Goal: Obtain resource: Download file/media

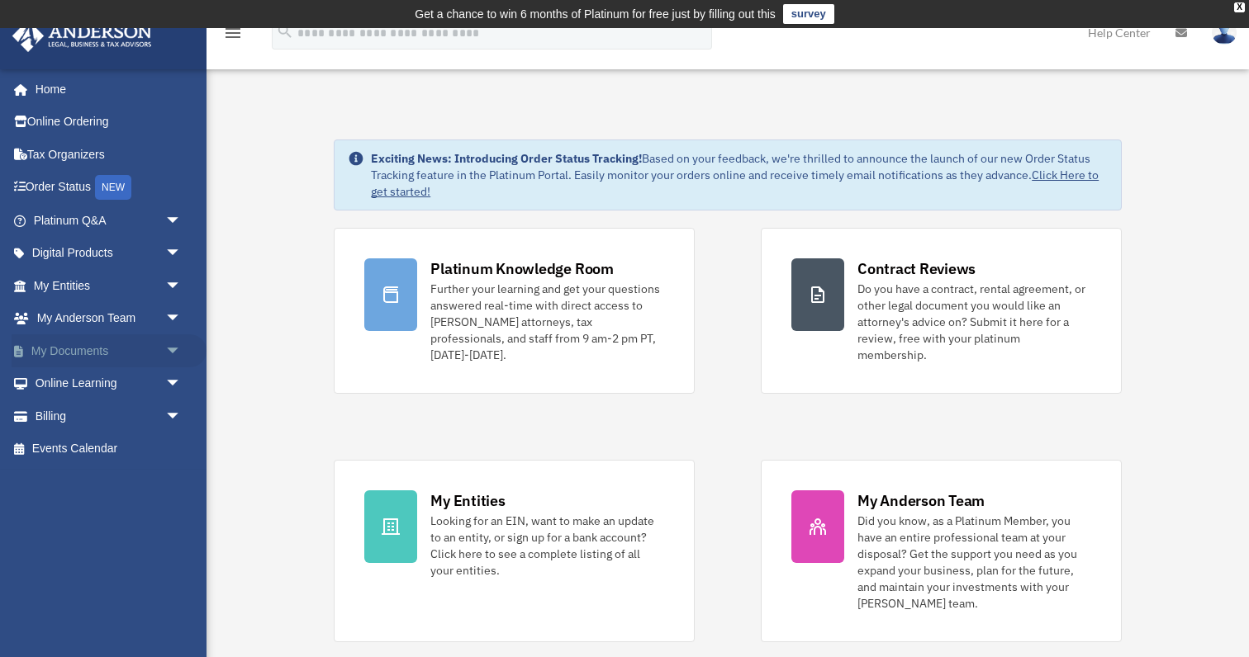
click at [173, 346] on span "arrow_drop_down" at bounding box center [181, 351] width 33 height 34
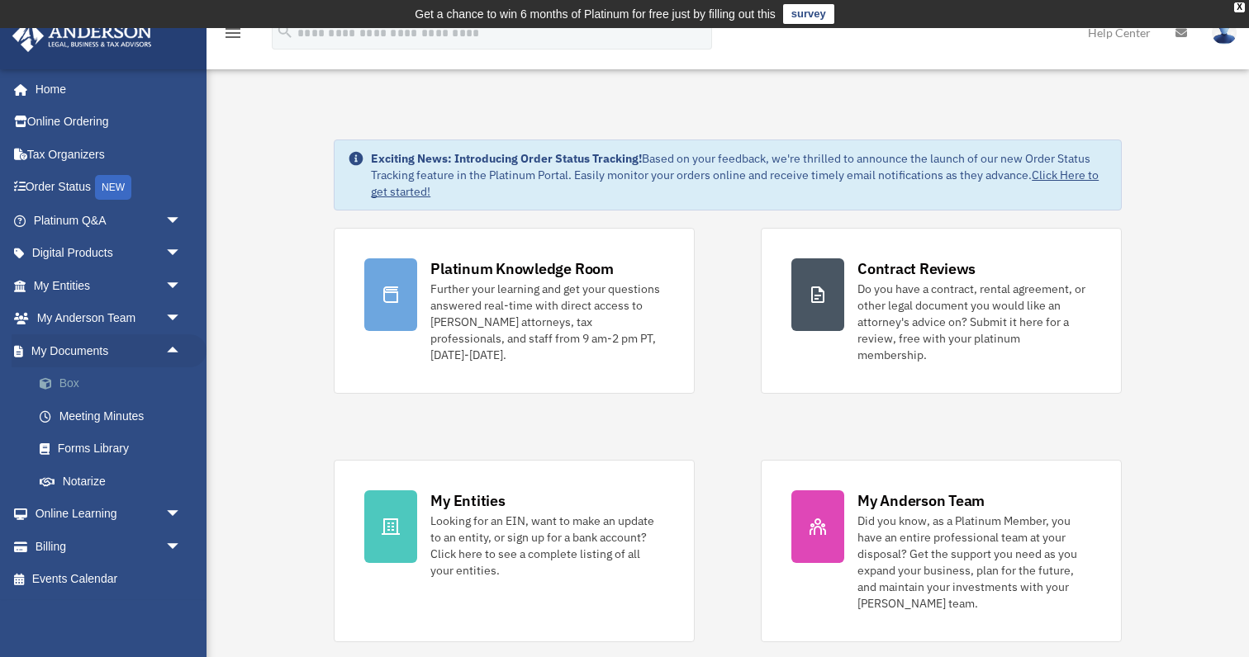
click at [78, 378] on link "Box" at bounding box center [114, 384] width 183 height 33
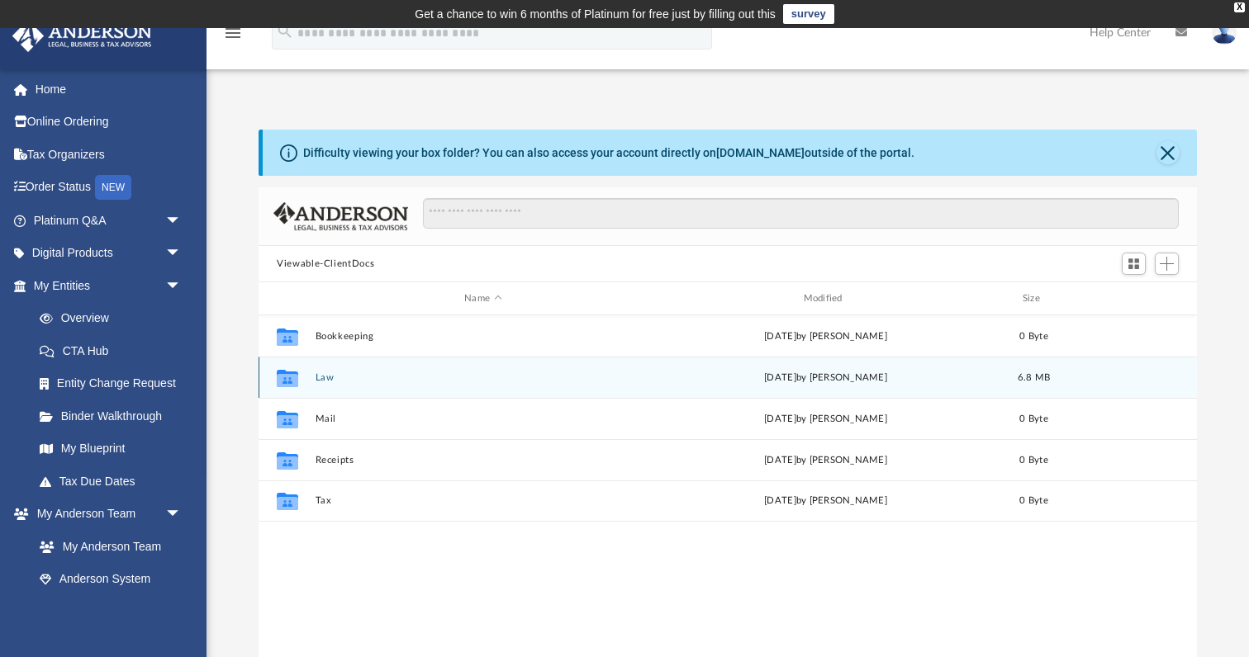
scroll to position [0, 1]
click at [327, 377] on button "Law" at bounding box center [482, 377] width 335 height 11
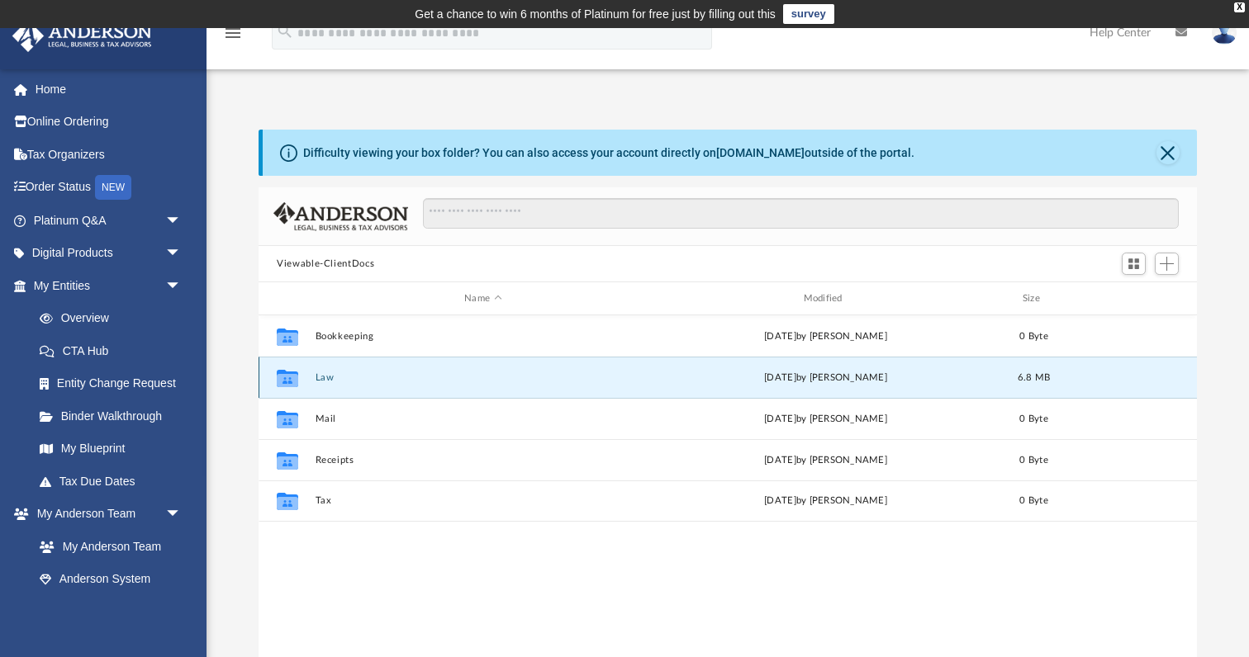
click at [327, 377] on button "Law" at bounding box center [482, 377] width 335 height 11
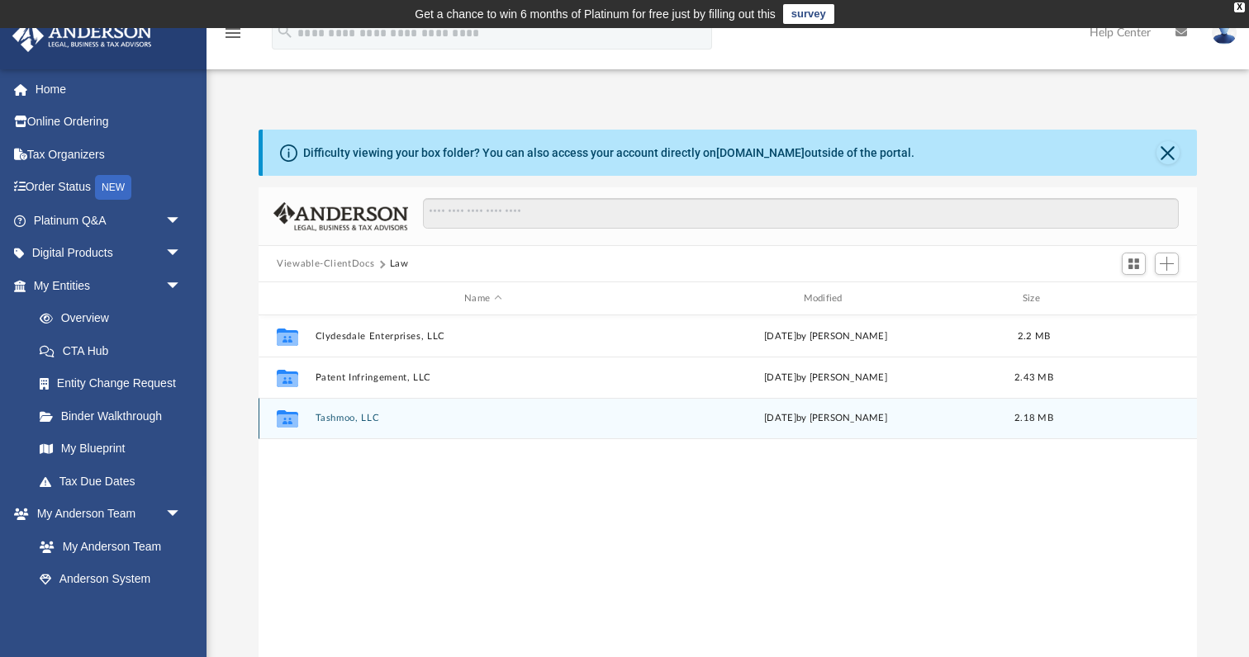
click at [295, 416] on icon "grid" at bounding box center [287, 421] width 21 height 13
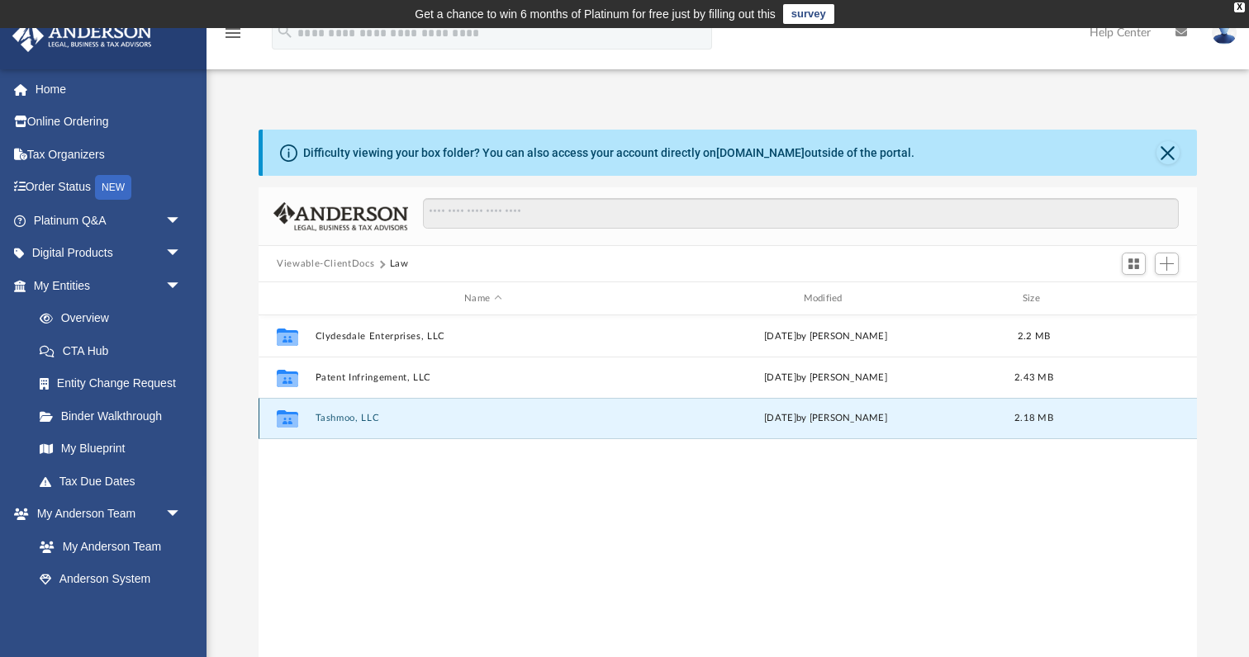
click at [280, 420] on icon "grid" at bounding box center [287, 421] width 21 height 13
click at [291, 419] on icon "grid" at bounding box center [287, 418] width 21 height 17
click at [339, 420] on button "Tashmoo, LLC" at bounding box center [482, 418] width 335 height 11
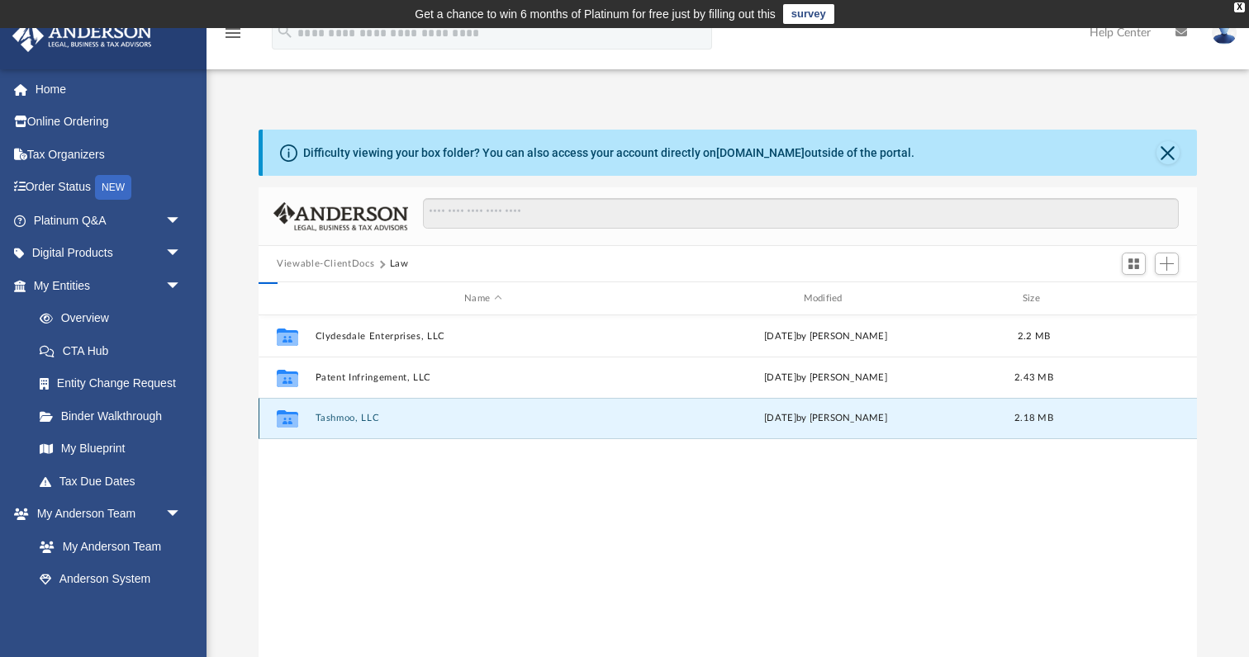
scroll to position [2, 0]
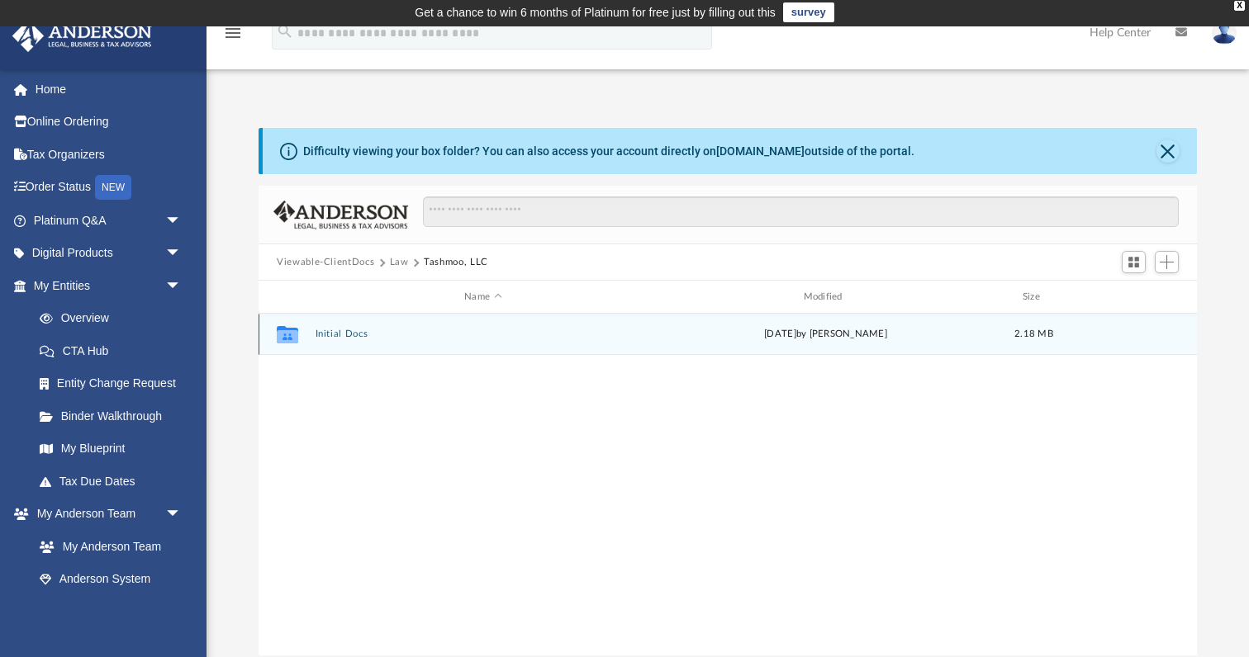
click at [351, 335] on button "Initial Docs" at bounding box center [482, 334] width 335 height 11
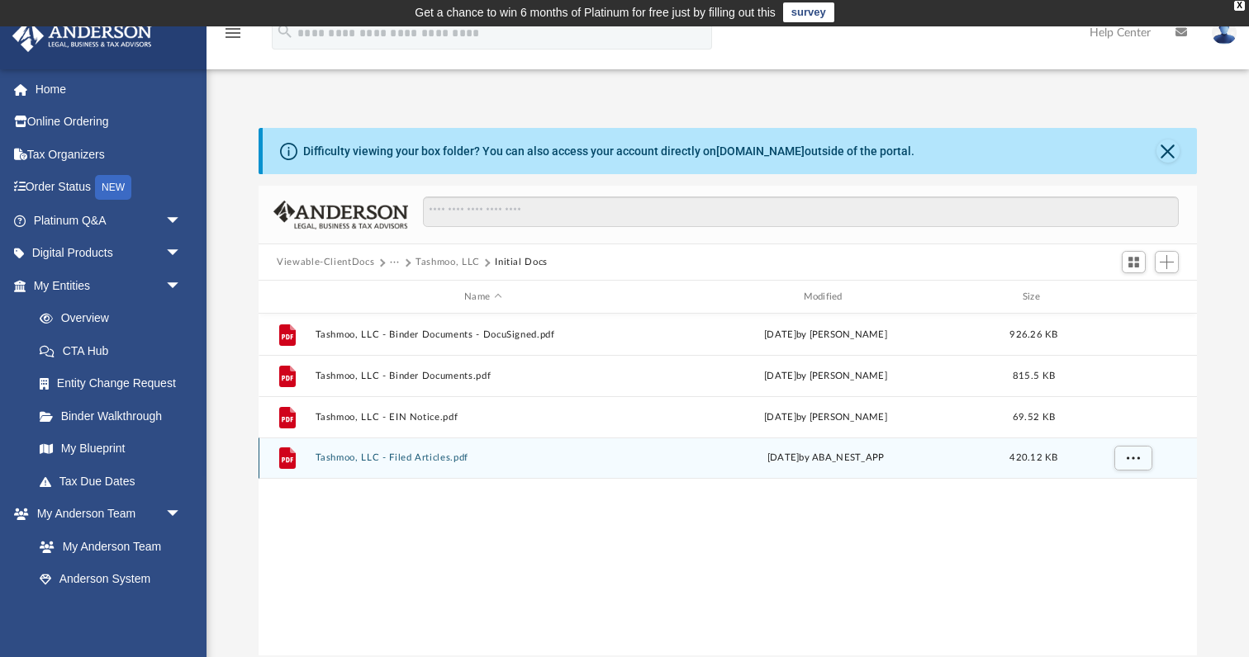
click at [347, 457] on button "Tashmoo, LLC - Filed Articles.pdf" at bounding box center [482, 458] width 335 height 11
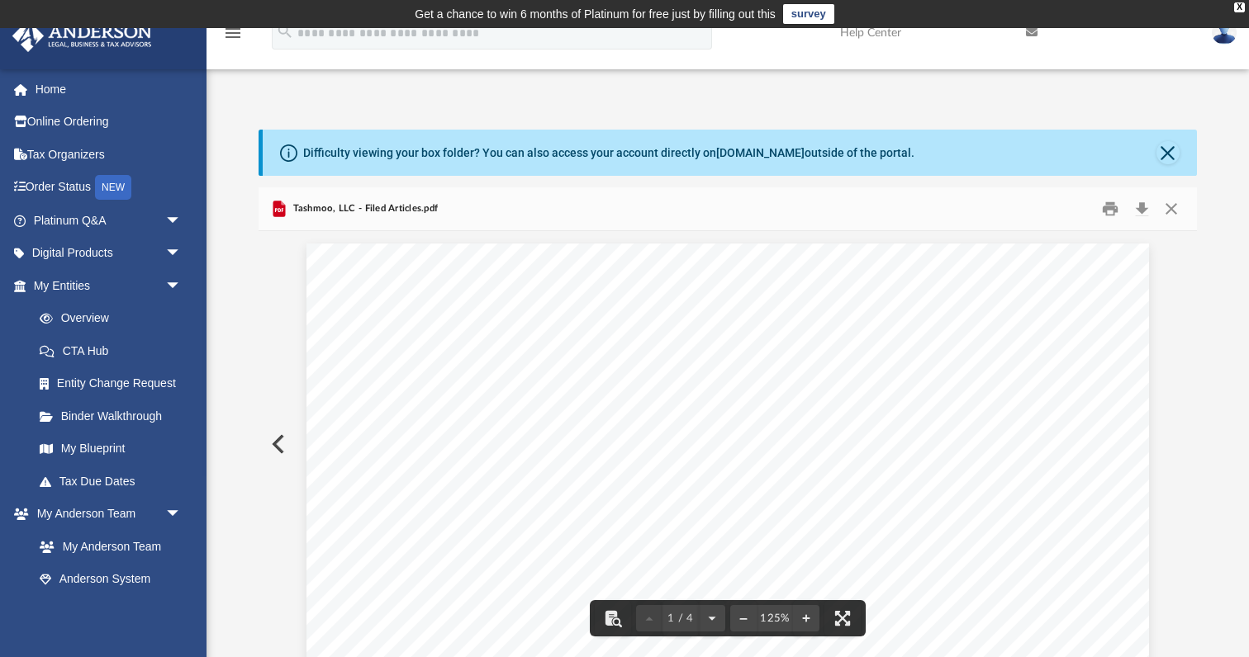
scroll to position [0, 0]
click at [1169, 153] on button "Close" at bounding box center [1167, 152] width 23 height 23
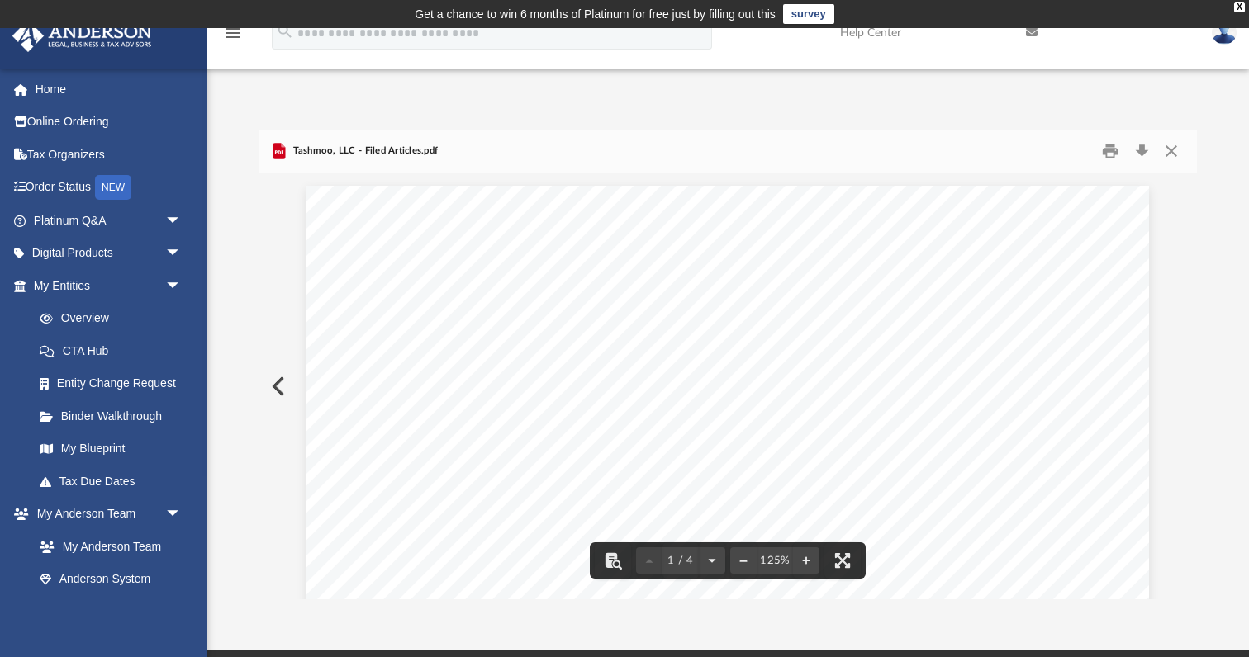
click at [335, 154] on span "Tashmoo, LLC - Filed Articles.pdf" at bounding box center [363, 151] width 149 height 15
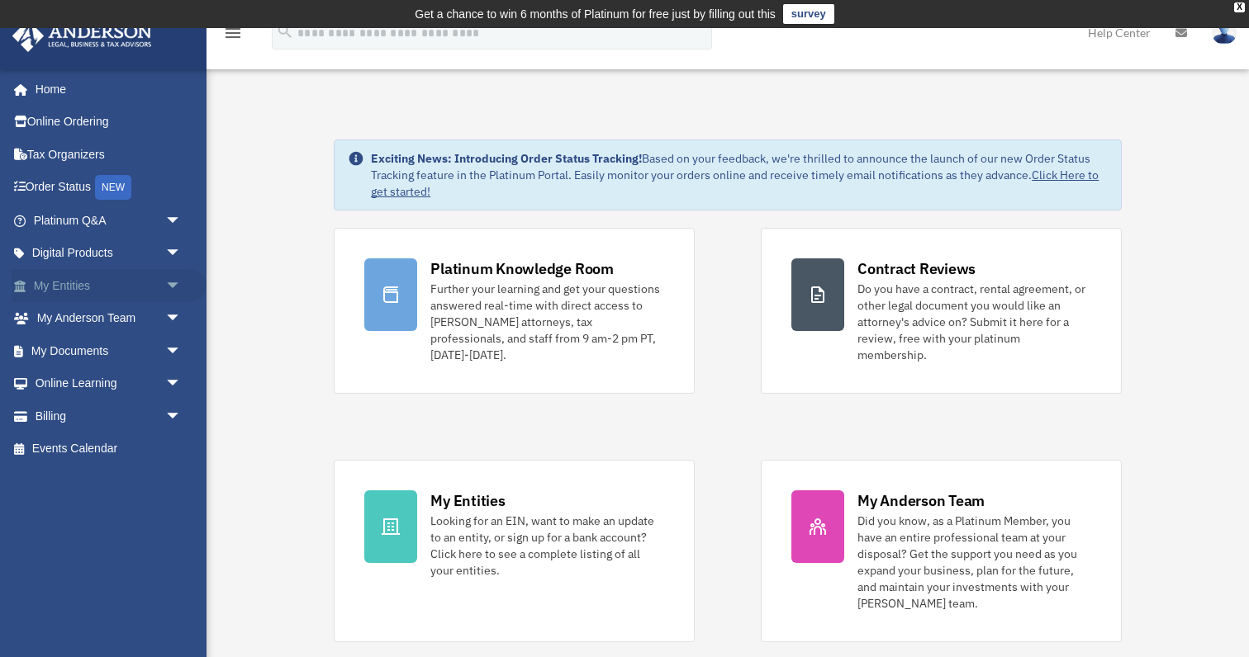
click at [100, 283] on link "My Entities arrow_drop_down" at bounding box center [109, 285] width 195 height 33
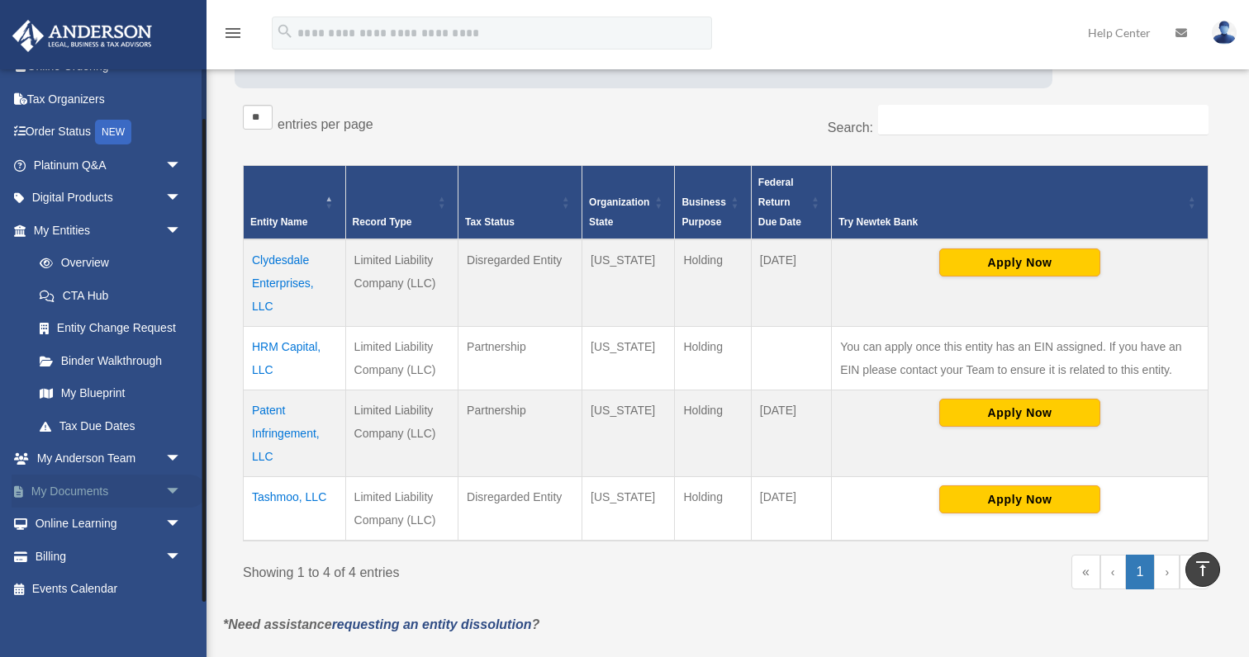
scroll to position [273, 1]
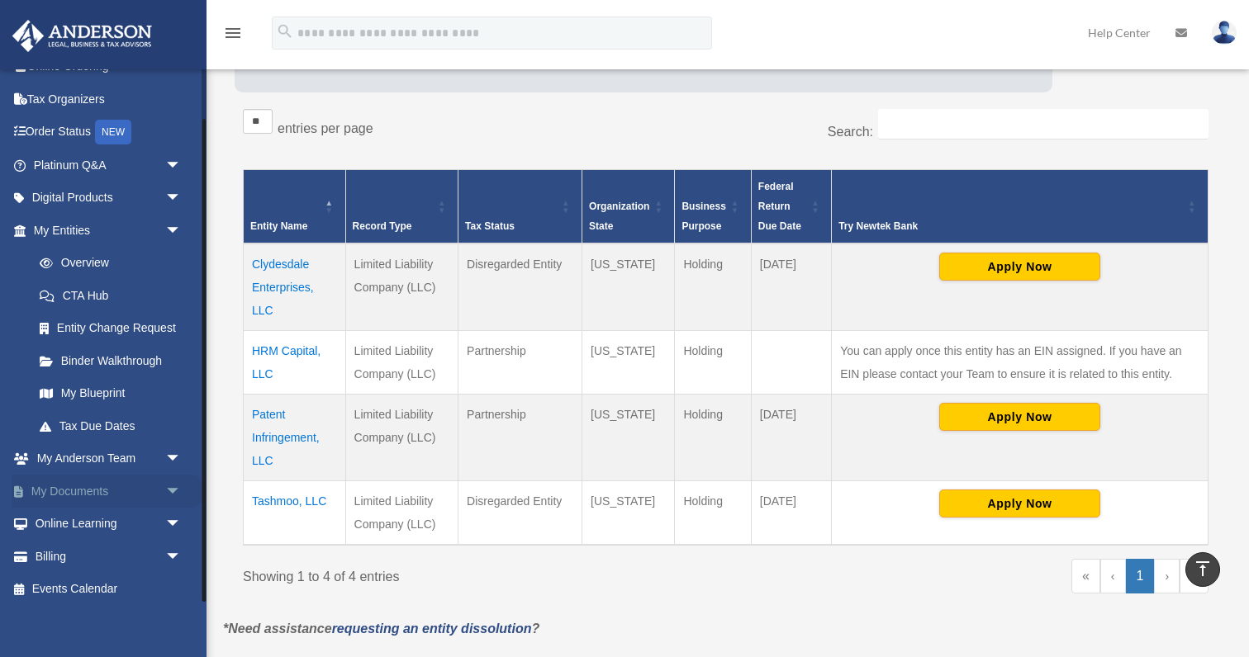
click at [114, 487] on link "My Documents arrow_drop_down" at bounding box center [109, 491] width 195 height 33
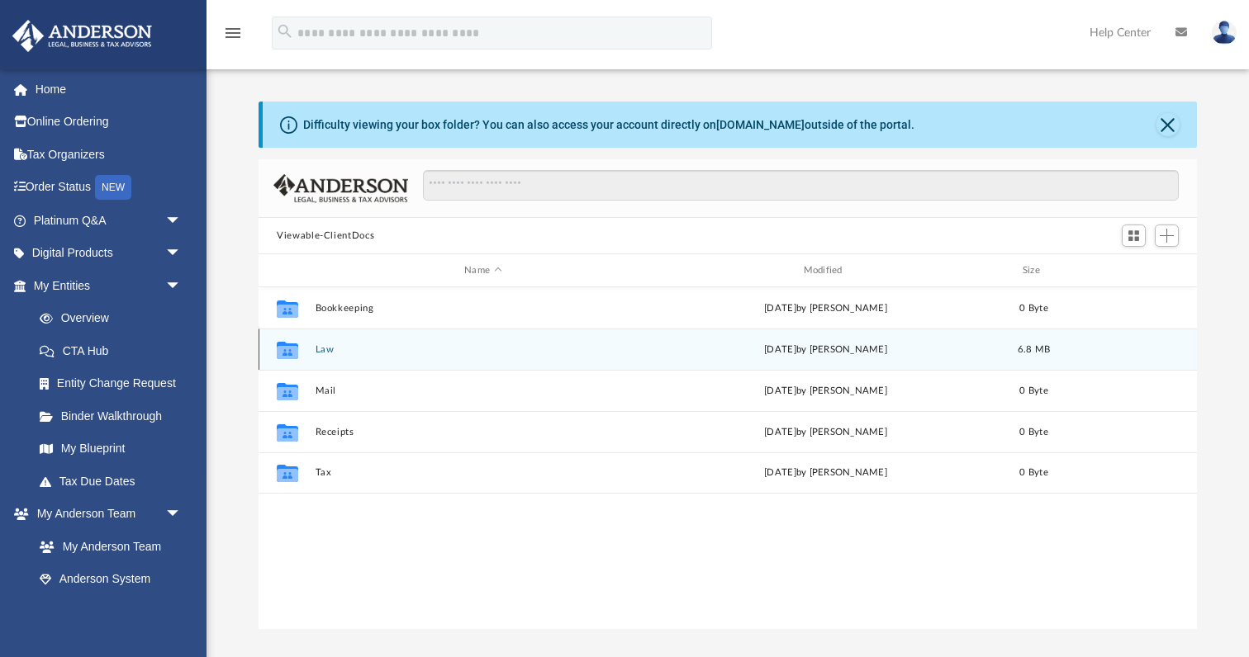
scroll to position [376, 938]
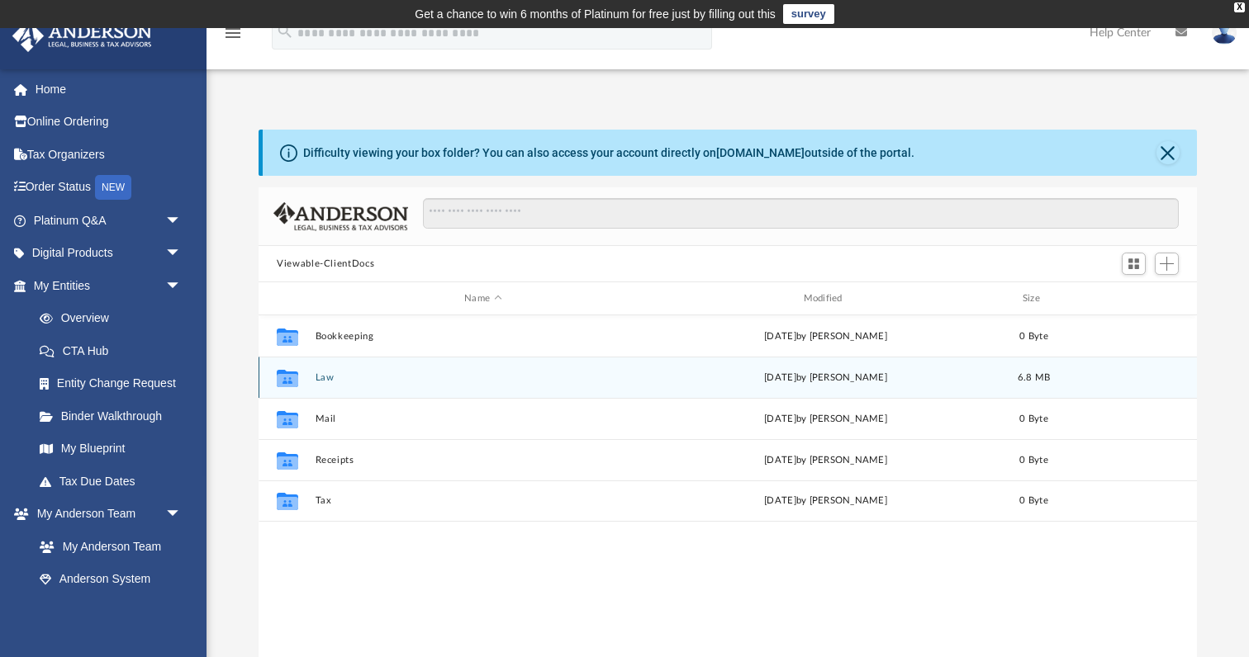
click at [333, 377] on button "Law" at bounding box center [482, 377] width 335 height 11
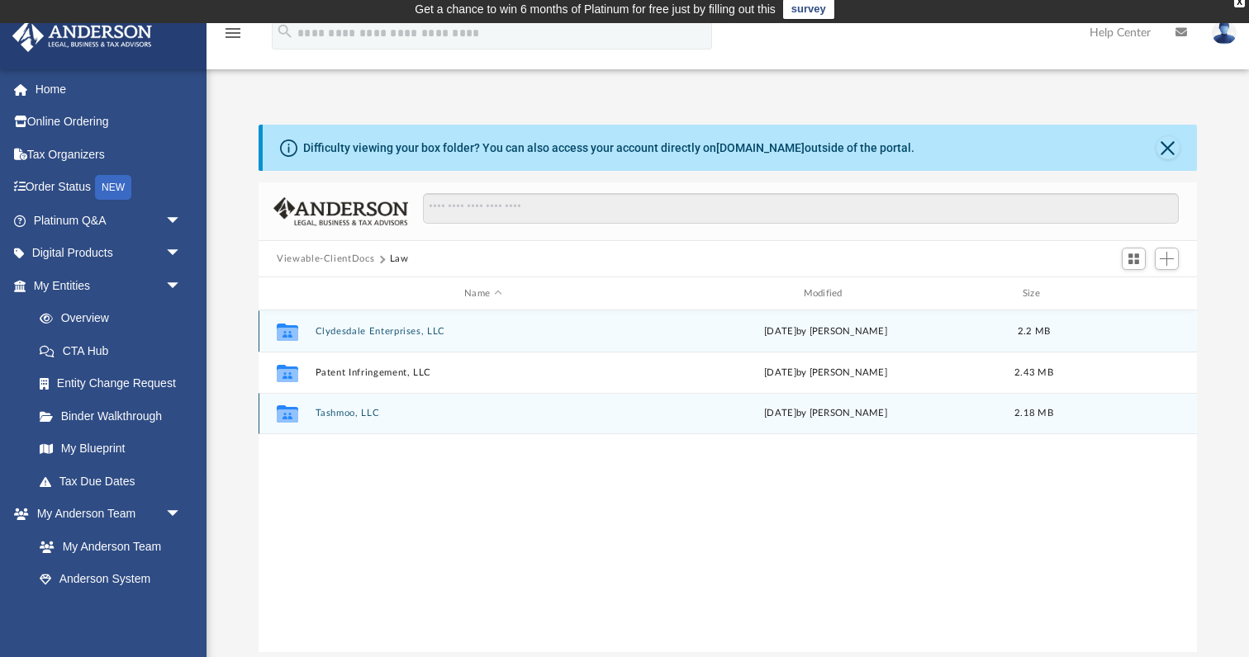
scroll to position [5, 0]
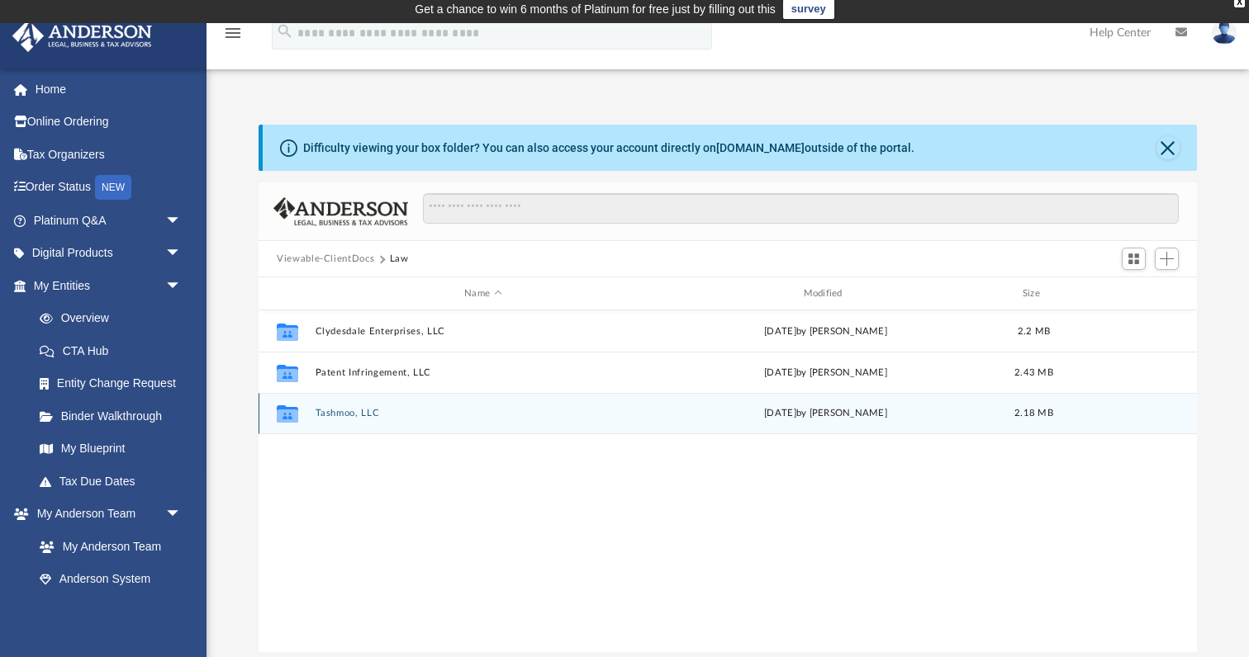
click at [283, 413] on icon "grid" at bounding box center [287, 416] width 21 height 13
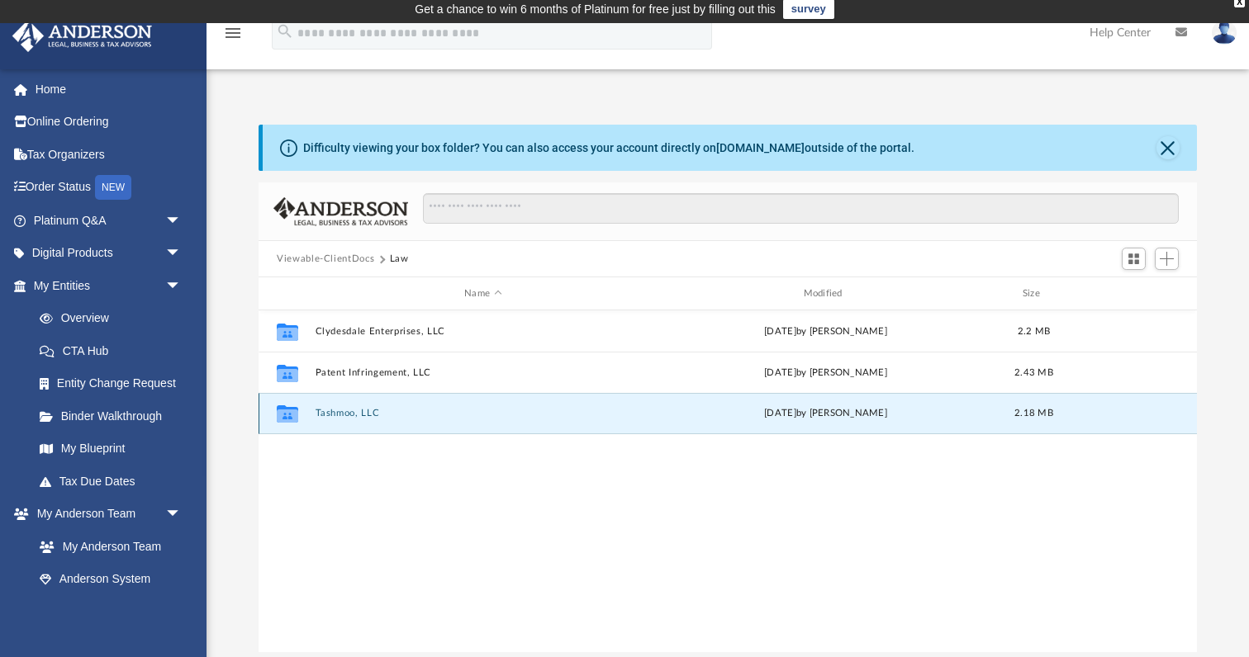
click at [284, 413] on icon "grid" at bounding box center [287, 416] width 21 height 13
click at [1143, 260] on button "Switch to Grid View" at bounding box center [1134, 259] width 25 height 23
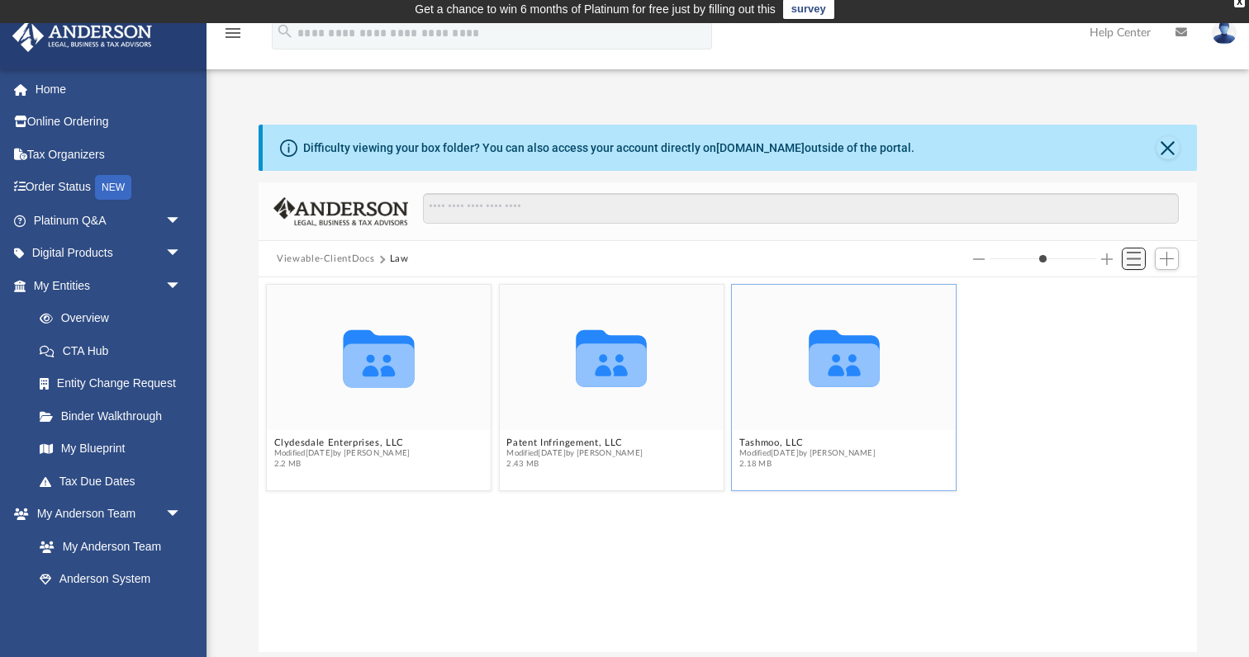
scroll to position [376, 938]
click at [1170, 259] on span "Add" at bounding box center [1167, 259] width 14 height 14
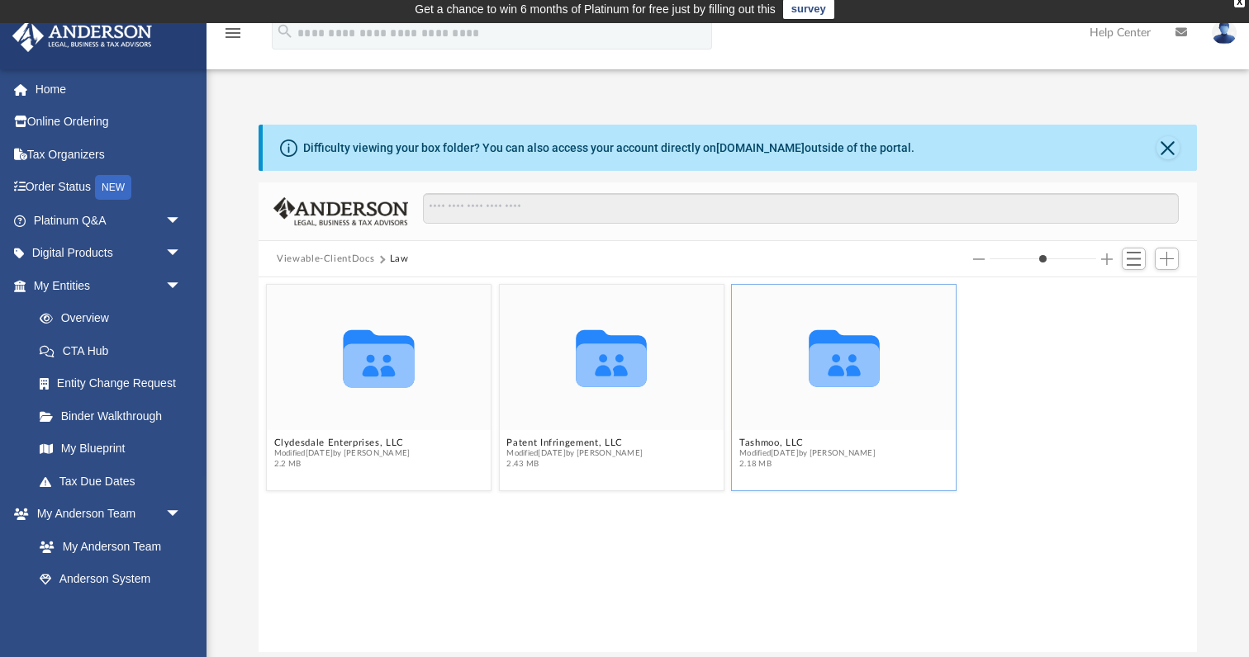
click at [859, 363] on icon "grid" at bounding box center [844, 366] width 71 height 44
click at [860, 363] on icon "grid" at bounding box center [844, 366] width 71 height 44
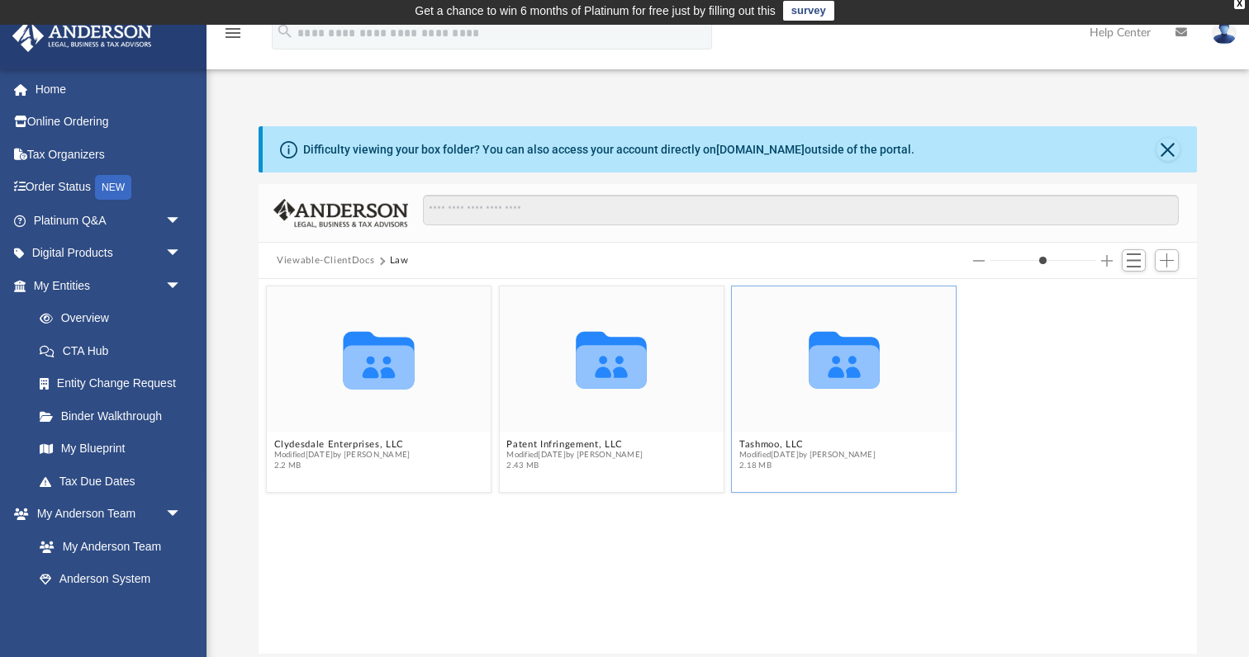
scroll to position [3, 3]
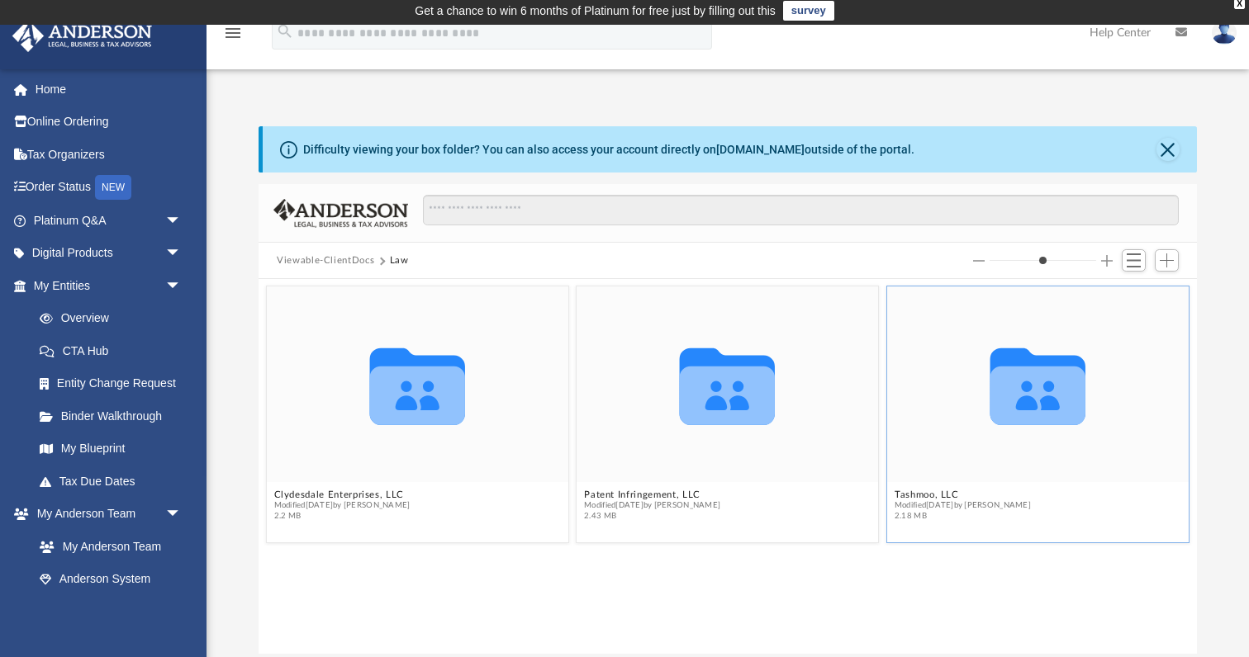
drag, startPoint x: 1017, startPoint y: 261, endPoint x: 1031, endPoint y: 260, distance: 14.1
type input "*"
click at [1031, 260] on input "Column size" at bounding box center [1042, 261] width 107 height 12
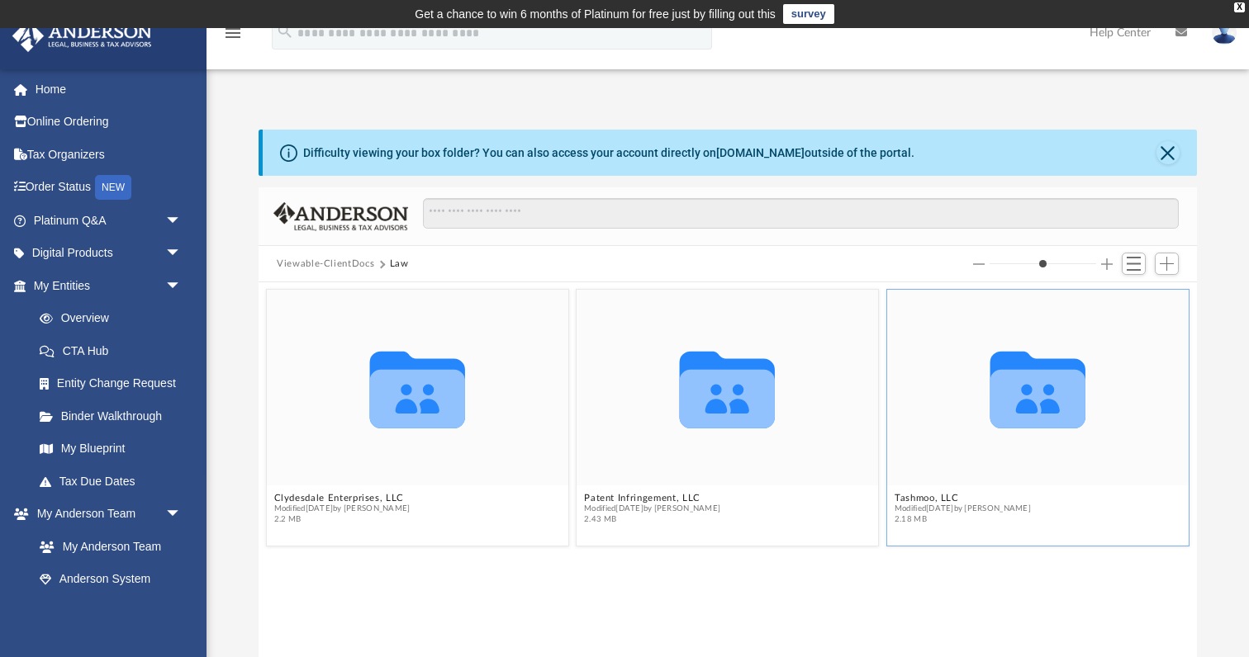
scroll to position [0, 0]
click at [173, 282] on span "arrow_drop_down" at bounding box center [181, 286] width 33 height 34
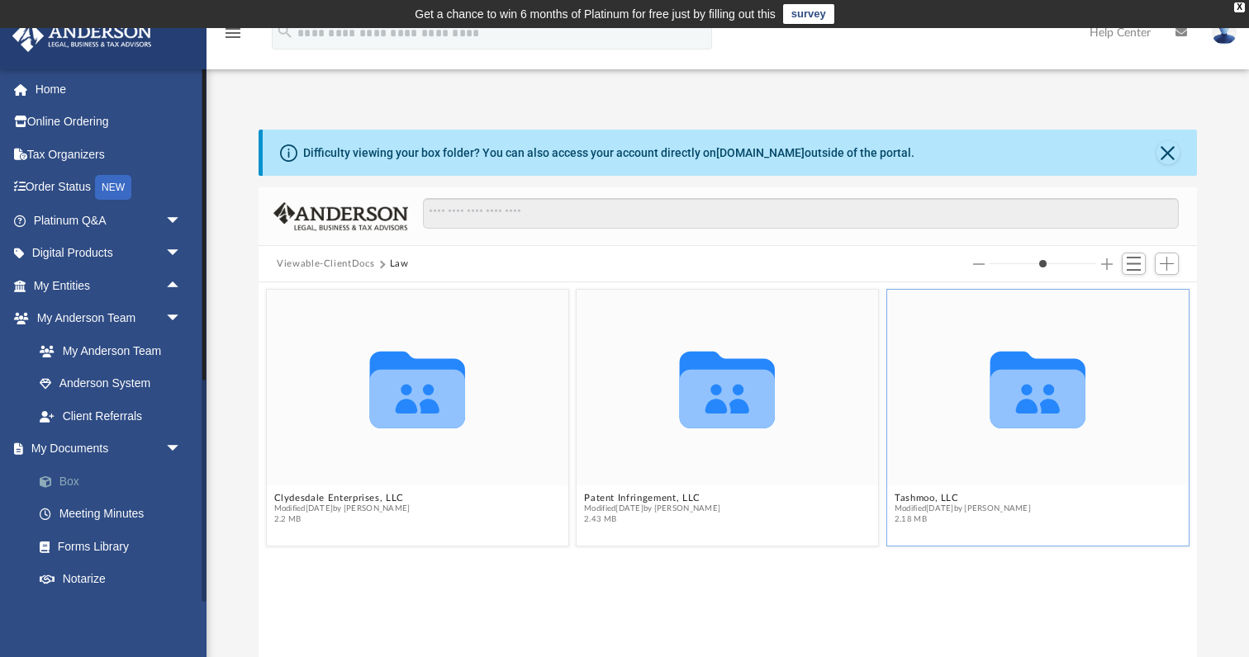
click at [74, 470] on link "Box" at bounding box center [114, 481] width 183 height 33
click at [67, 476] on link "Box" at bounding box center [114, 481] width 183 height 33
click at [239, 32] on icon "menu" at bounding box center [233, 33] width 20 height 20
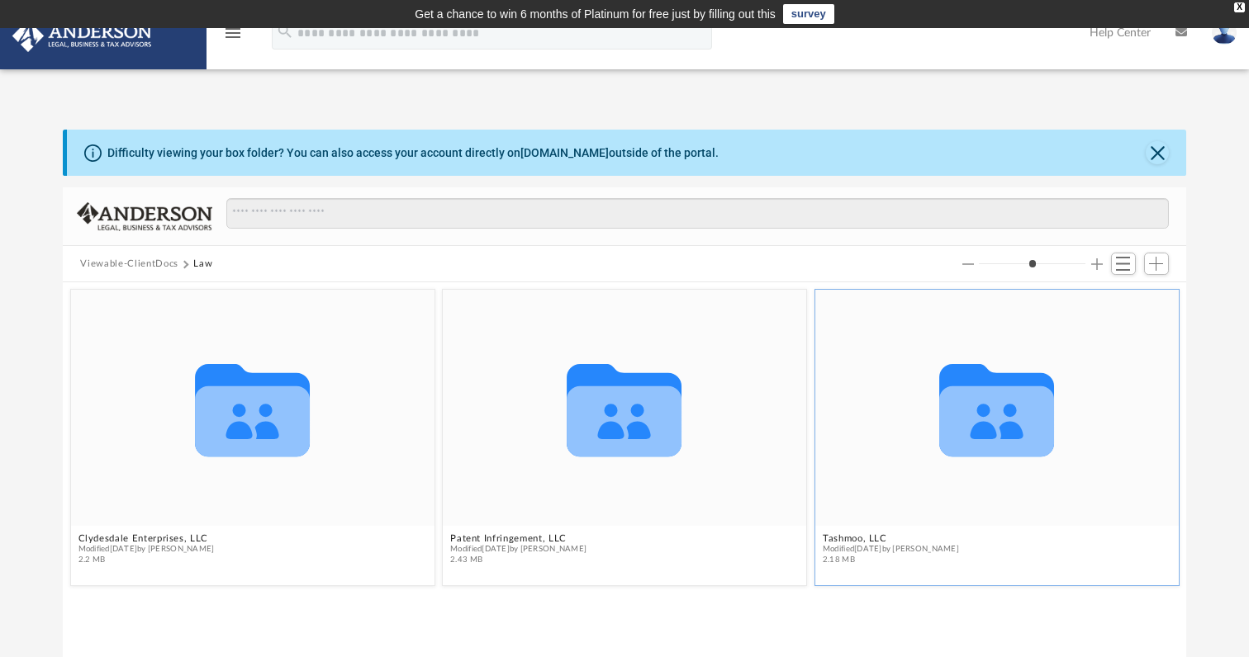
scroll to position [1, 1]
click at [237, 35] on icon "menu" at bounding box center [233, 33] width 20 height 20
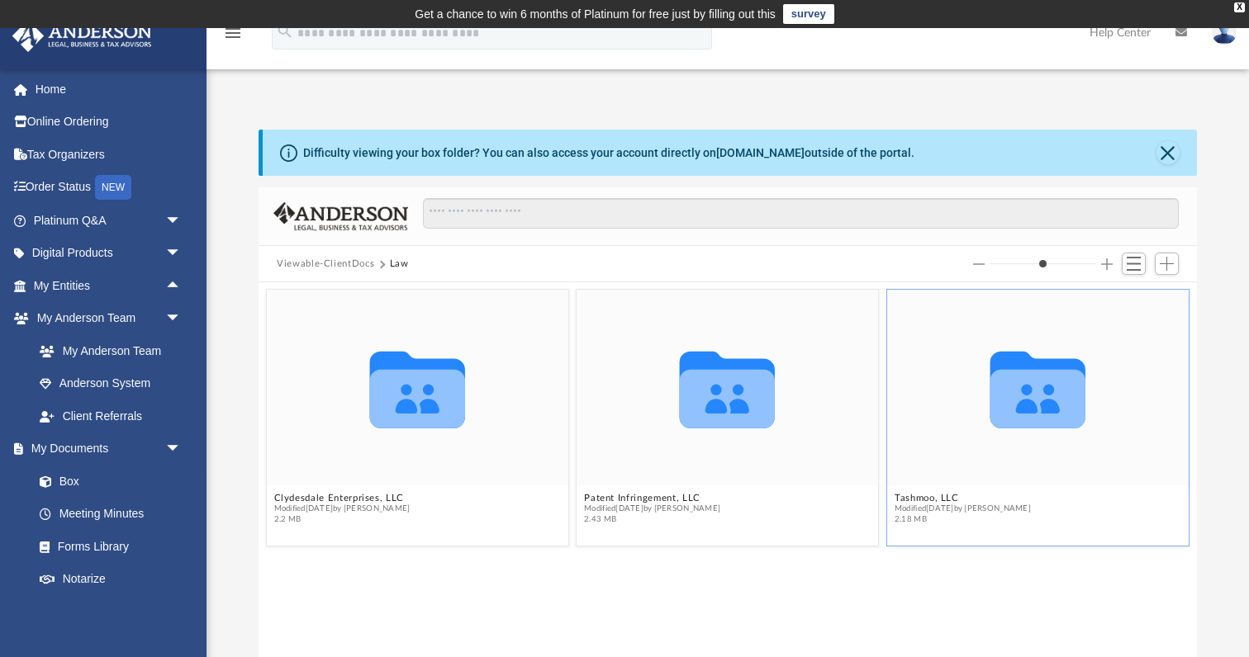
scroll to position [0, 0]
click at [1165, 154] on button "Close" at bounding box center [1167, 152] width 23 height 23
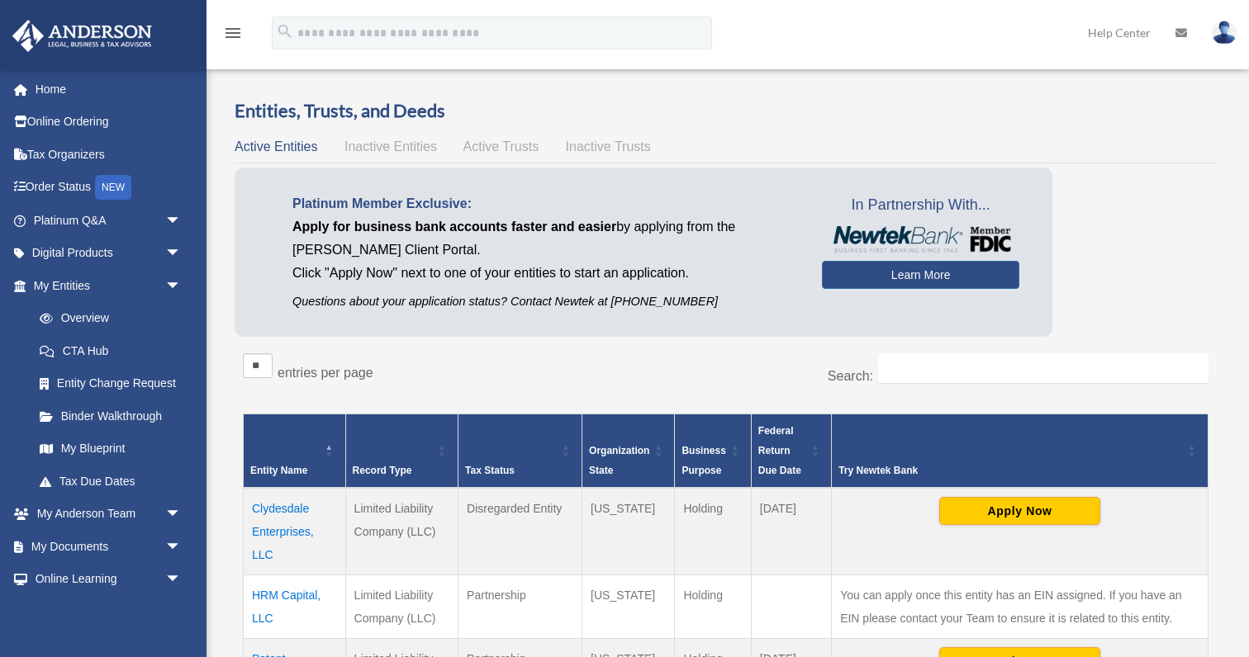
scroll to position [276, 0]
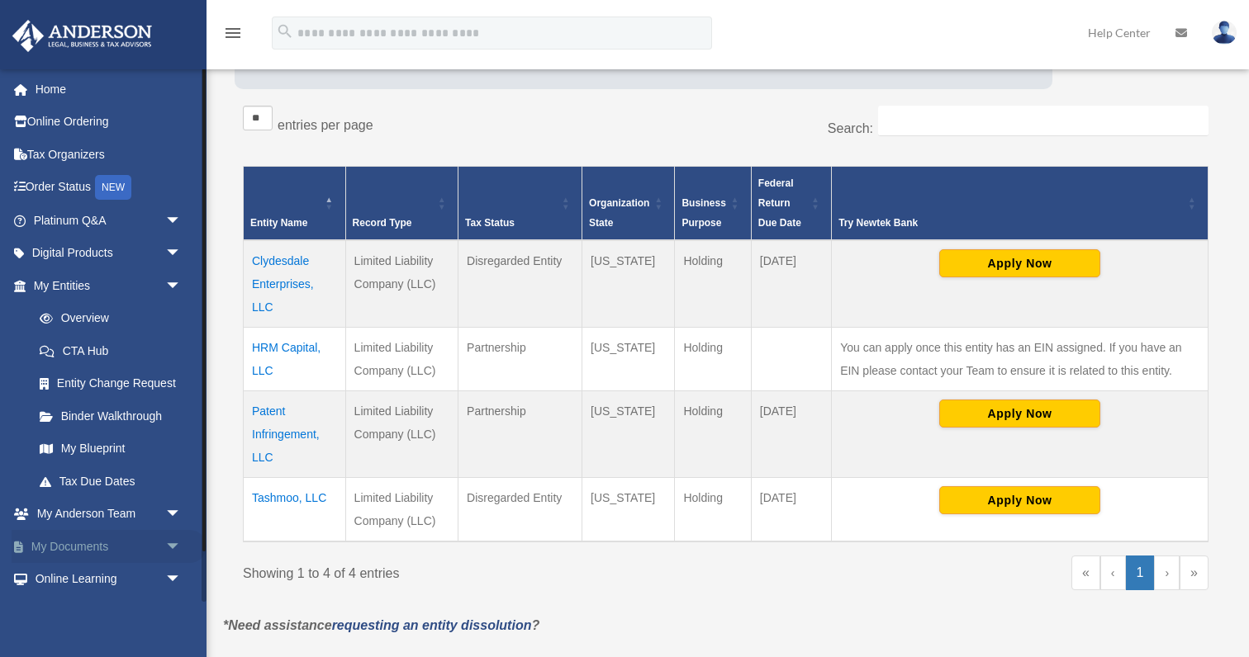
click at [105, 539] on link "My Documents arrow_drop_down" at bounding box center [109, 546] width 195 height 33
click at [173, 542] on span "arrow_drop_down" at bounding box center [181, 547] width 33 height 34
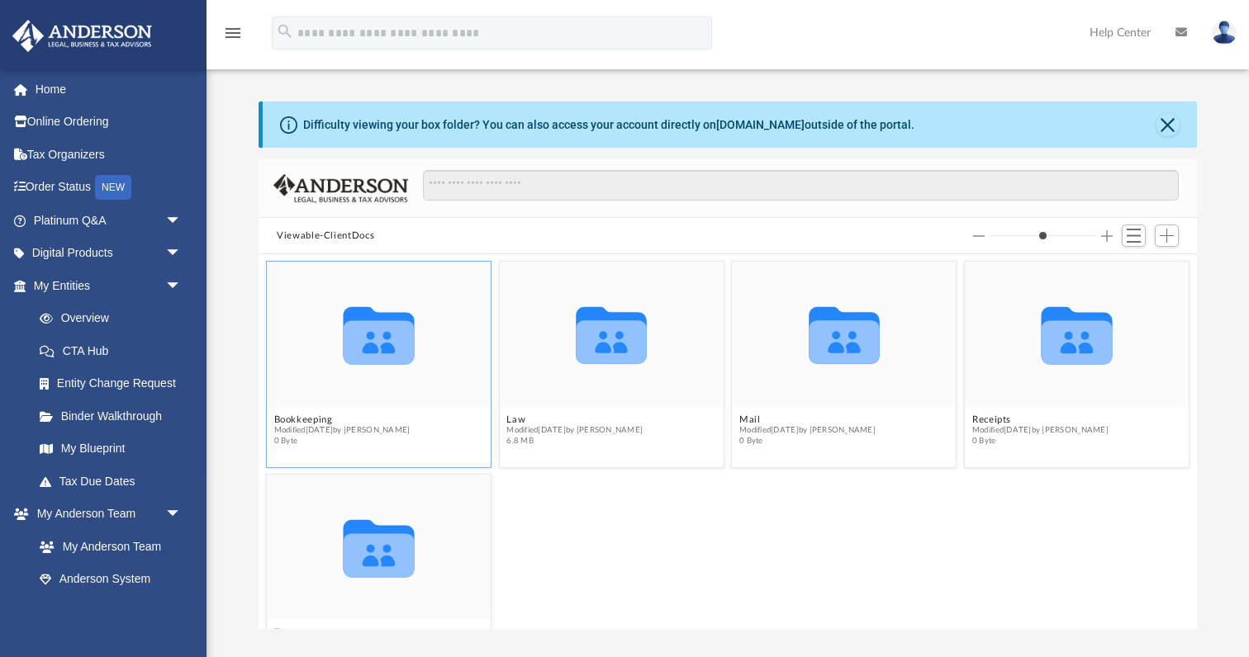
scroll to position [376, 938]
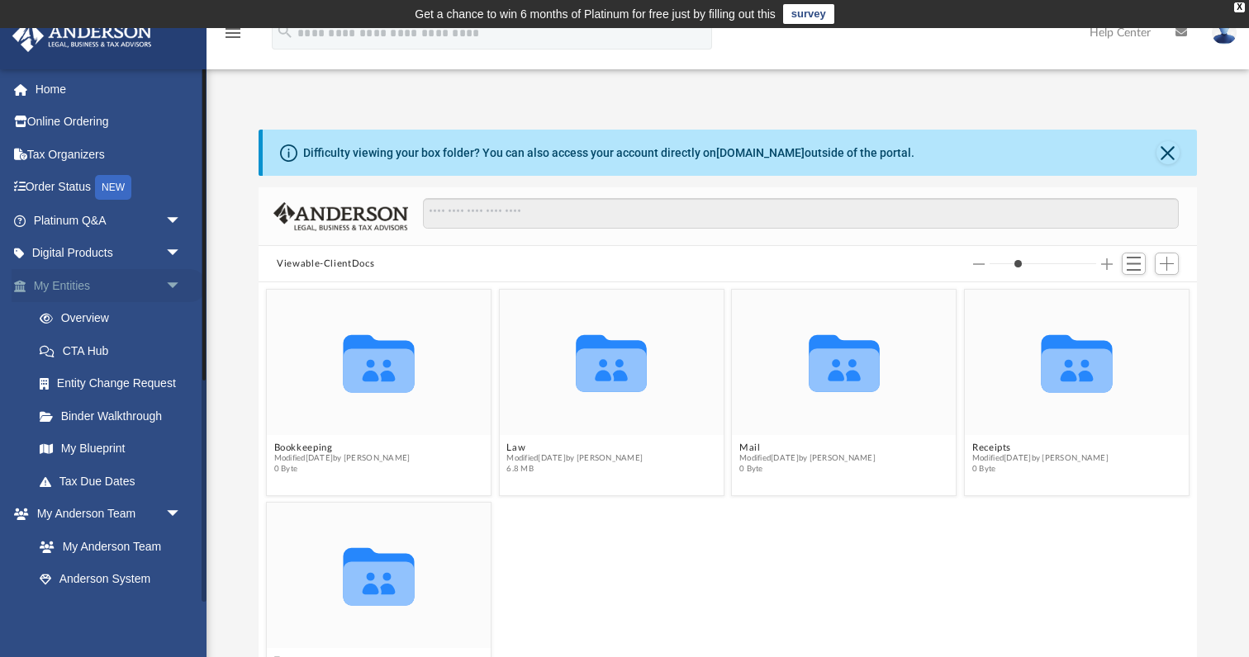
click at [172, 282] on span "arrow_drop_down" at bounding box center [181, 286] width 33 height 34
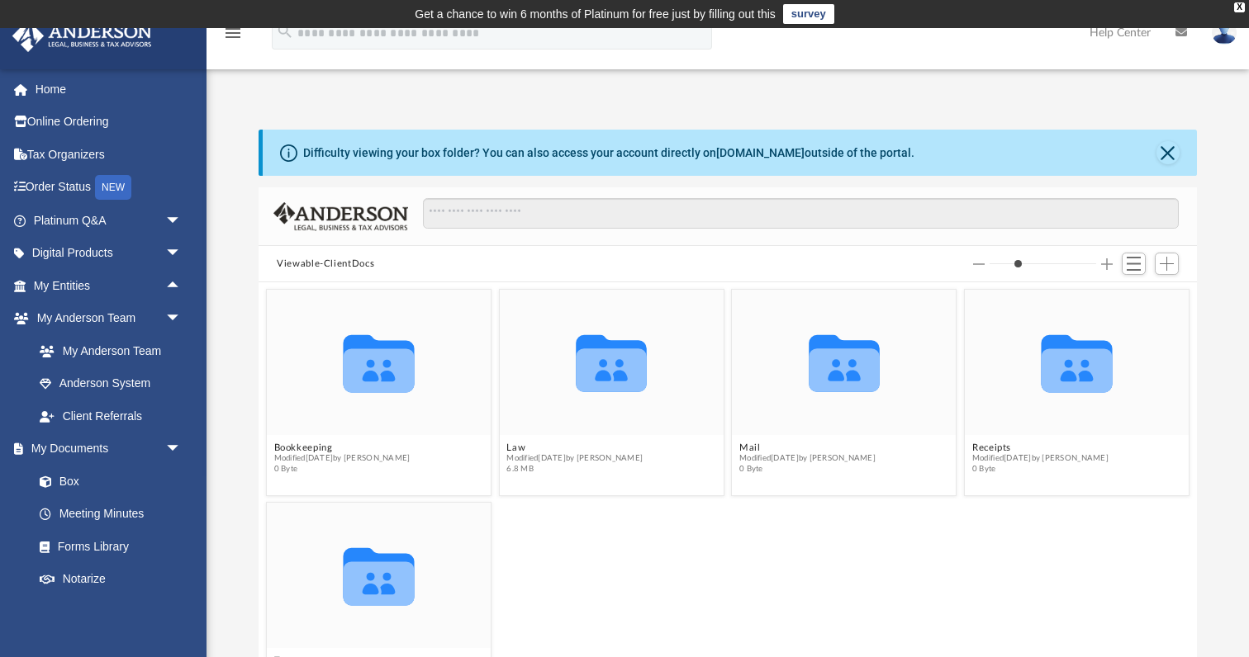
scroll to position [0, 0]
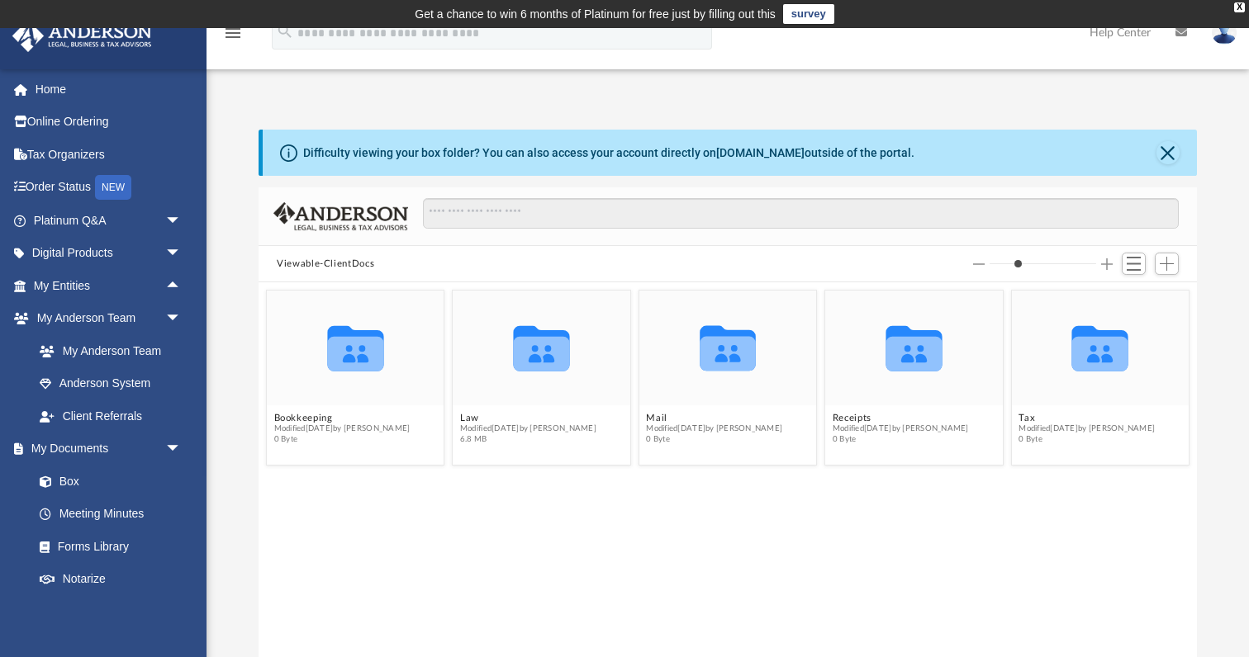
drag, startPoint x: 1019, startPoint y: 264, endPoint x: 984, endPoint y: 265, distance: 35.5
type input "*"
click at [984, 265] on div at bounding box center [1043, 265] width 140 height 12
click at [1131, 263] on span "Switch to List View" at bounding box center [1134, 264] width 14 height 14
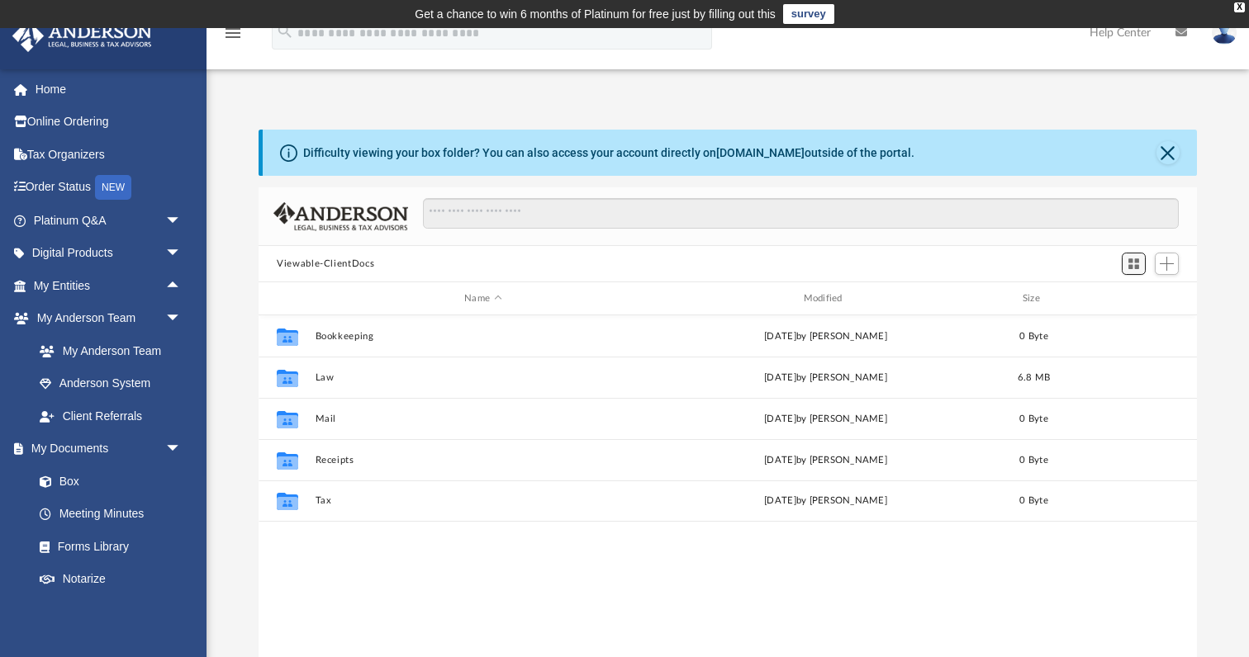
scroll to position [376, 938]
click at [1131, 263] on span "Switch to Grid View" at bounding box center [1134, 264] width 14 height 14
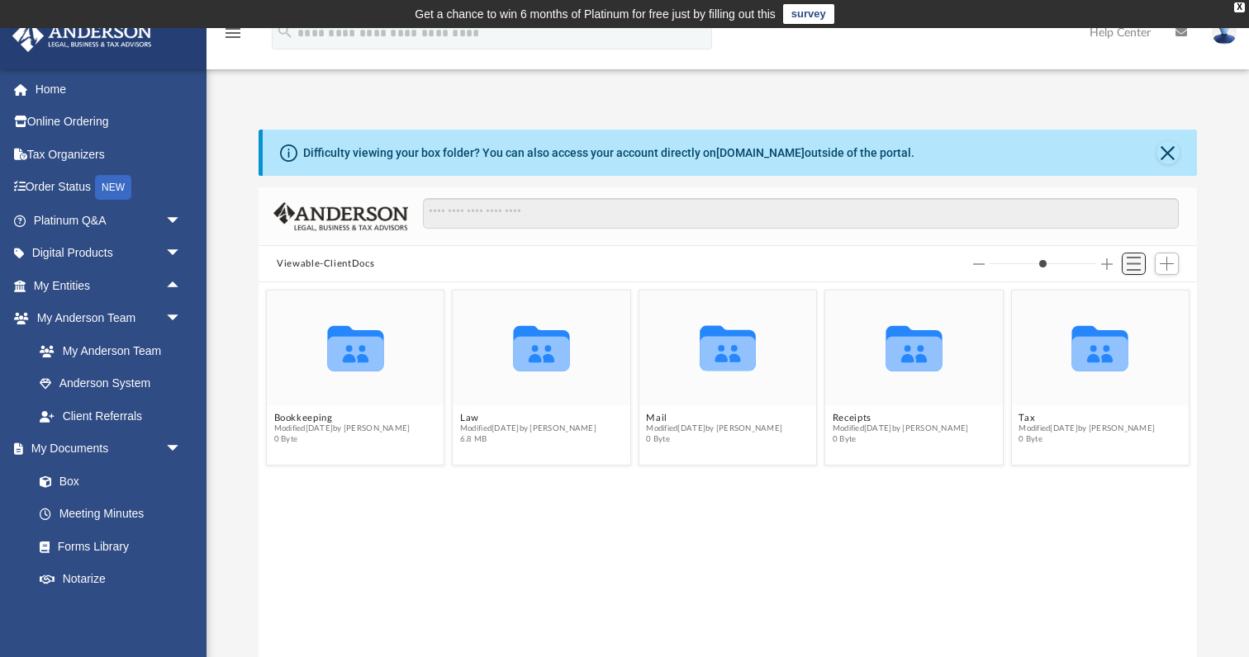
scroll to position [1, 1]
click at [1131, 263] on span "Switch to List View" at bounding box center [1134, 264] width 14 height 14
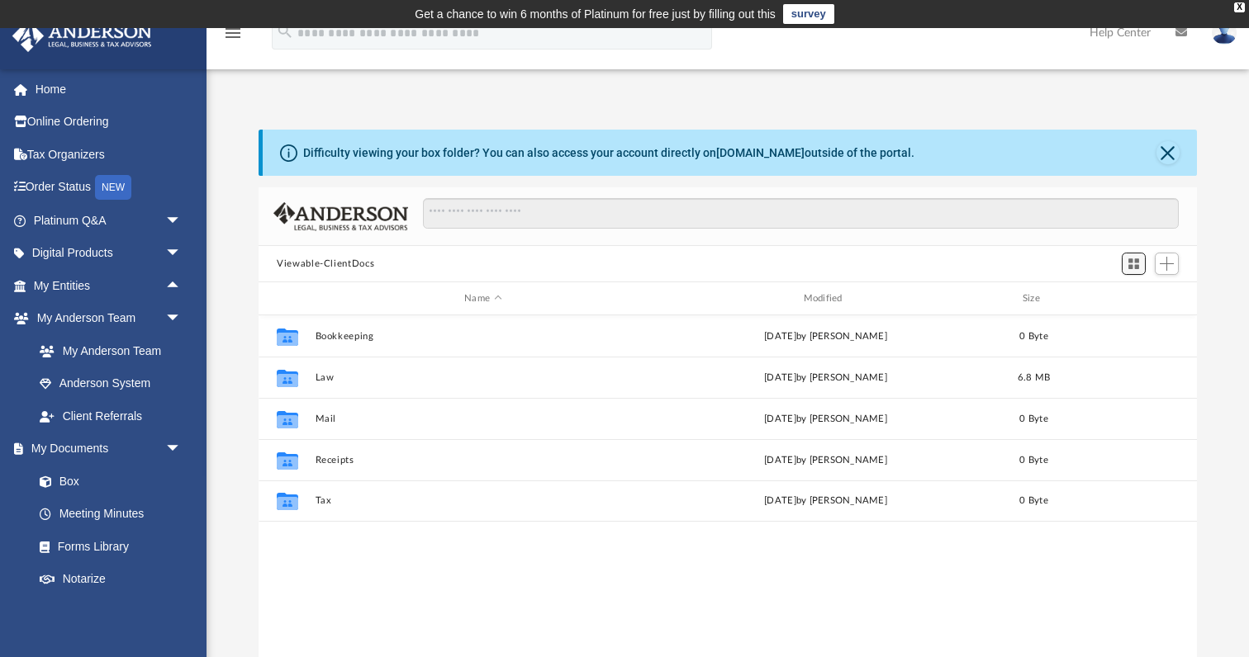
scroll to position [376, 938]
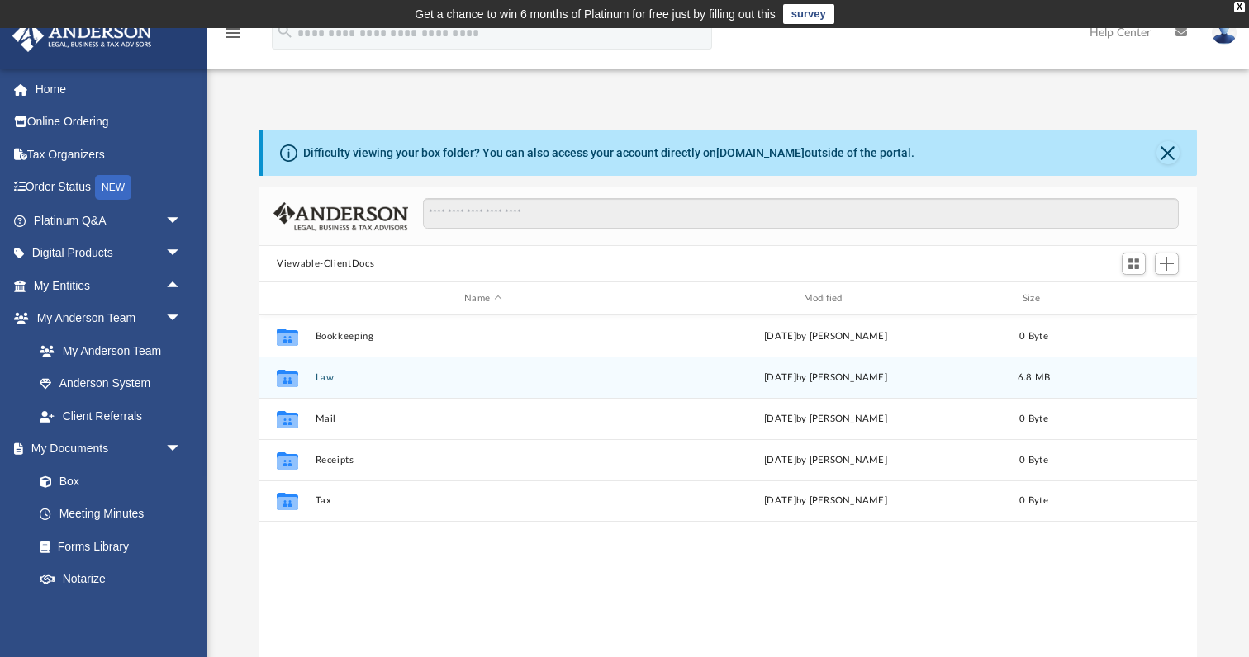
click at [329, 379] on button "Law" at bounding box center [482, 377] width 335 height 11
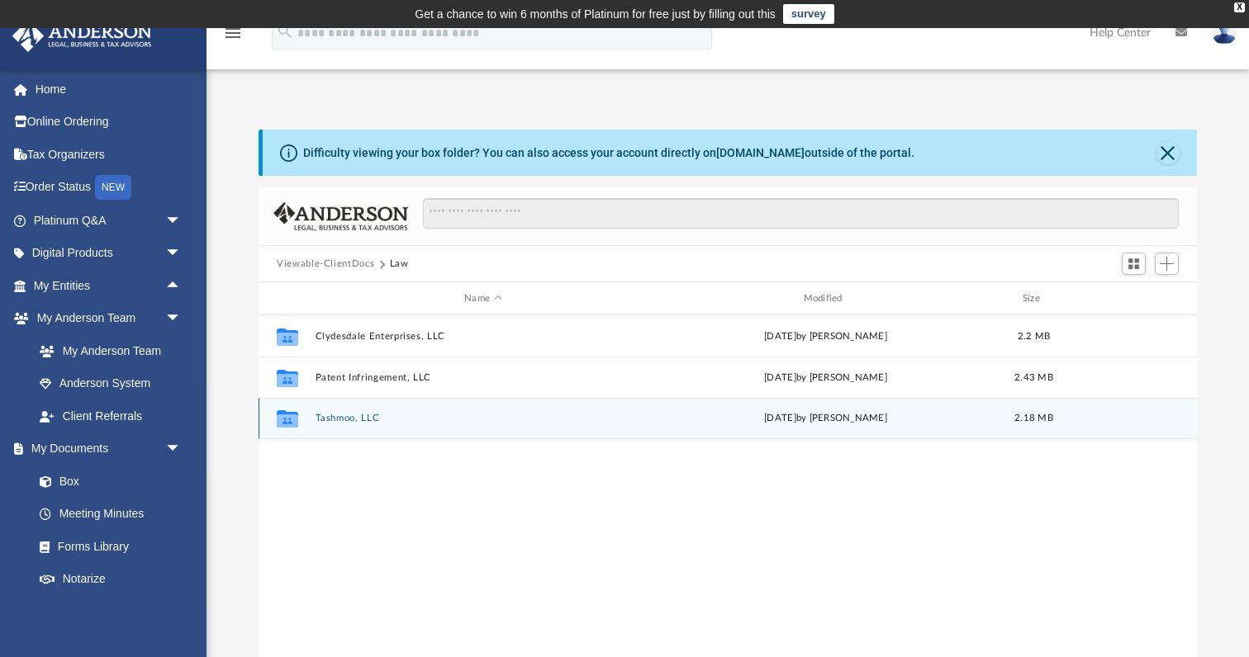
click at [337, 418] on button "Tashmoo, LLC" at bounding box center [482, 418] width 335 height 11
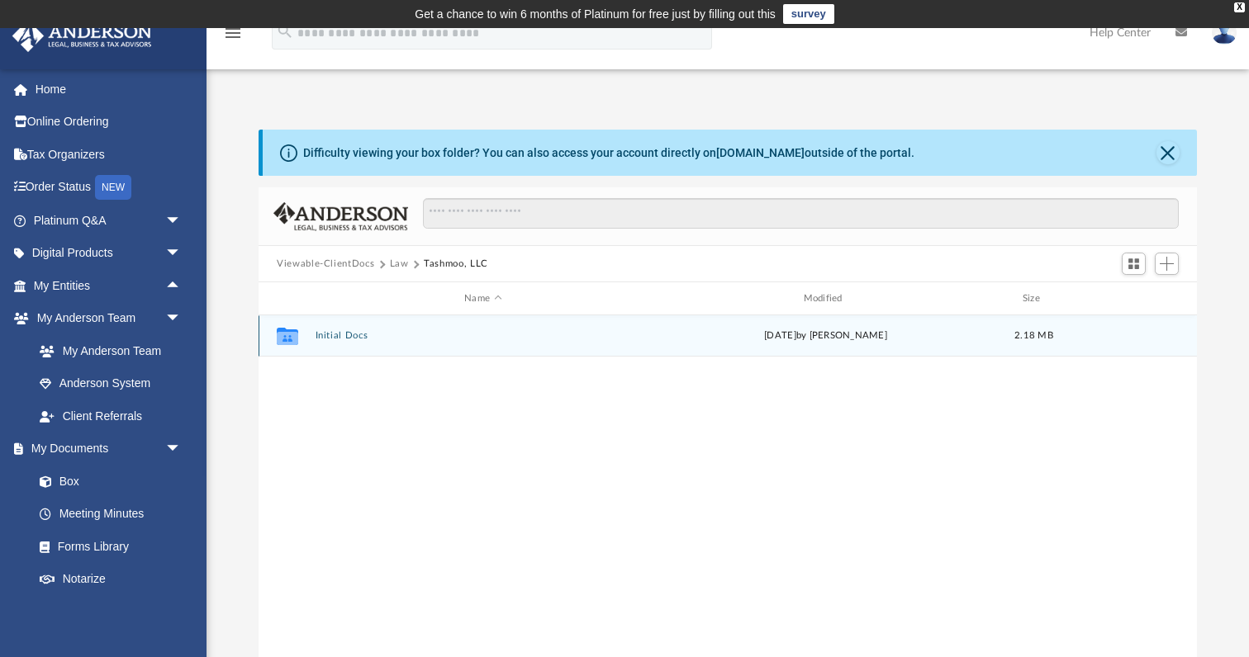
click at [349, 331] on button "Initial Docs" at bounding box center [482, 335] width 335 height 11
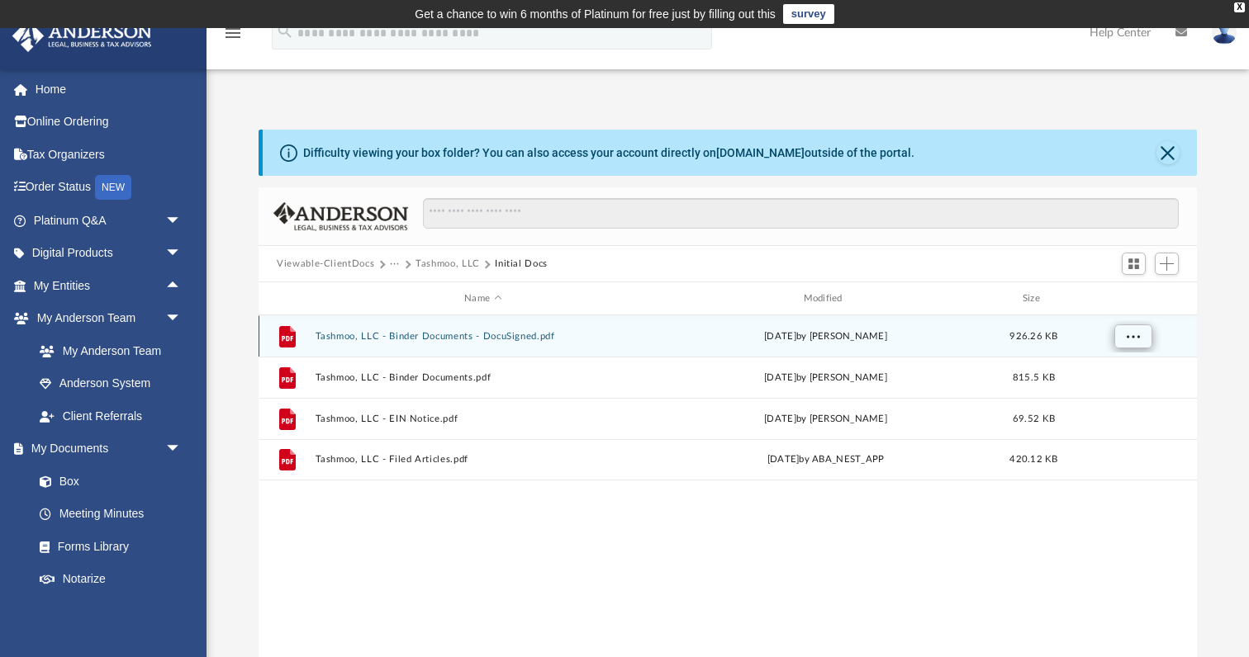
click at [1138, 339] on span "More options" at bounding box center [1133, 335] width 13 height 9
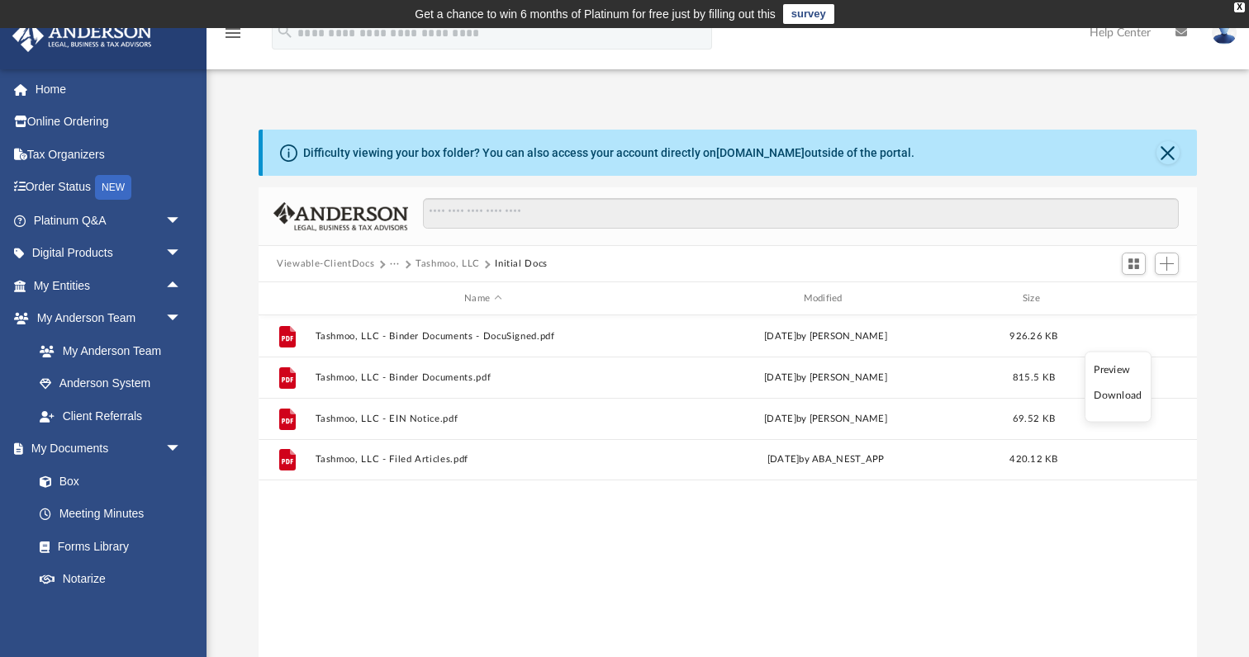
click at [1109, 399] on li "Download" at bounding box center [1117, 395] width 48 height 17
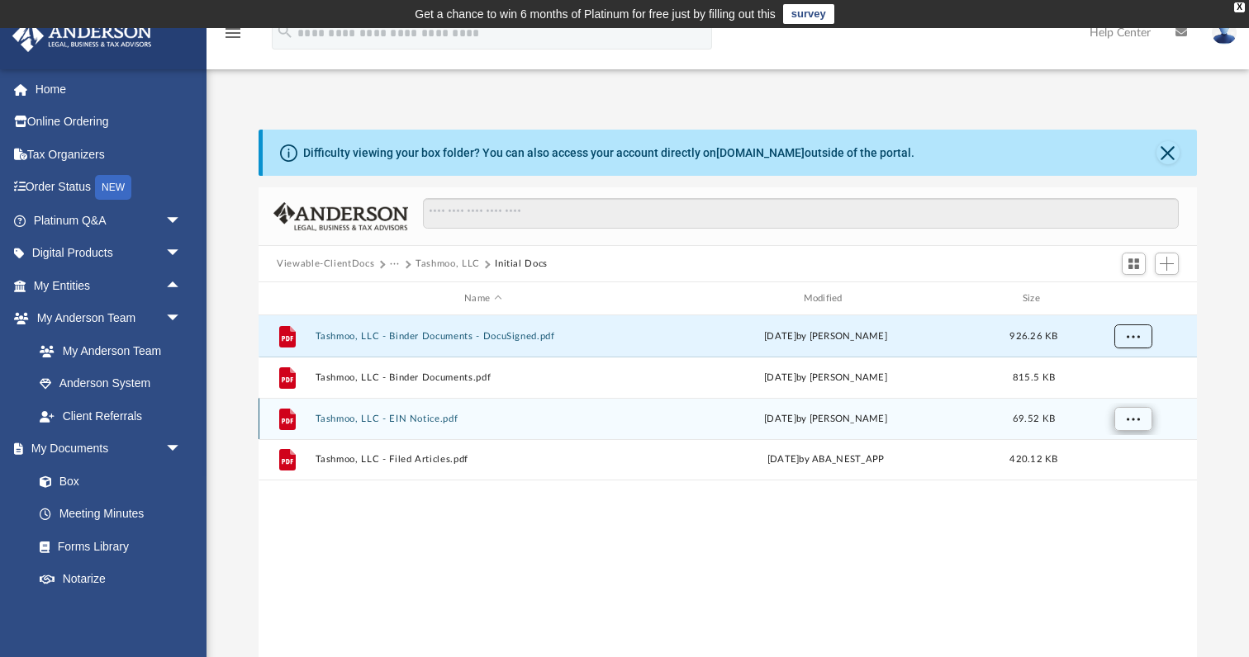
scroll to position [0, 0]
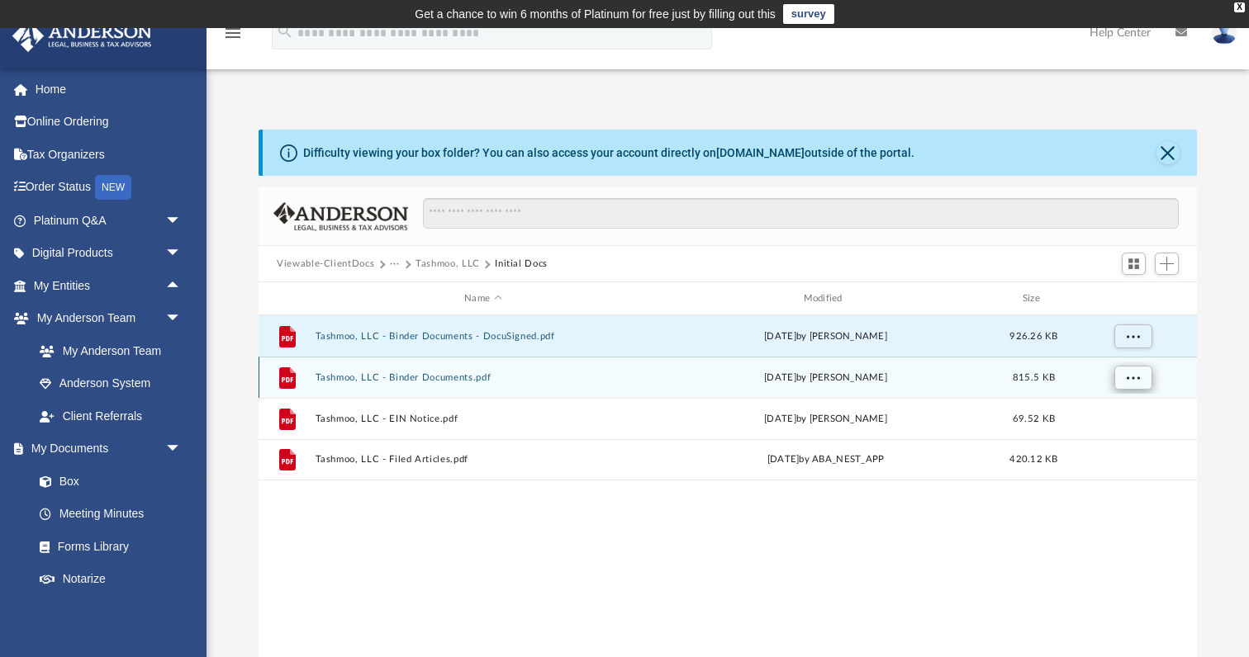
click at [1135, 378] on span "More options" at bounding box center [1133, 376] width 13 height 9
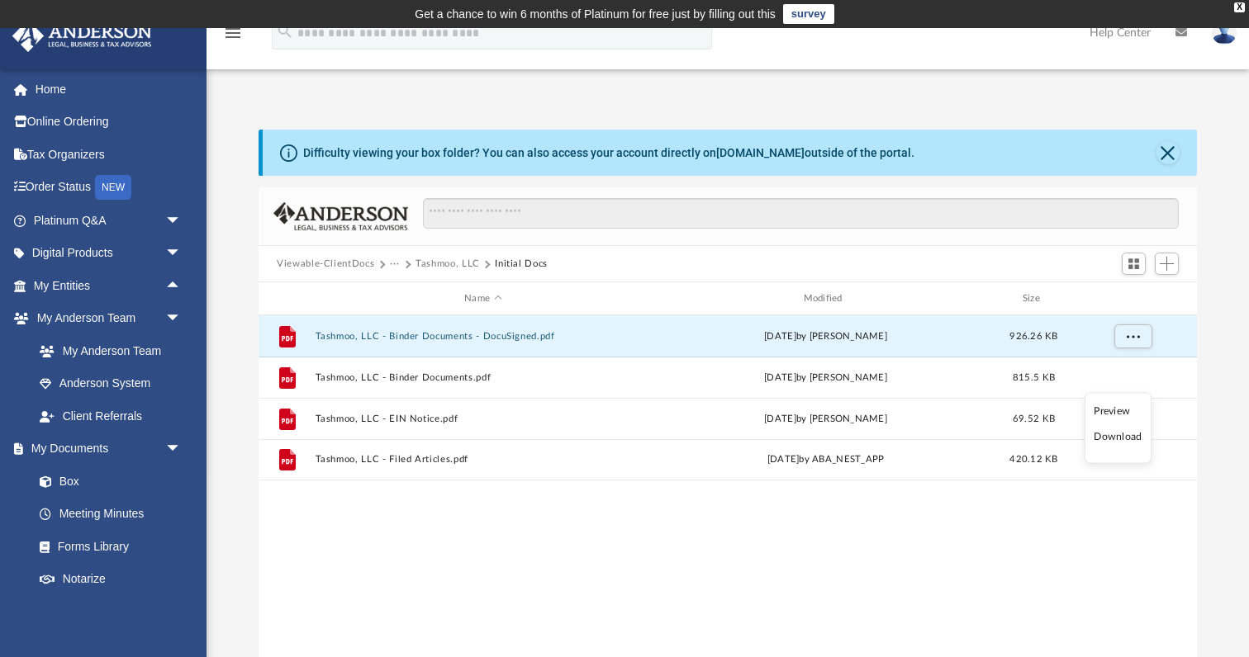
click at [1128, 440] on li "Download" at bounding box center [1117, 437] width 48 height 17
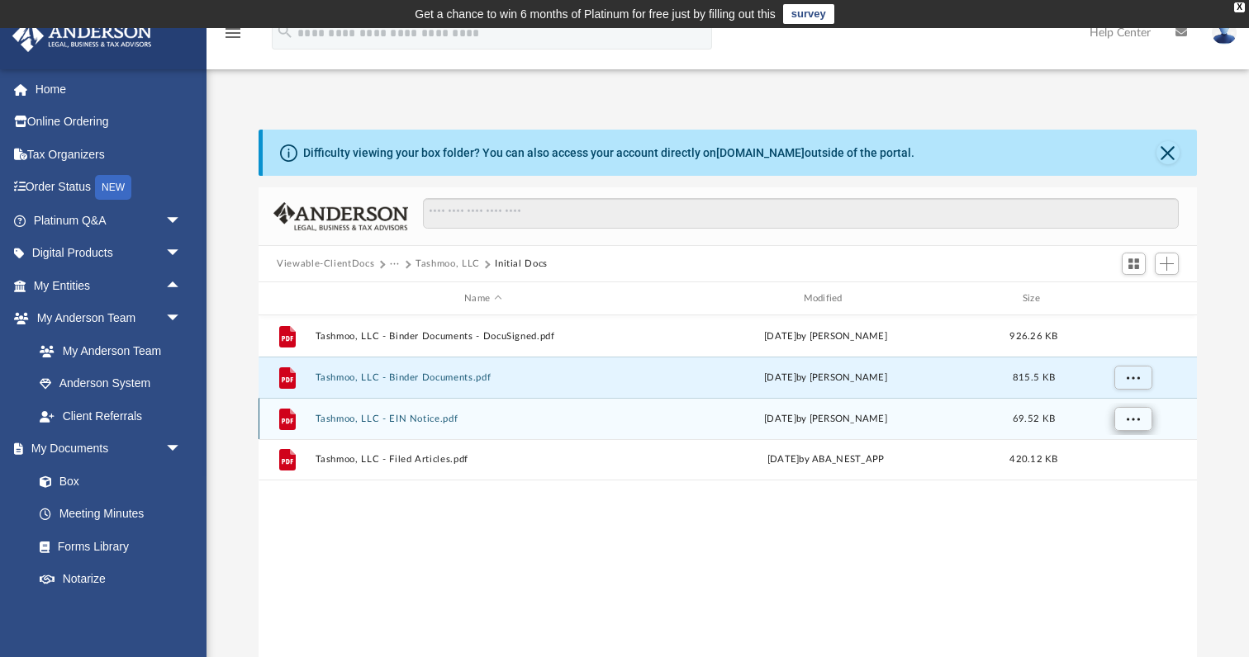
click at [1130, 420] on span "More options" at bounding box center [1133, 418] width 13 height 9
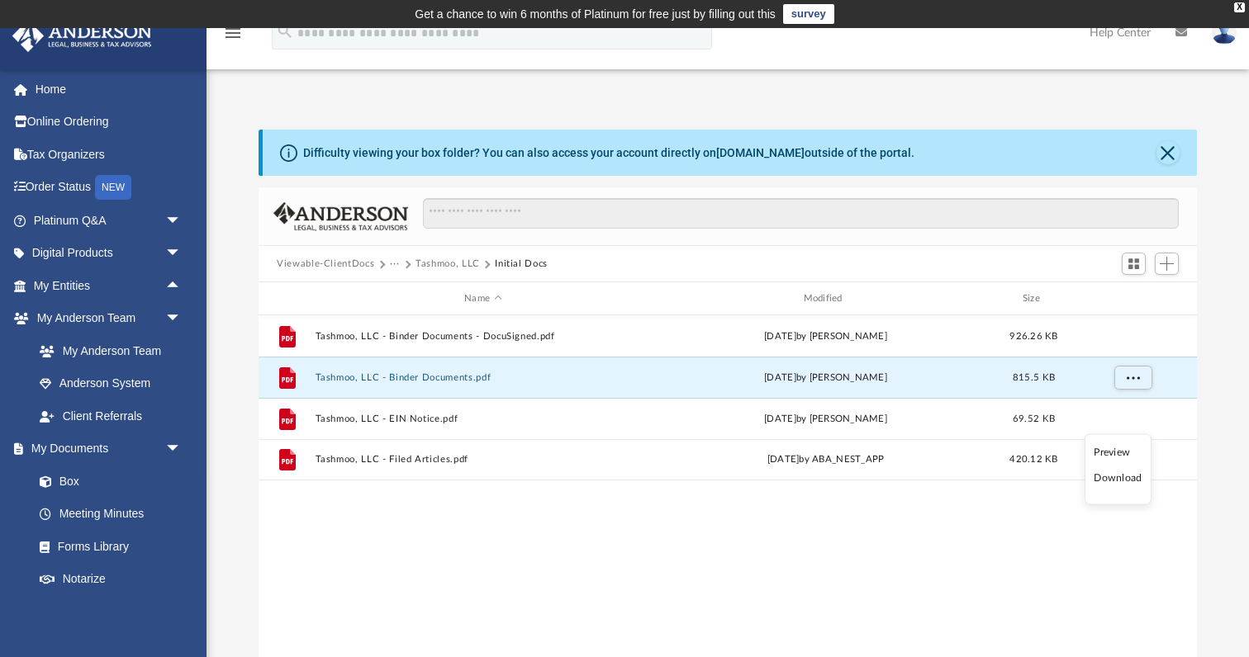
click at [1111, 477] on li "Download" at bounding box center [1117, 478] width 48 height 17
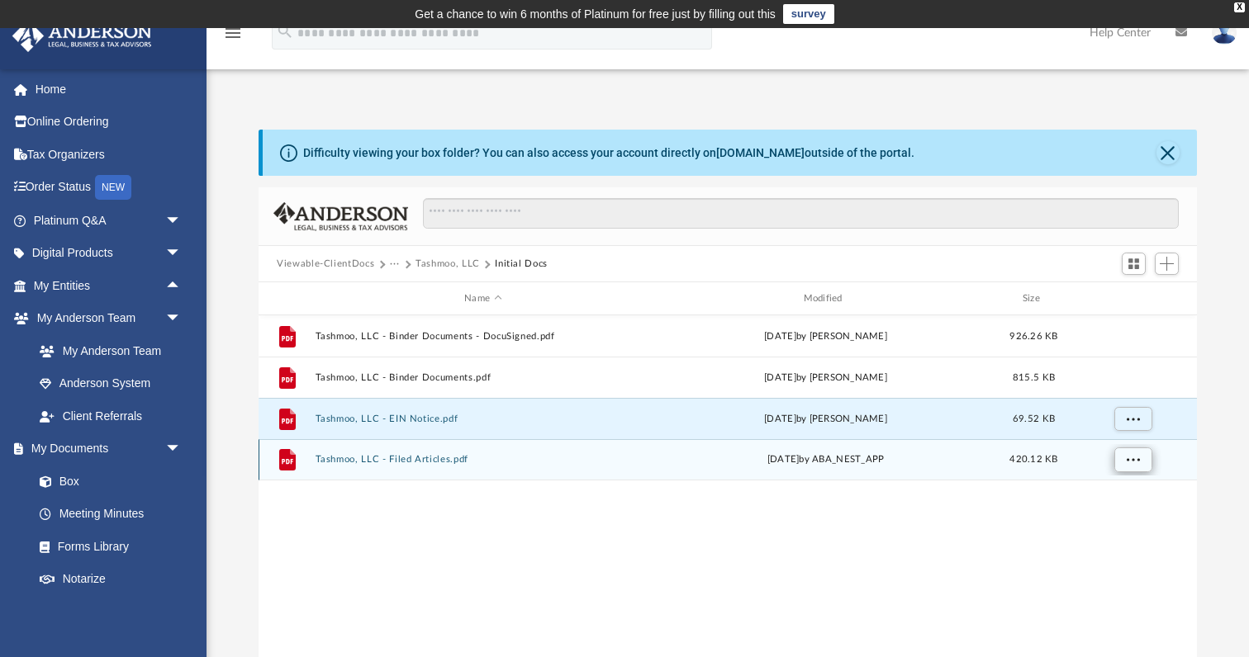
click at [1139, 464] on span "More options" at bounding box center [1133, 459] width 13 height 9
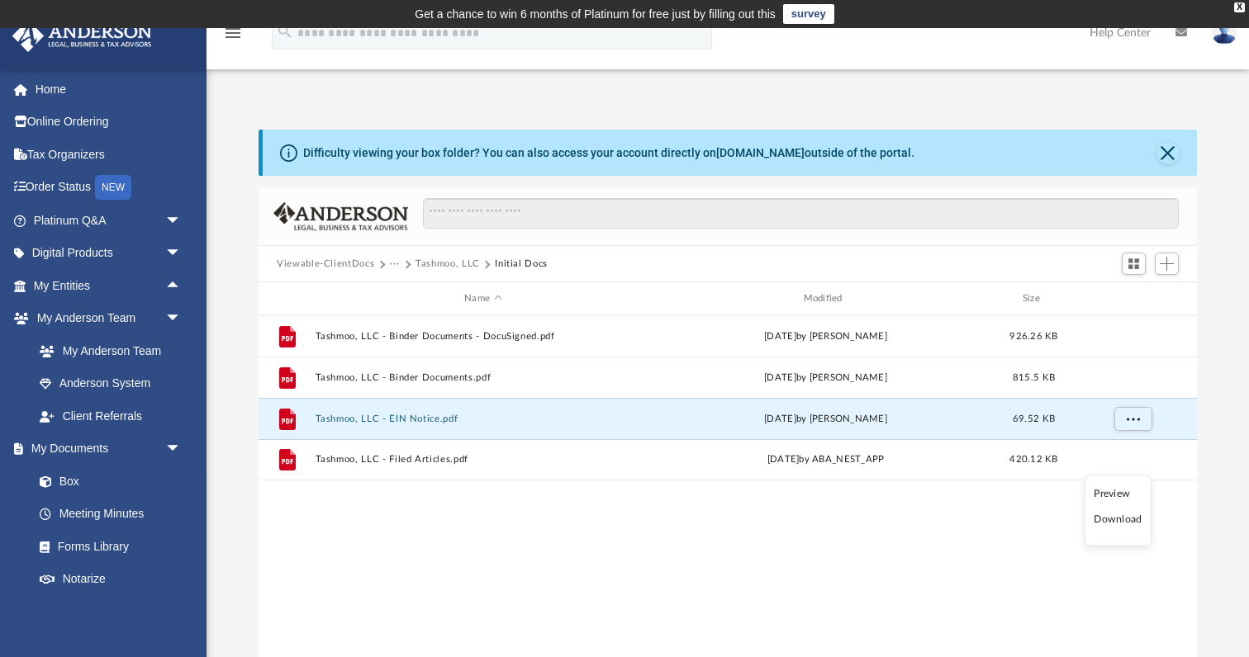
click at [1122, 518] on li "Download" at bounding box center [1117, 519] width 48 height 17
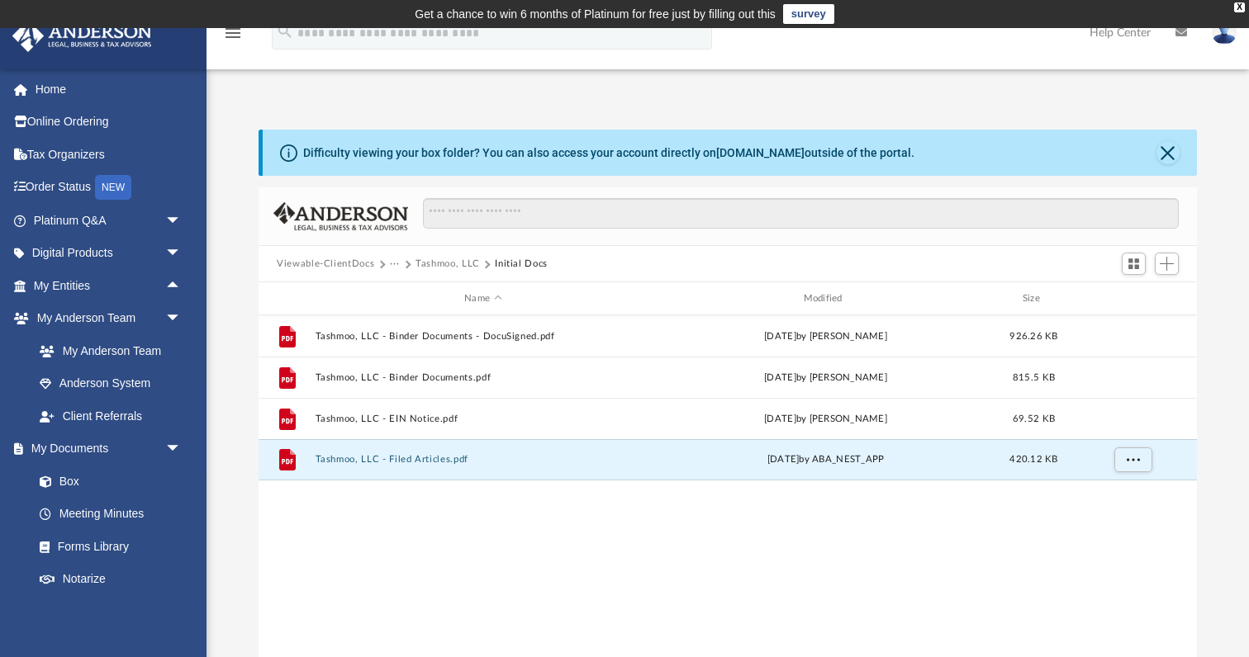
click at [340, 262] on button "Viewable-ClientDocs" at bounding box center [325, 264] width 97 height 15
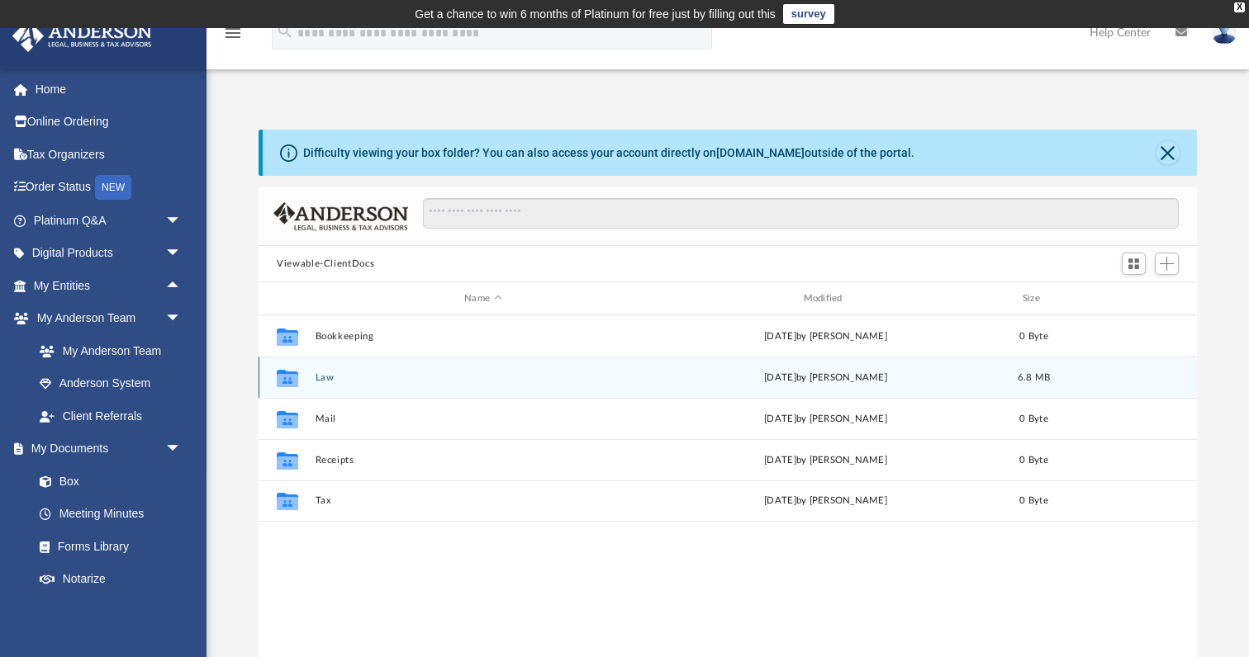
click at [296, 375] on icon "grid" at bounding box center [287, 379] width 21 height 13
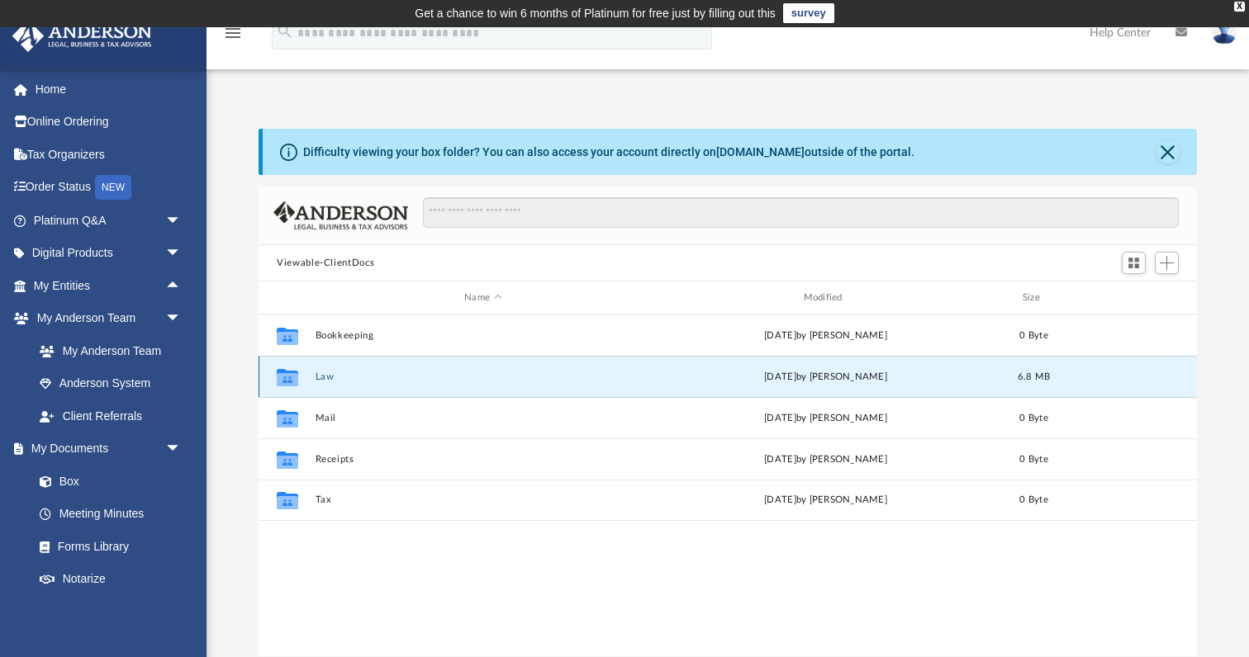
scroll to position [1, 0]
click at [325, 378] on button "Law" at bounding box center [482, 377] width 335 height 11
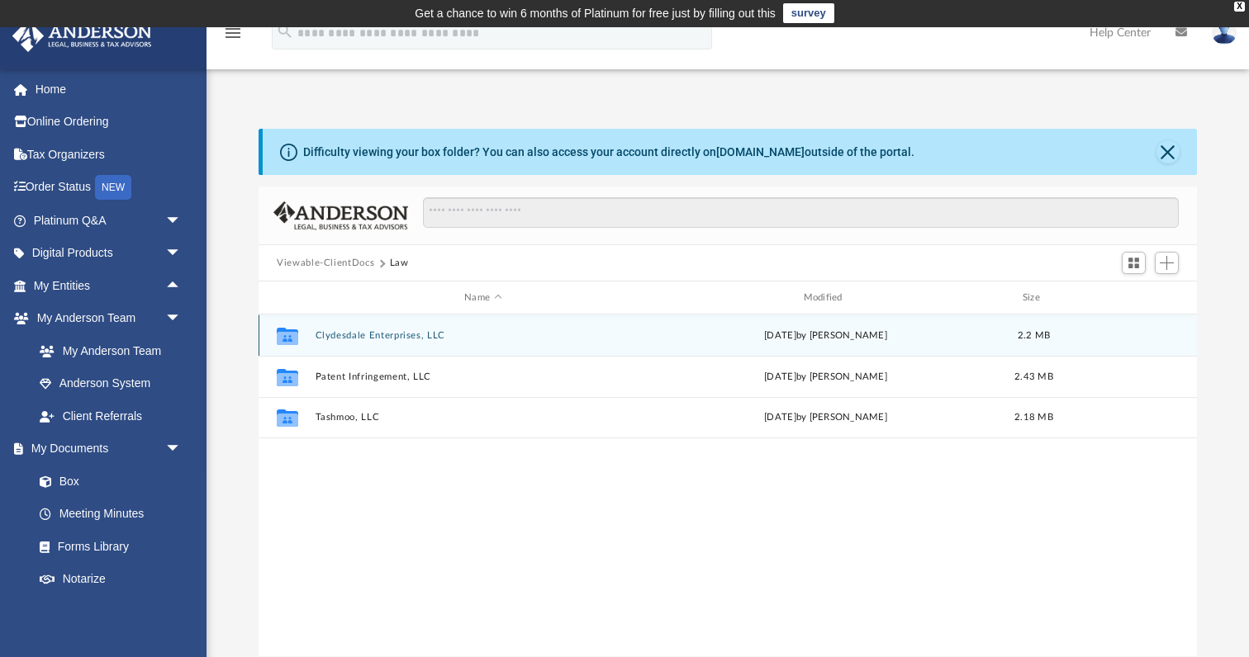
click at [401, 333] on button "Clydesdale Enterprises, LLC" at bounding box center [482, 335] width 335 height 11
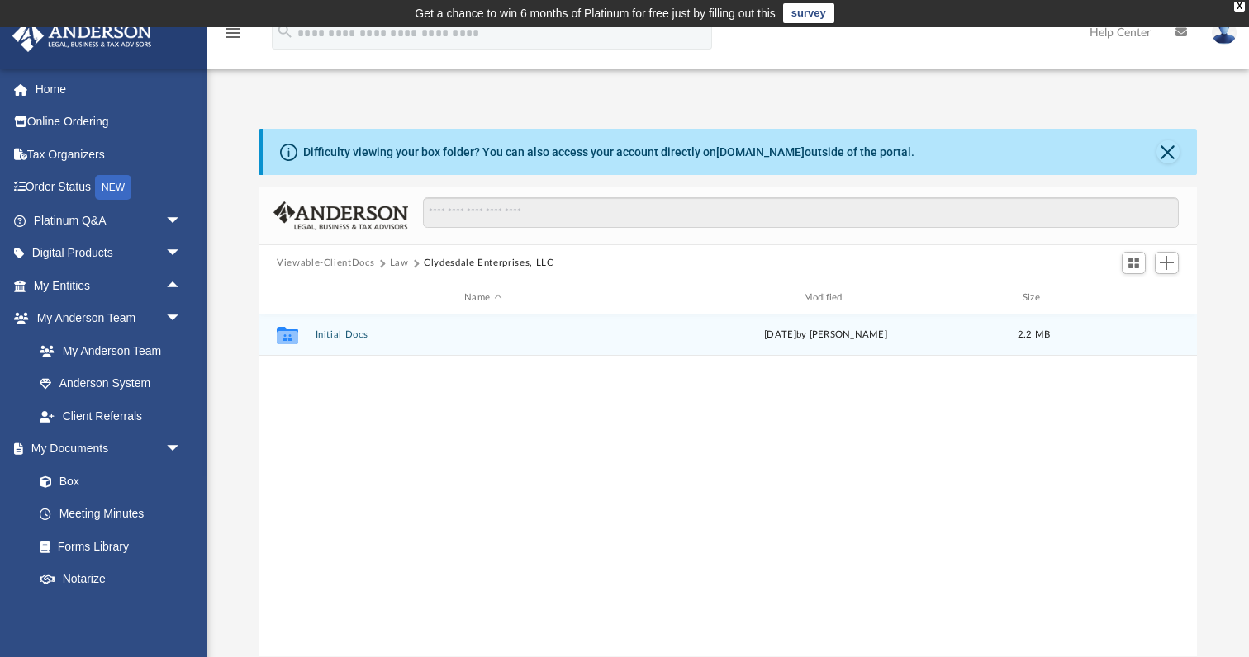
drag, startPoint x: 341, startPoint y: 332, endPoint x: 364, endPoint y: 332, distance: 23.1
click at [341, 332] on button "Initial Docs" at bounding box center [482, 335] width 335 height 11
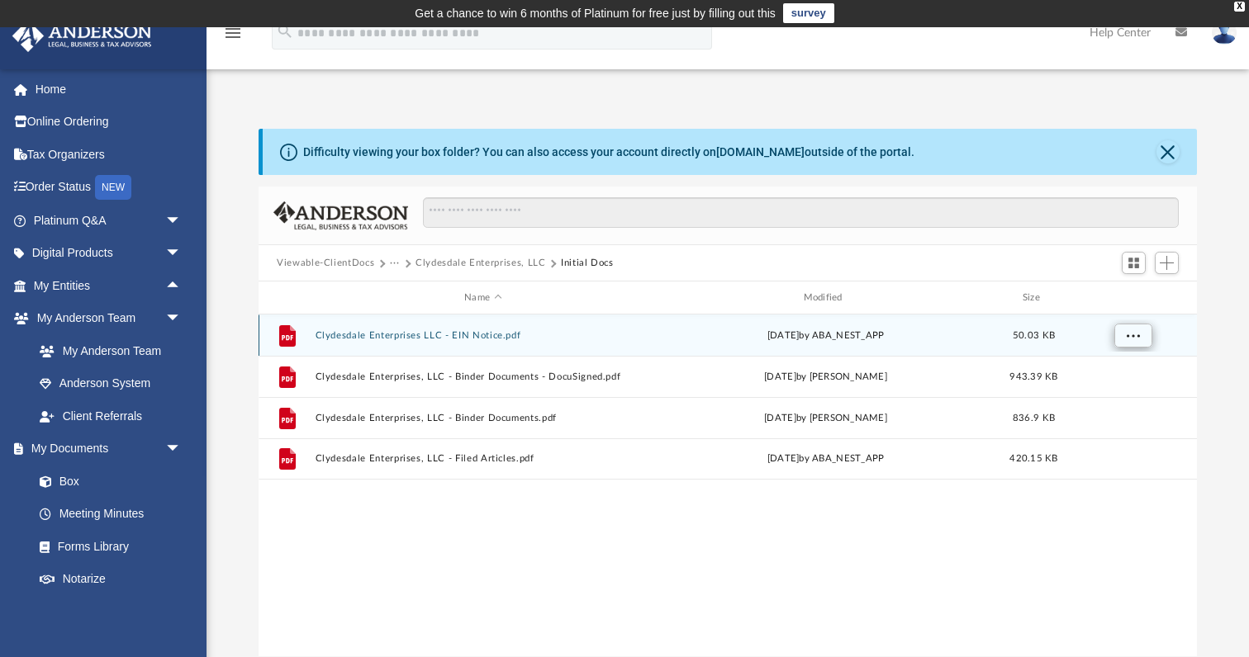
click at [1132, 336] on span "More options" at bounding box center [1133, 334] width 13 height 9
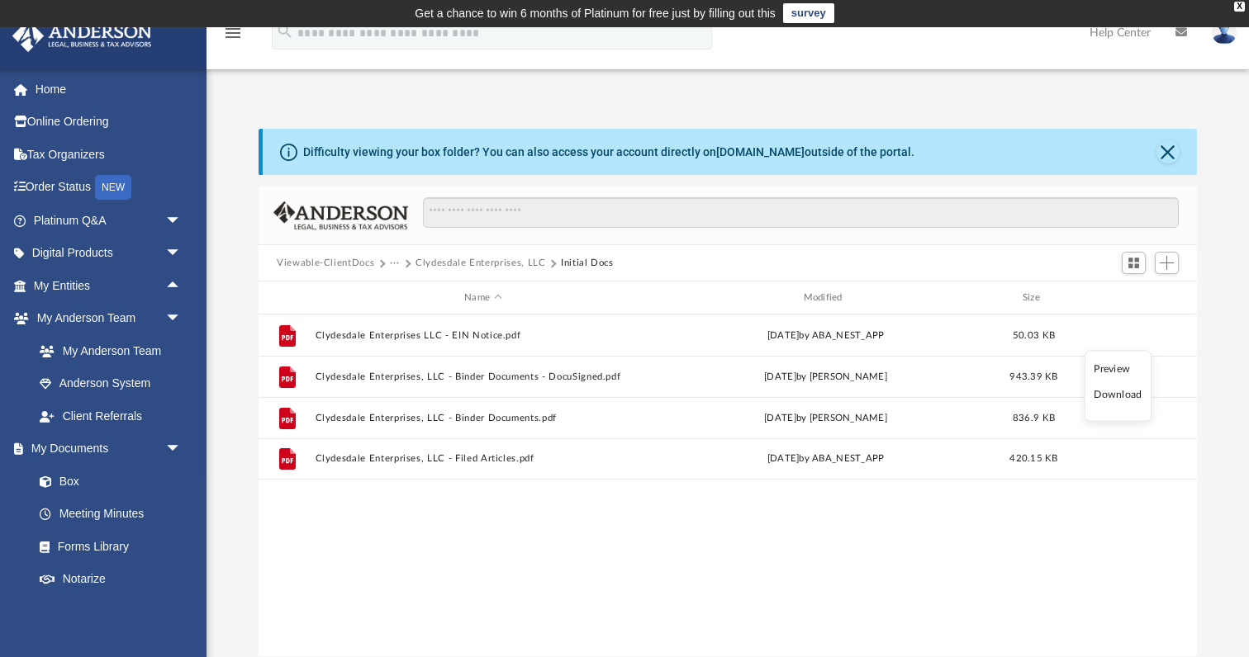
click at [1124, 397] on li "Download" at bounding box center [1117, 395] width 48 height 17
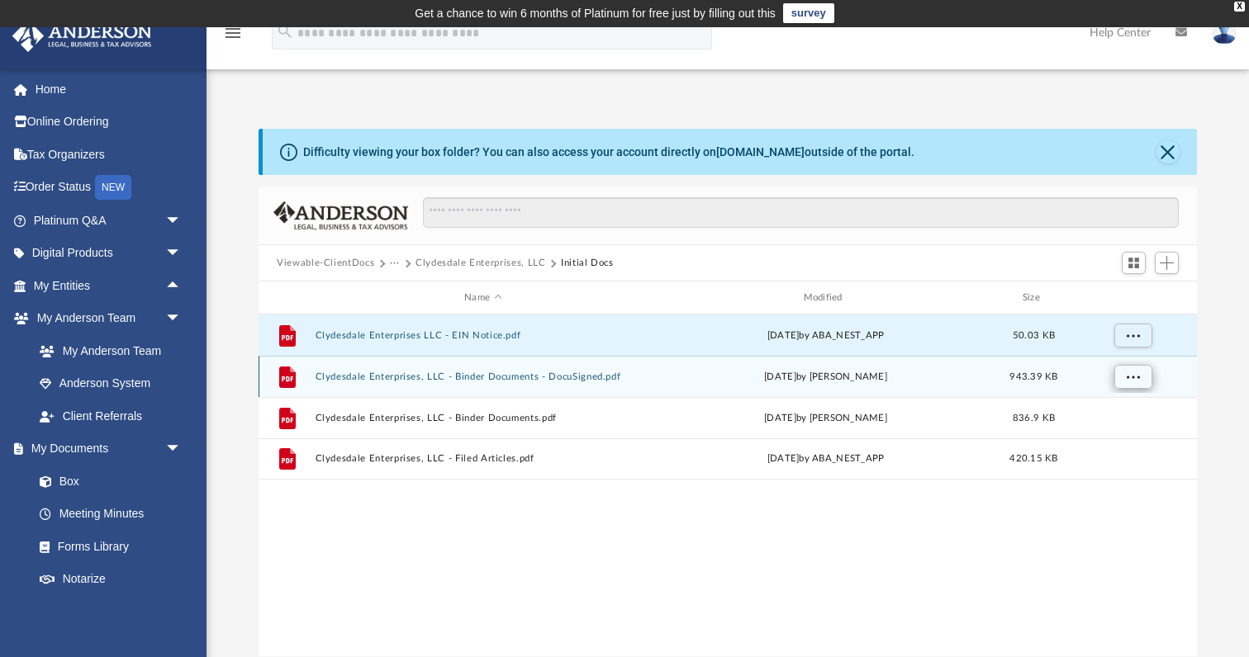
click at [1140, 376] on button "More options" at bounding box center [1133, 377] width 38 height 25
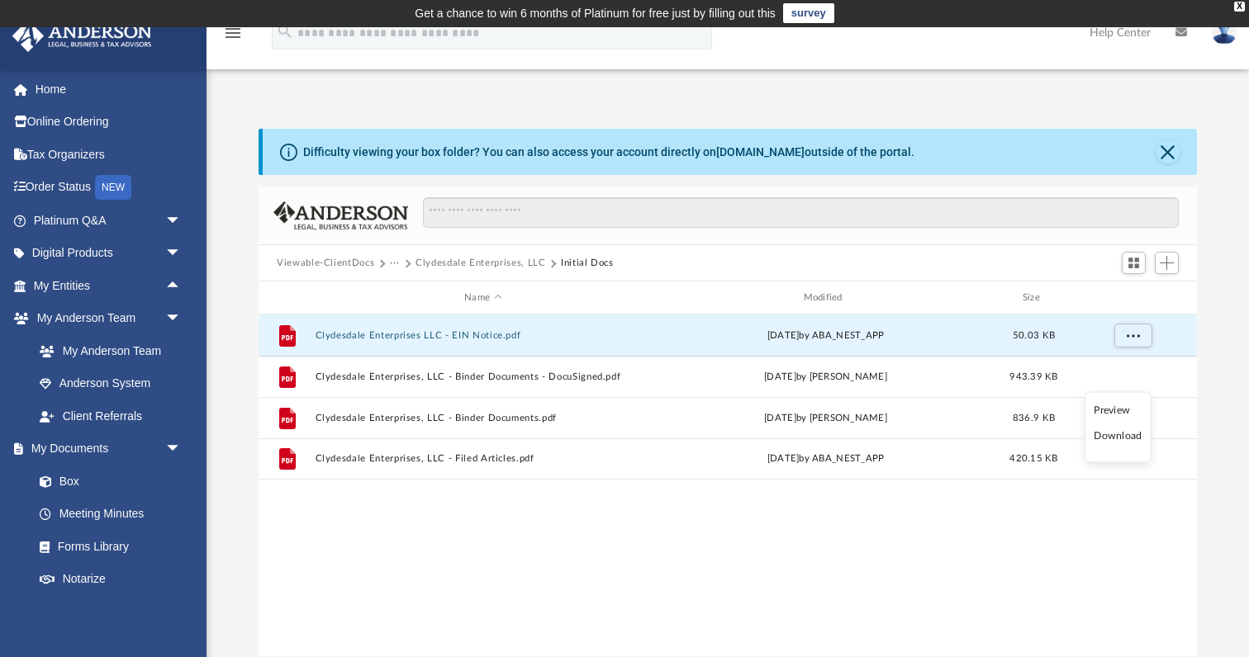
click at [1128, 437] on li "Download" at bounding box center [1117, 436] width 48 height 17
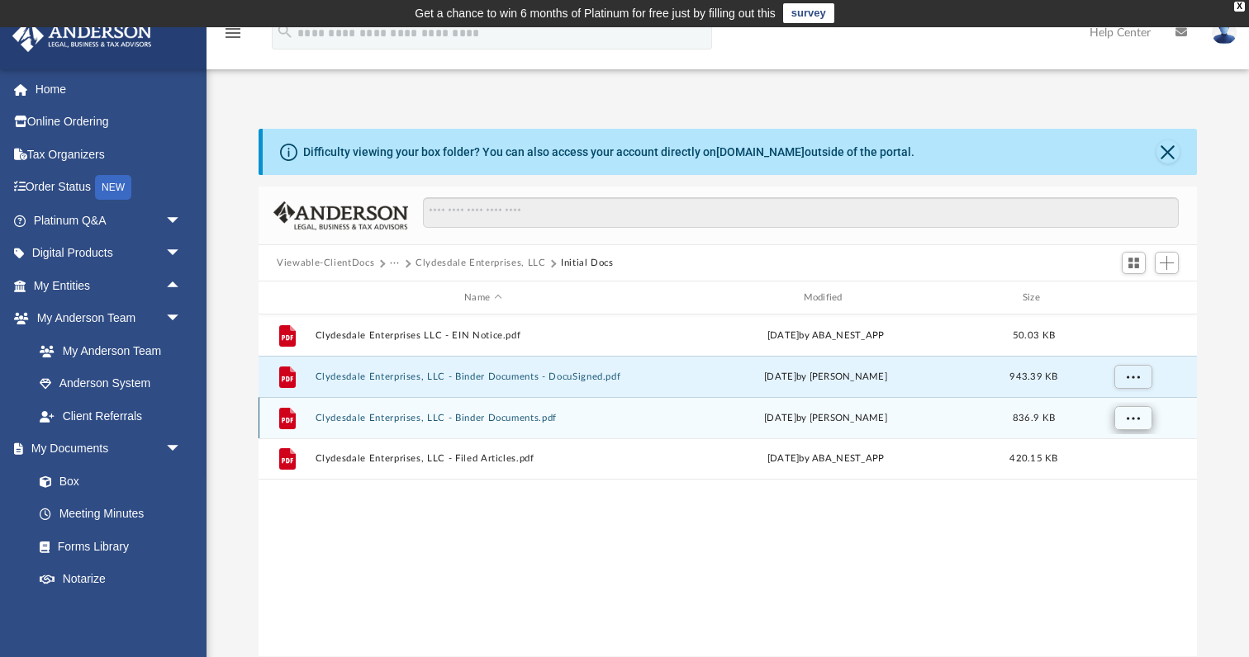
click at [1135, 417] on span "More options" at bounding box center [1133, 417] width 13 height 9
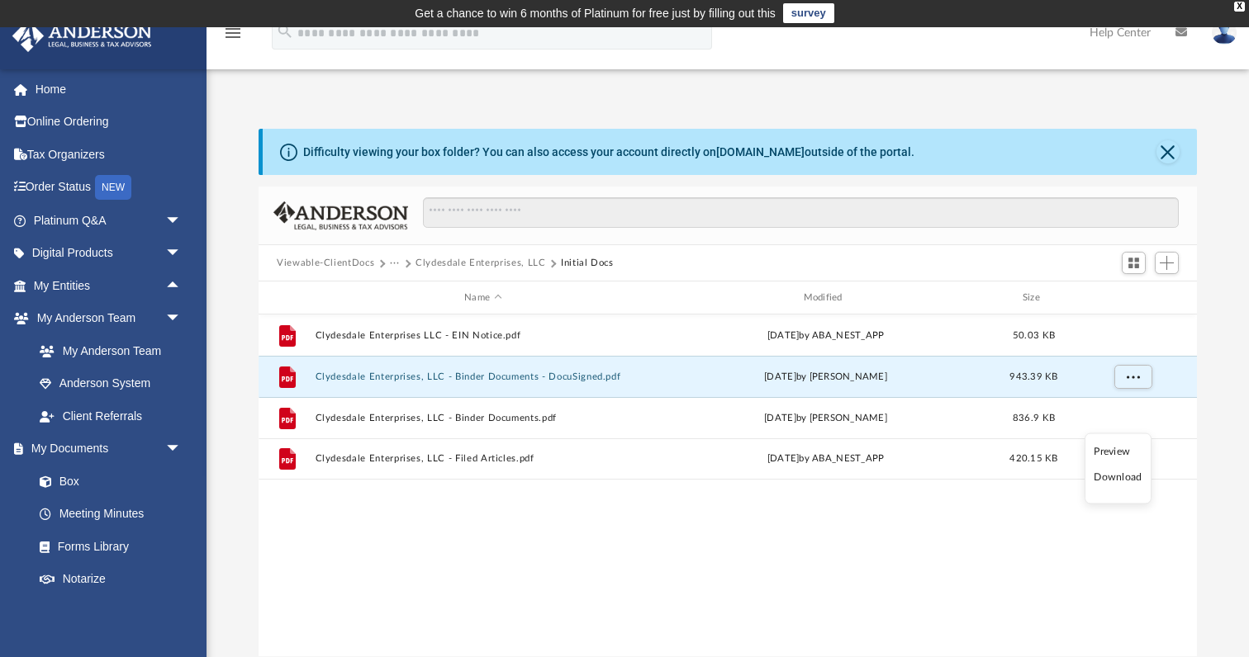
click at [1121, 478] on li "Download" at bounding box center [1117, 477] width 48 height 17
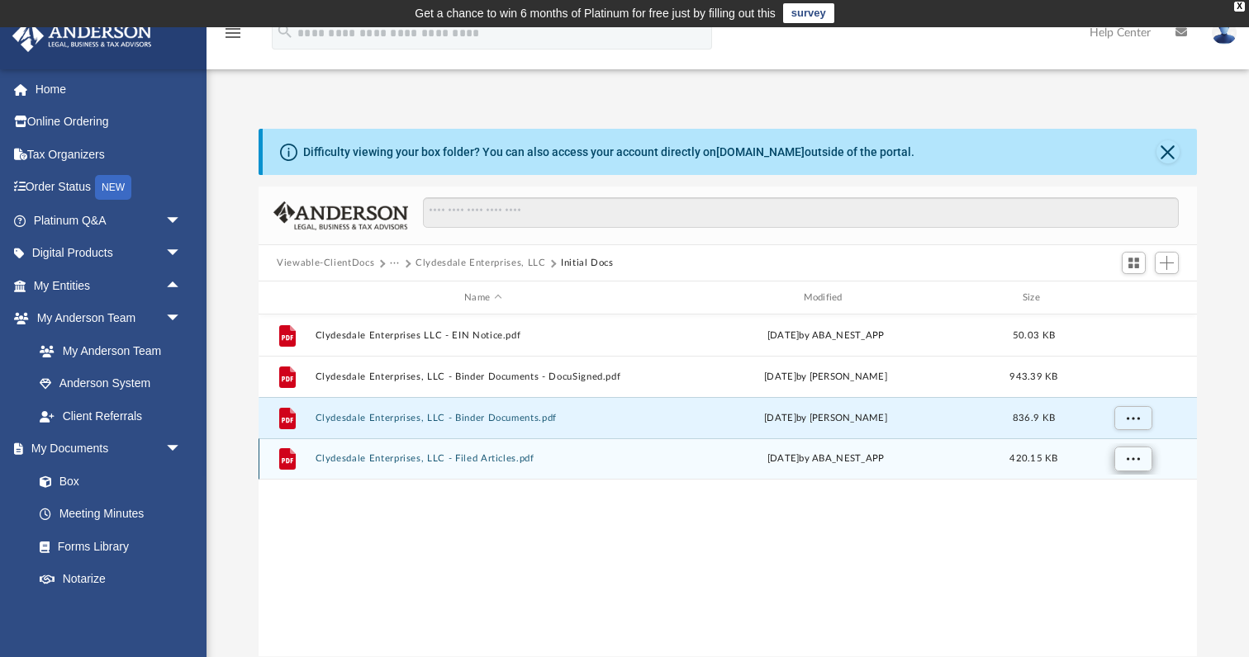
click at [1136, 458] on span "More options" at bounding box center [1133, 458] width 13 height 9
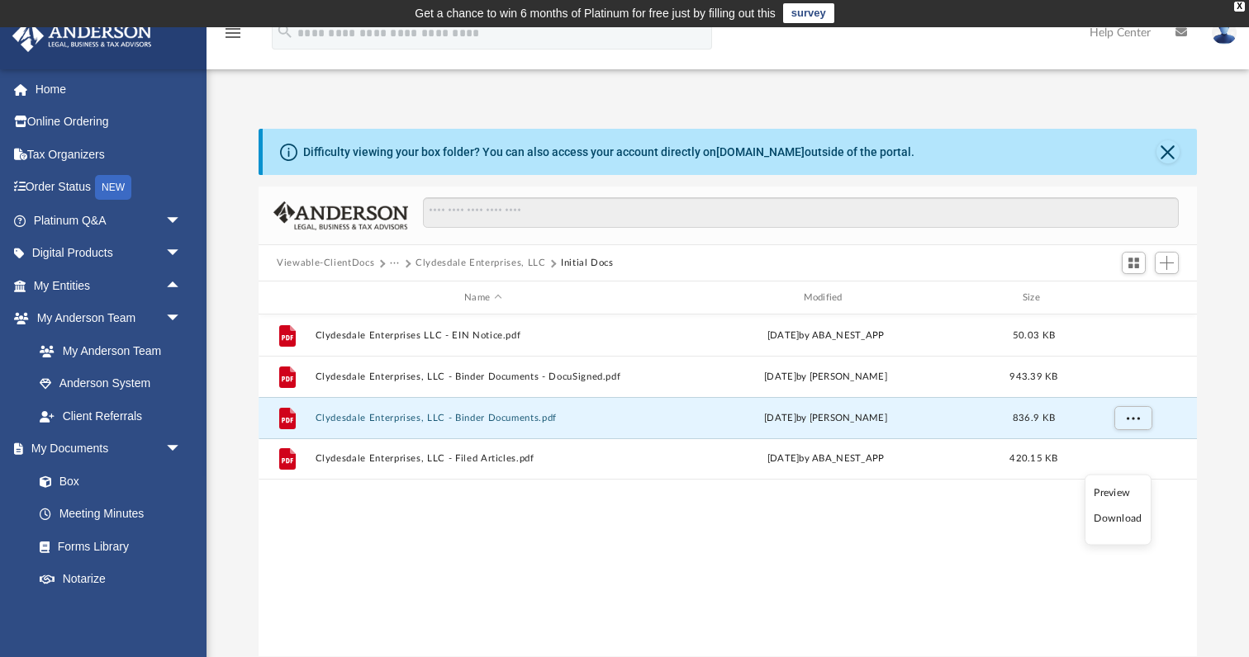
click at [1129, 516] on li "Download" at bounding box center [1117, 518] width 48 height 17
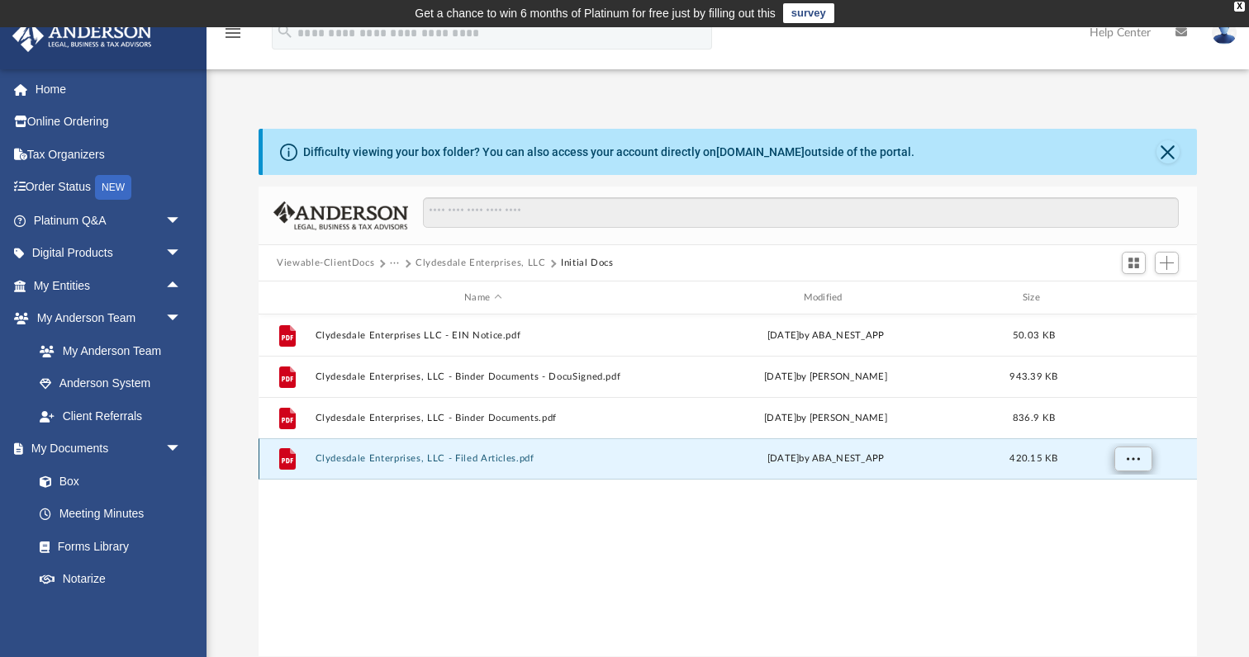
click at [1136, 457] on span "More options" at bounding box center [1133, 458] width 13 height 9
click at [1117, 517] on li "Download" at bounding box center [1117, 518] width 48 height 17
click at [349, 263] on button "Viewable-ClientDocs" at bounding box center [325, 263] width 97 height 15
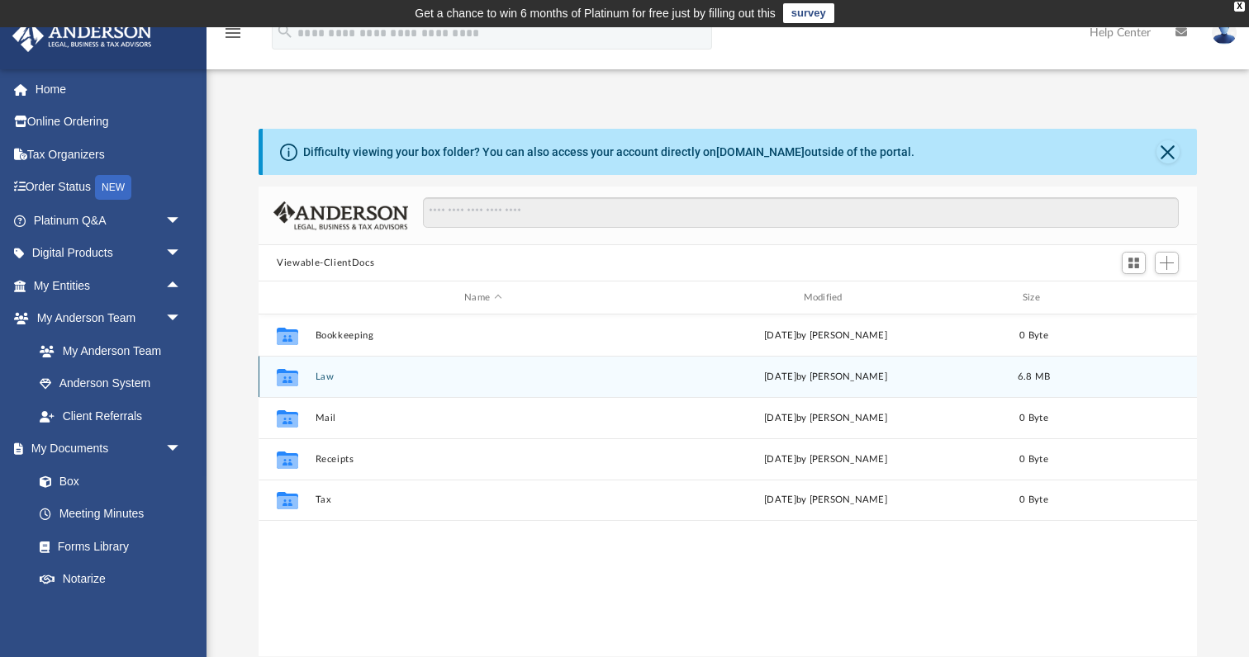
click at [320, 377] on button "Law" at bounding box center [482, 377] width 335 height 11
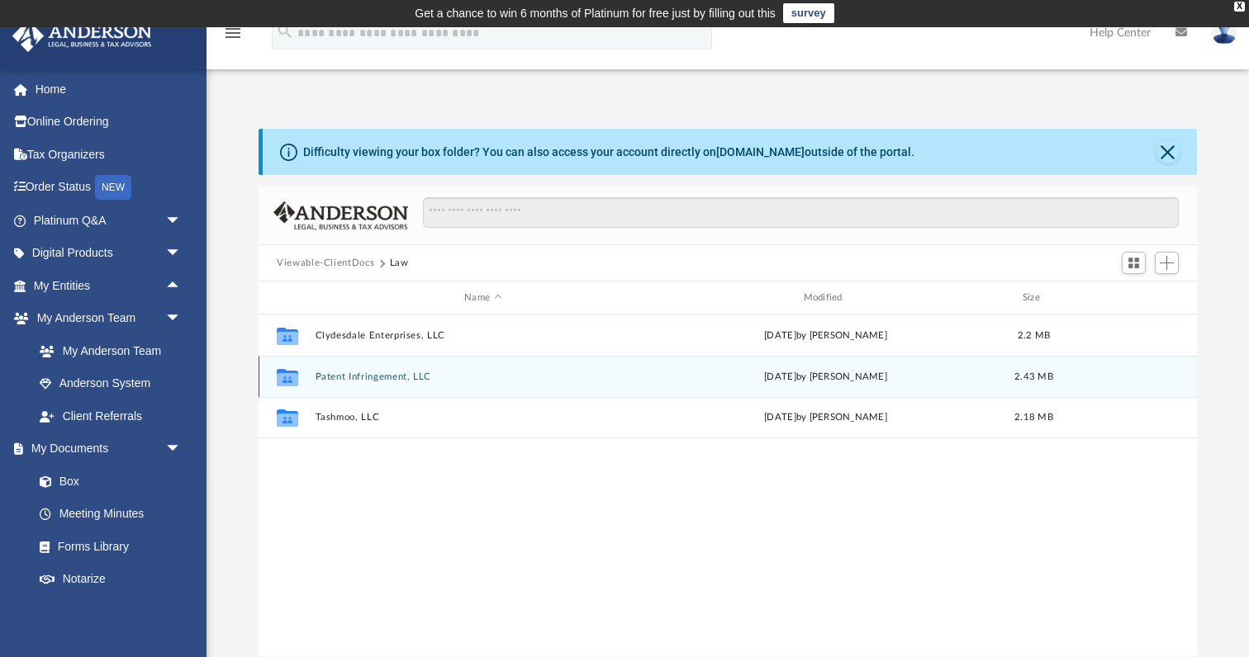
click at [395, 378] on button "Patent Infringement, LLC" at bounding box center [482, 377] width 335 height 11
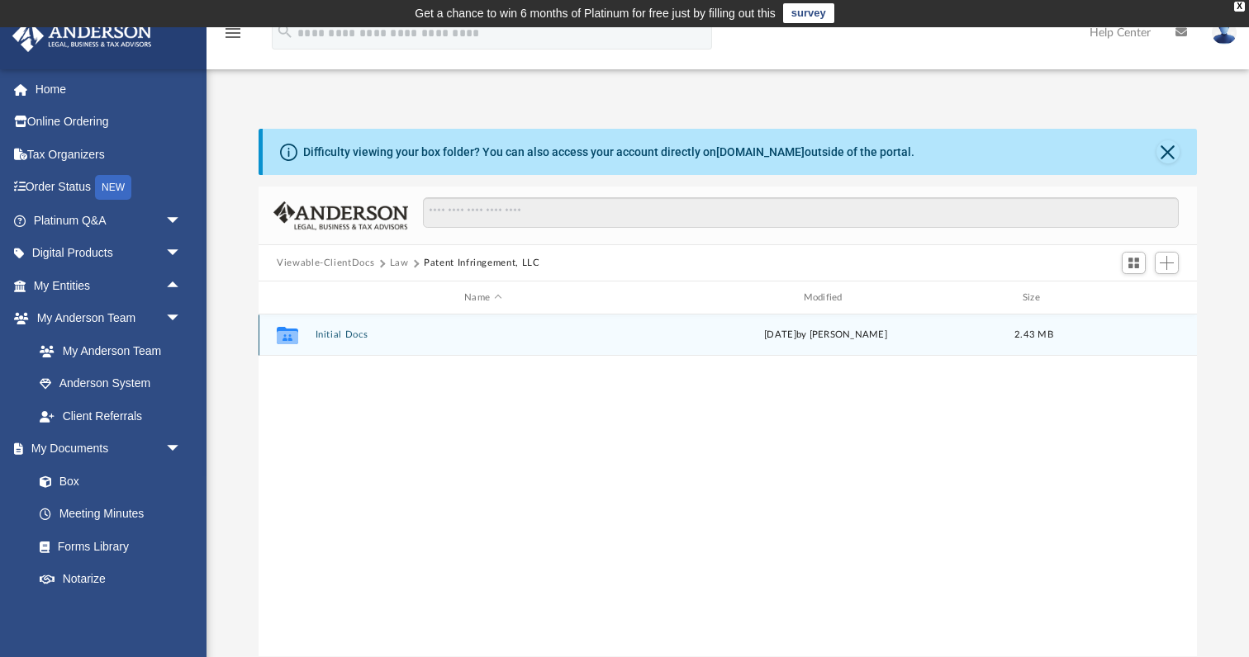
click at [283, 332] on icon "grid" at bounding box center [287, 337] width 21 height 13
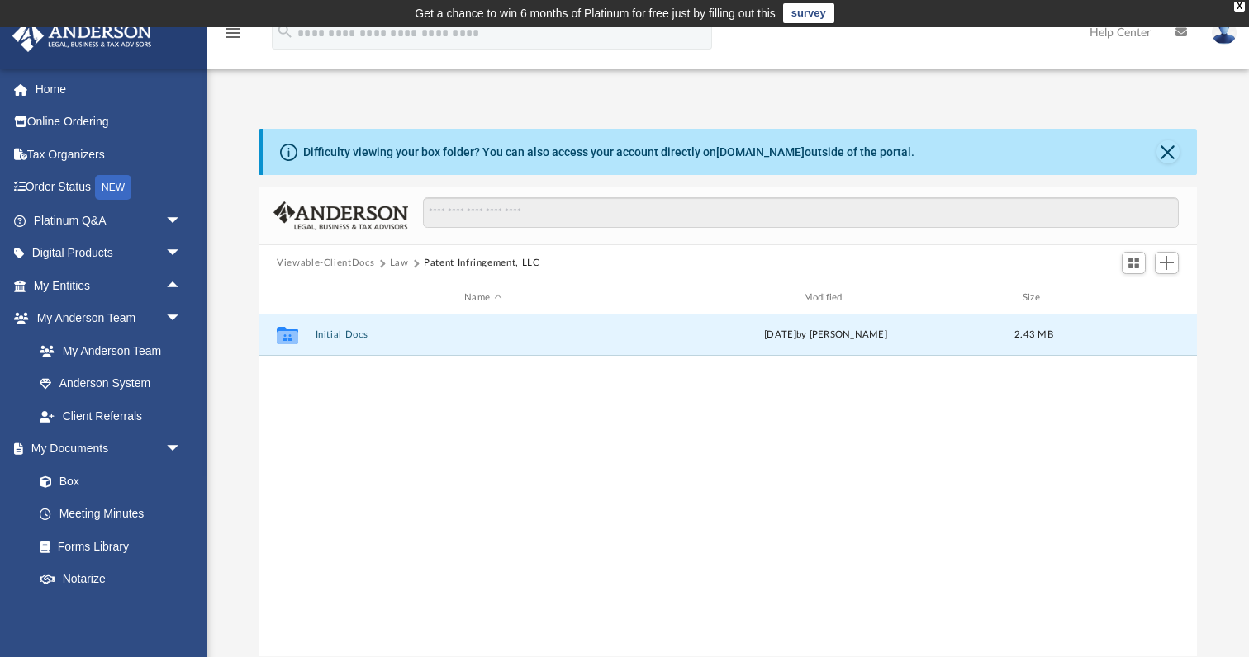
click at [329, 331] on button "Initial Docs" at bounding box center [482, 335] width 335 height 11
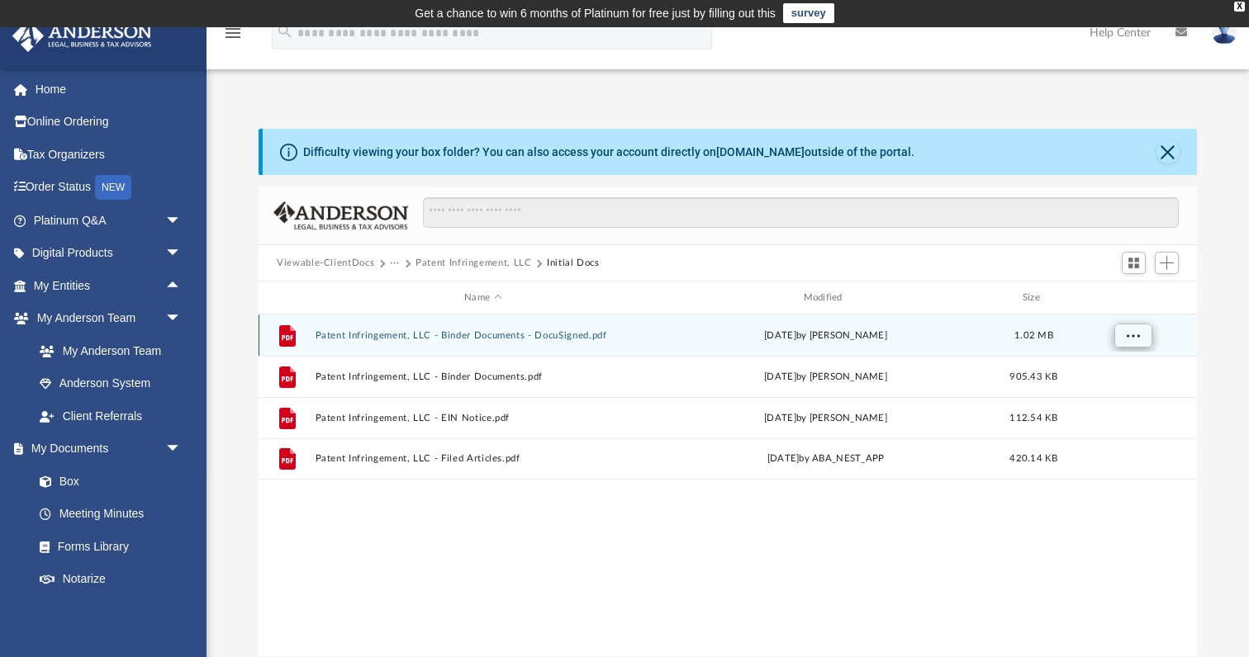
click at [1139, 339] on button "More options" at bounding box center [1133, 336] width 38 height 25
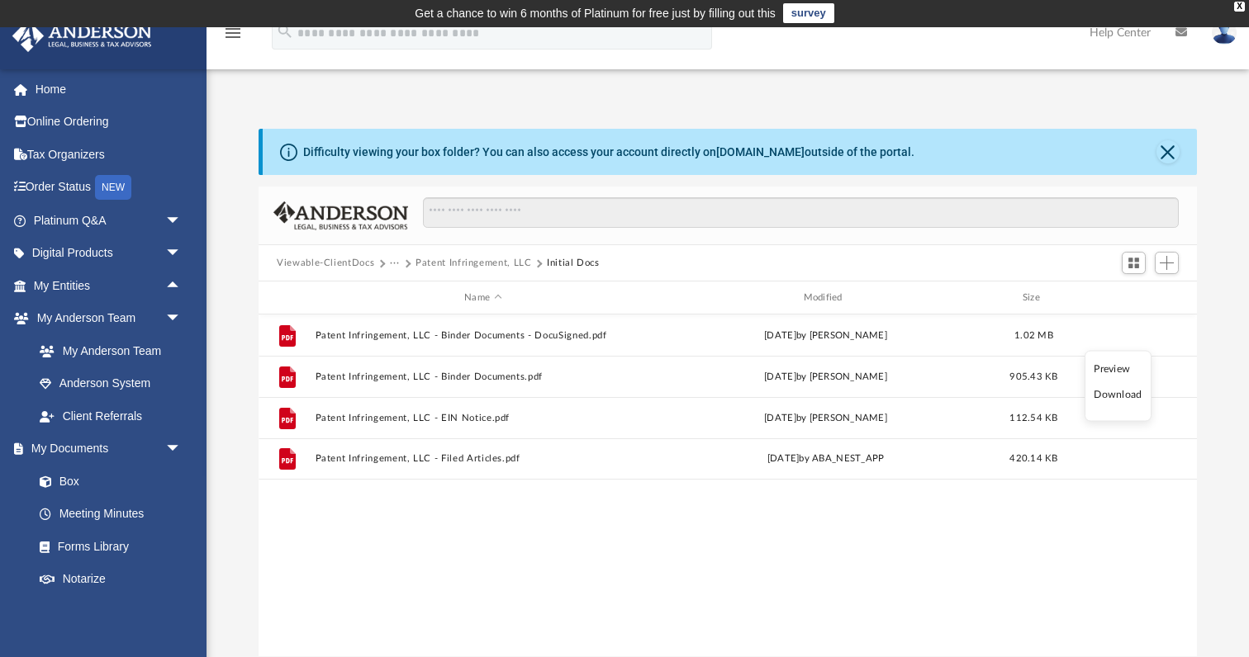
click at [1126, 397] on li "Download" at bounding box center [1117, 395] width 48 height 17
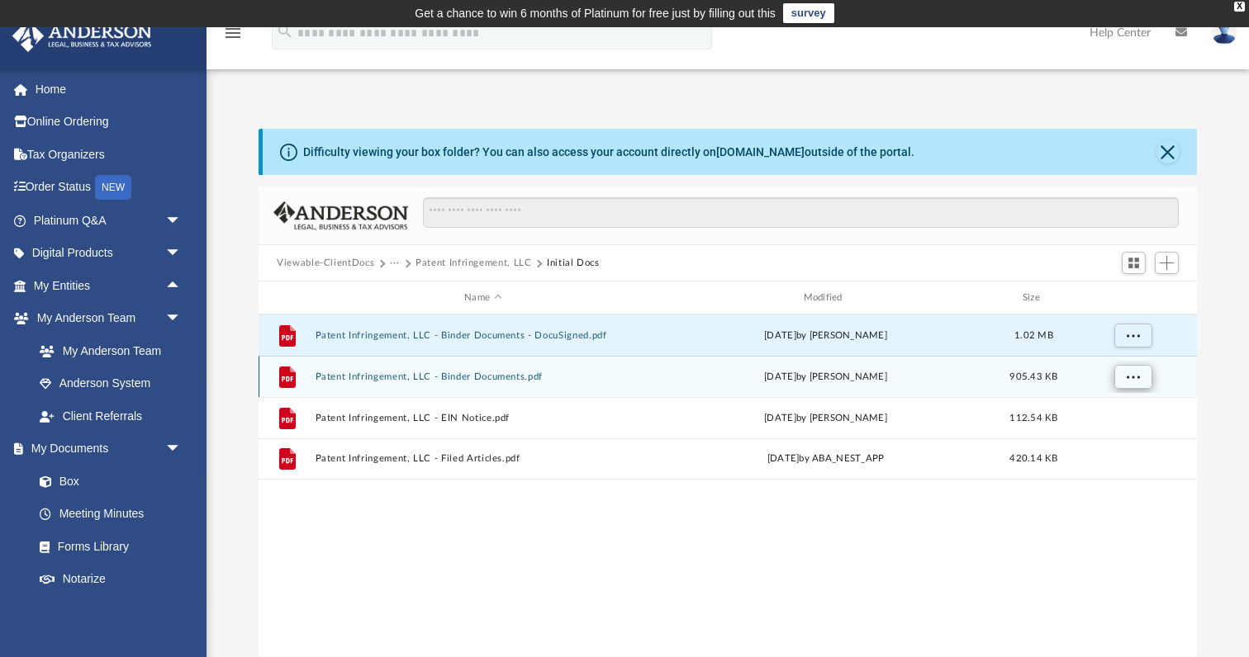
click at [1130, 378] on span "More options" at bounding box center [1133, 376] width 13 height 9
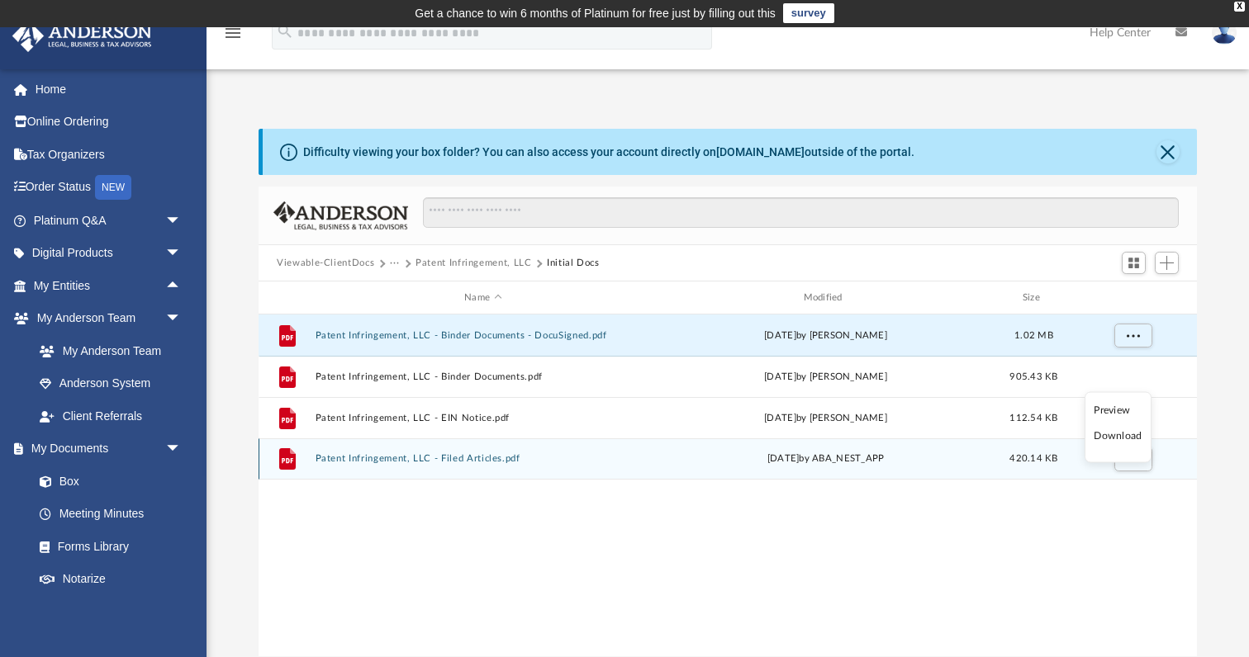
click at [1129, 439] on li "Download" at bounding box center [1117, 436] width 48 height 17
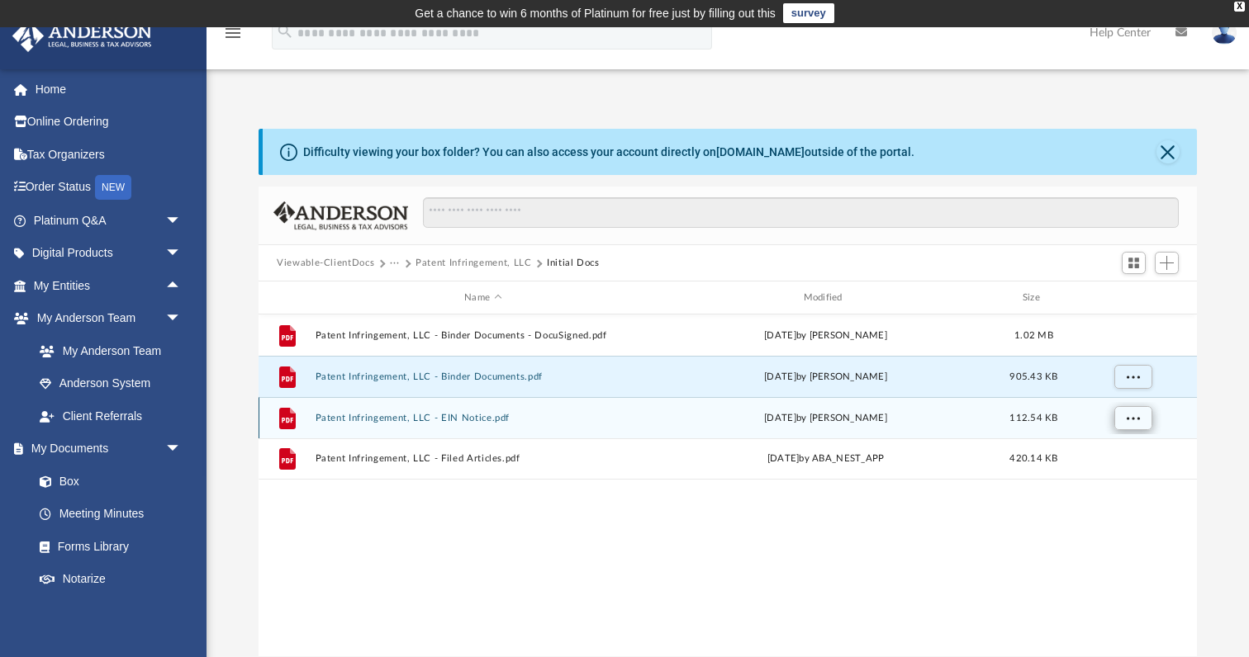
click at [1136, 420] on span "More options" at bounding box center [1133, 417] width 13 height 9
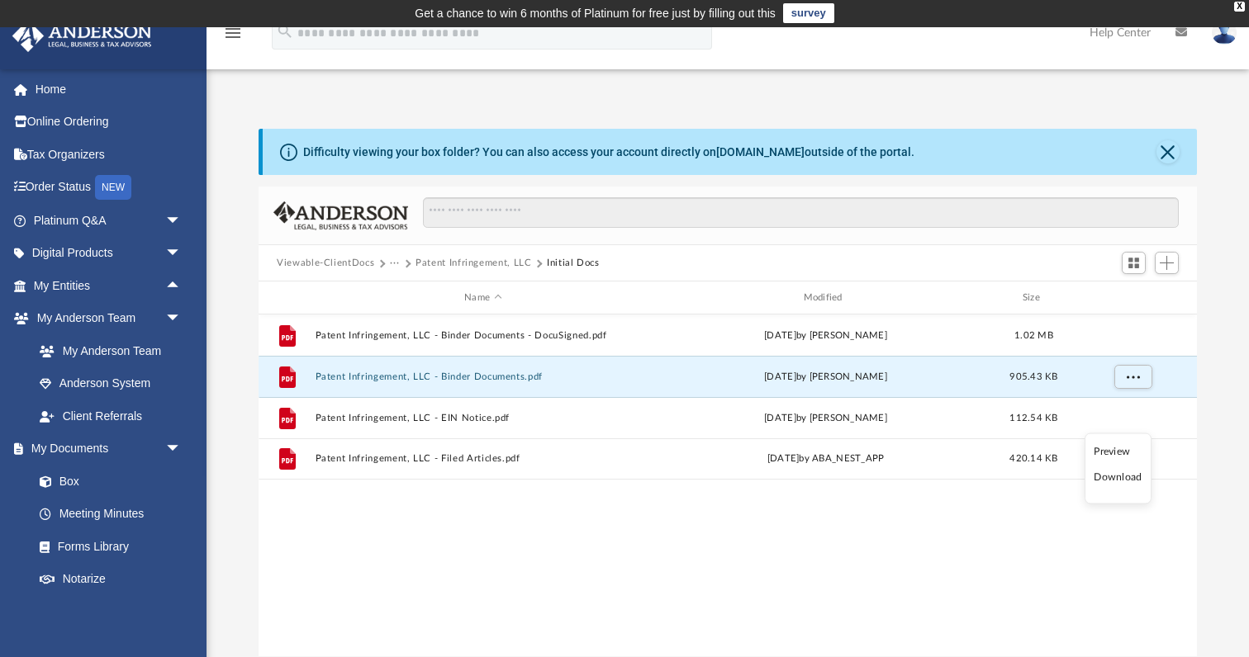
click at [1131, 477] on li "Download" at bounding box center [1117, 477] width 48 height 17
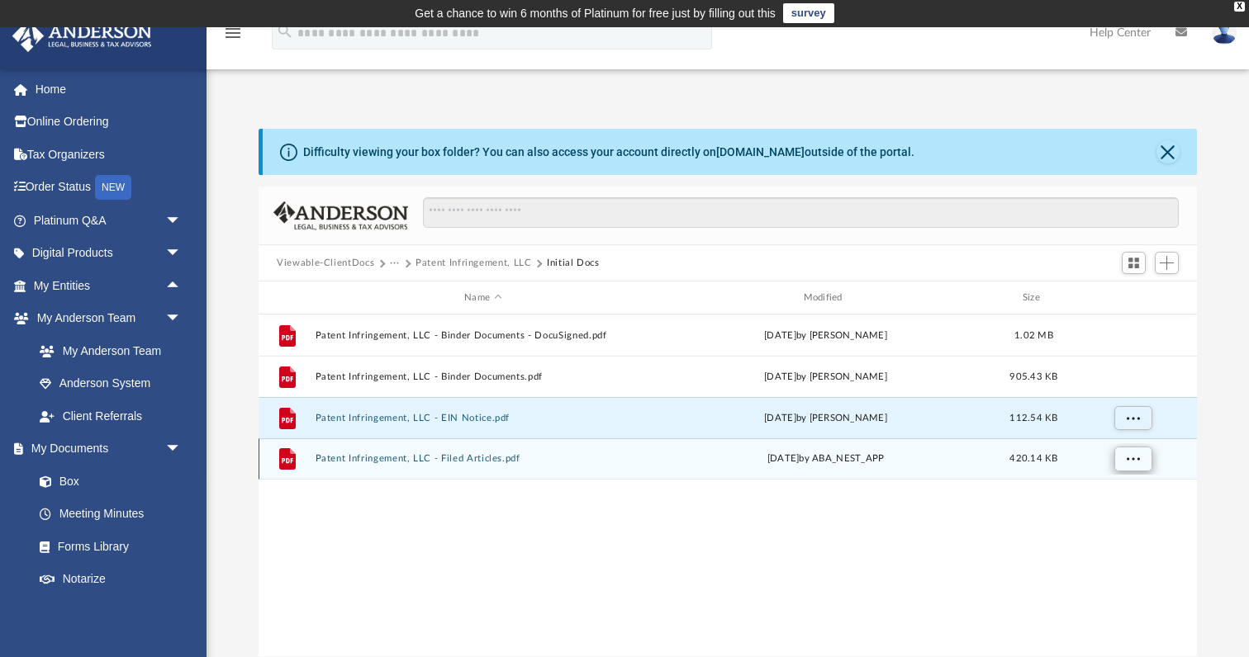
click at [1136, 461] on span "More options" at bounding box center [1133, 458] width 13 height 9
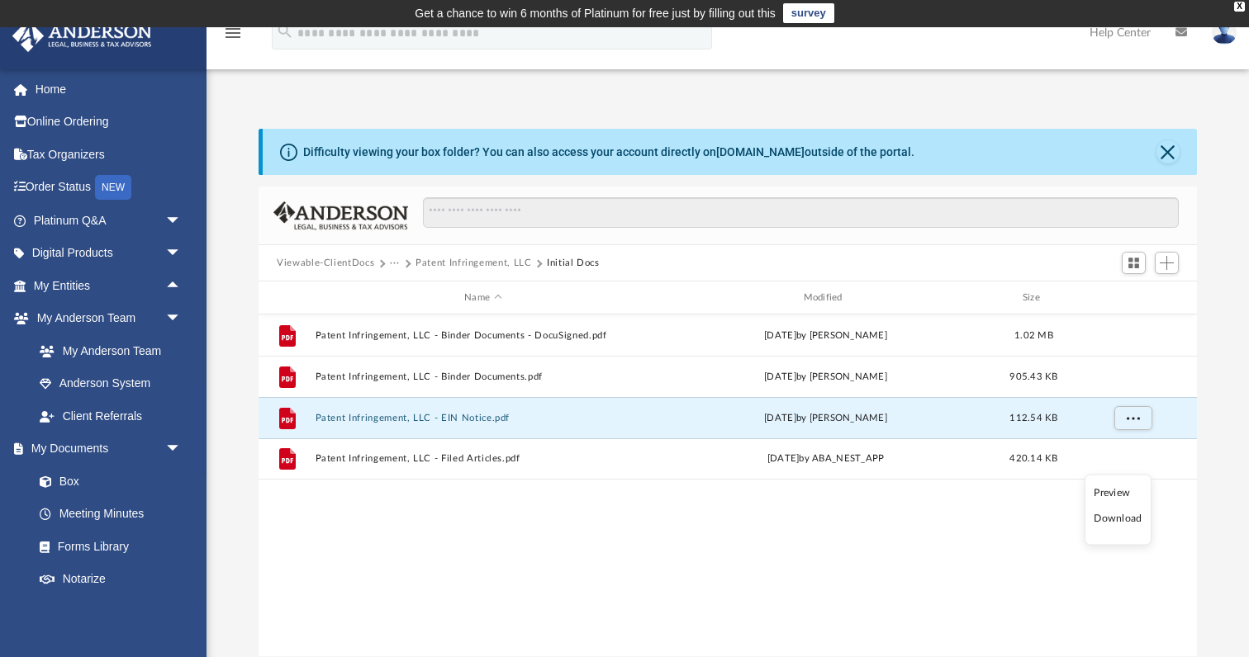
click at [1129, 519] on li "Download" at bounding box center [1117, 518] width 48 height 17
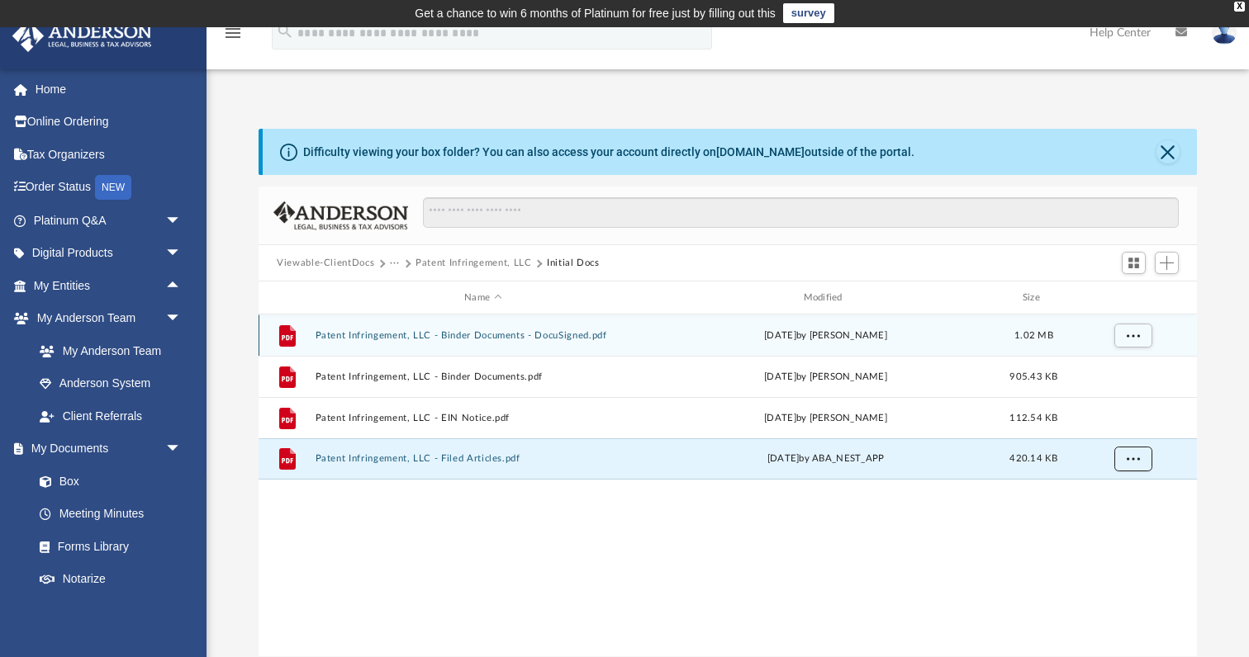
scroll to position [0, 0]
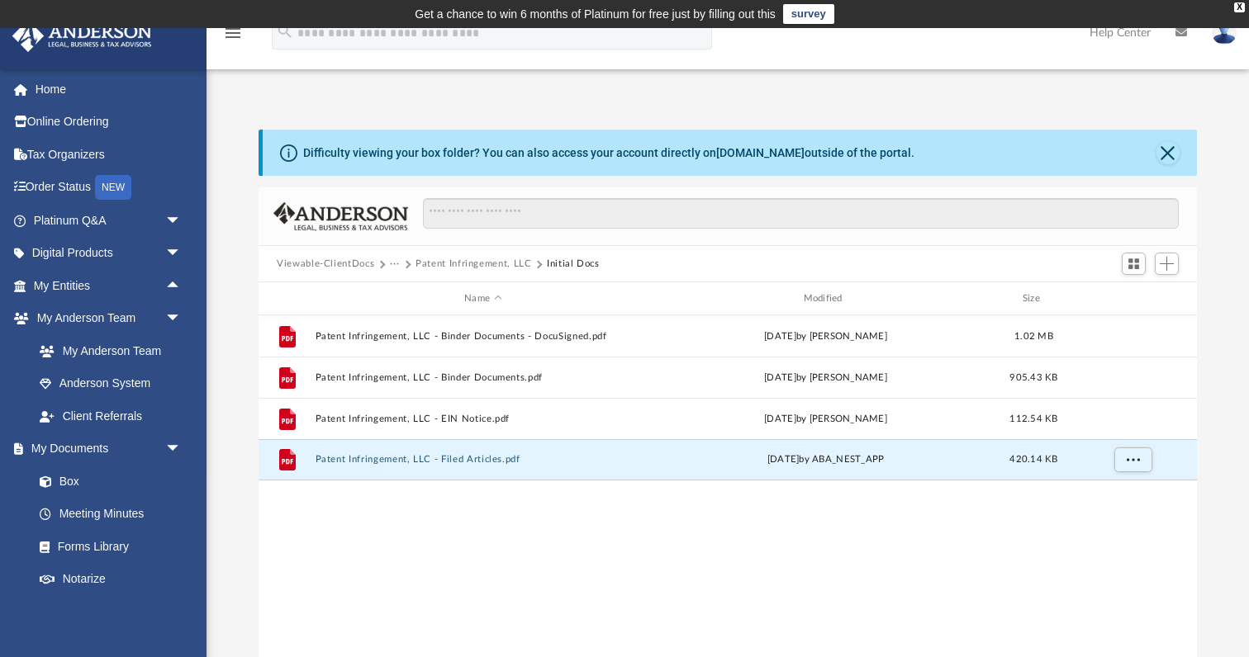
click at [334, 263] on button "Viewable-ClientDocs" at bounding box center [325, 264] width 97 height 15
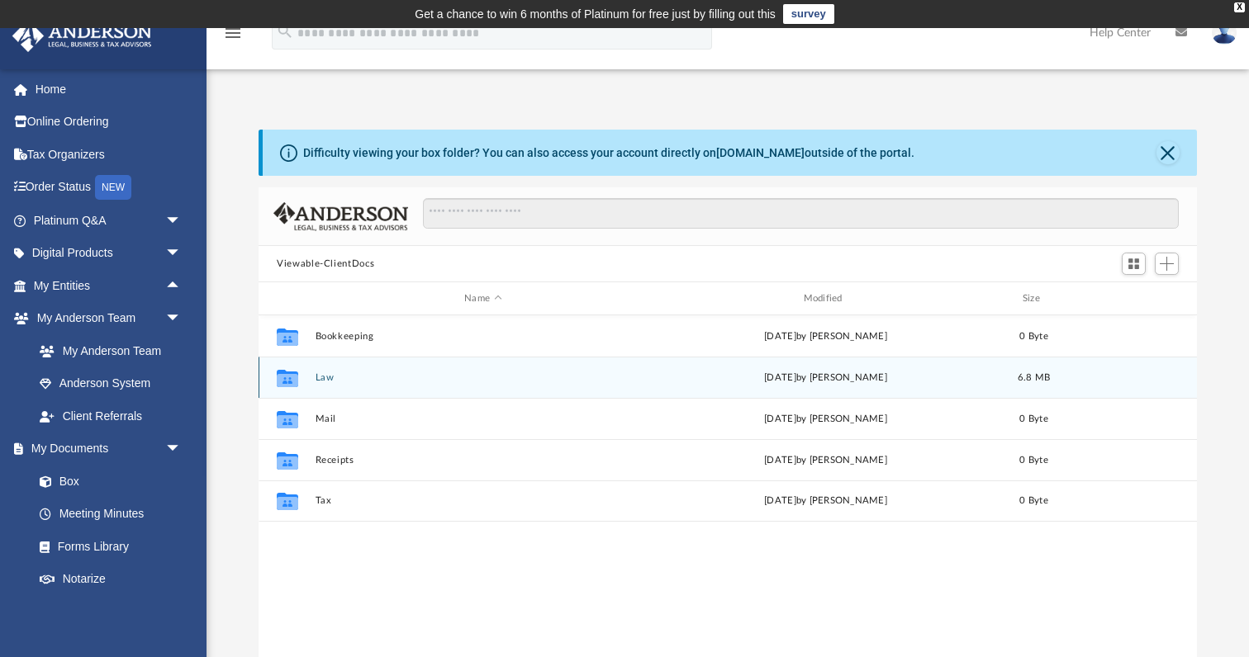
click at [329, 377] on button "Law" at bounding box center [482, 377] width 335 height 11
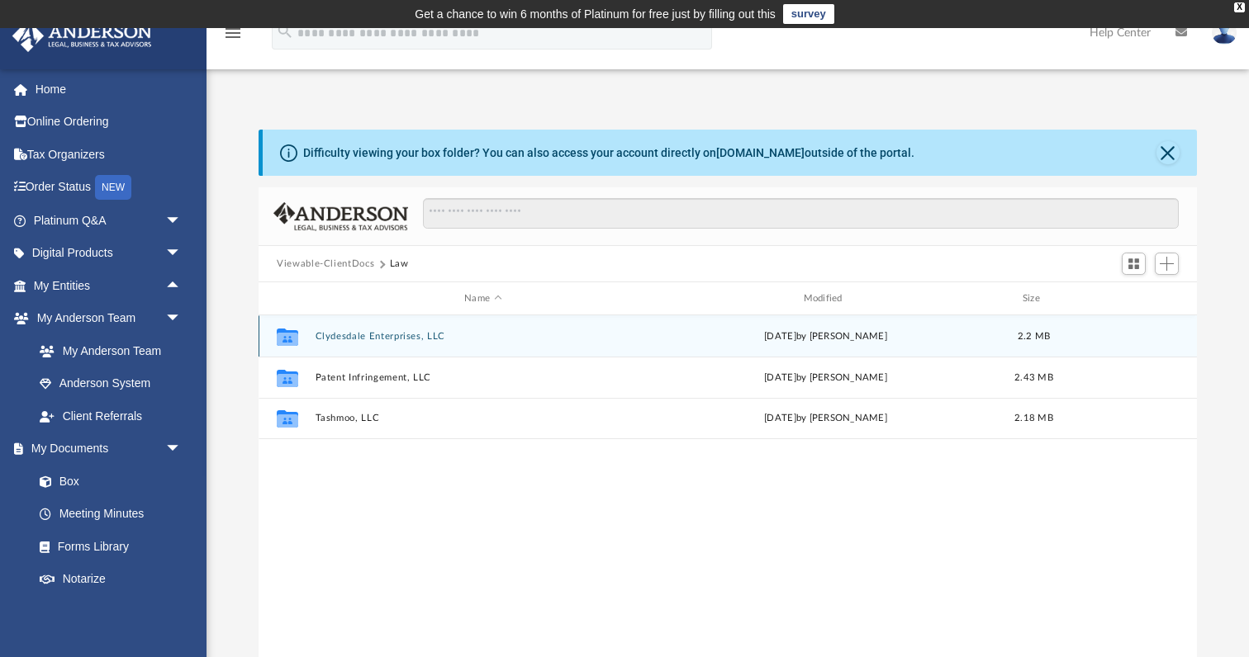
click at [419, 339] on button "Clydesdale Enterprises, LLC" at bounding box center [482, 336] width 335 height 11
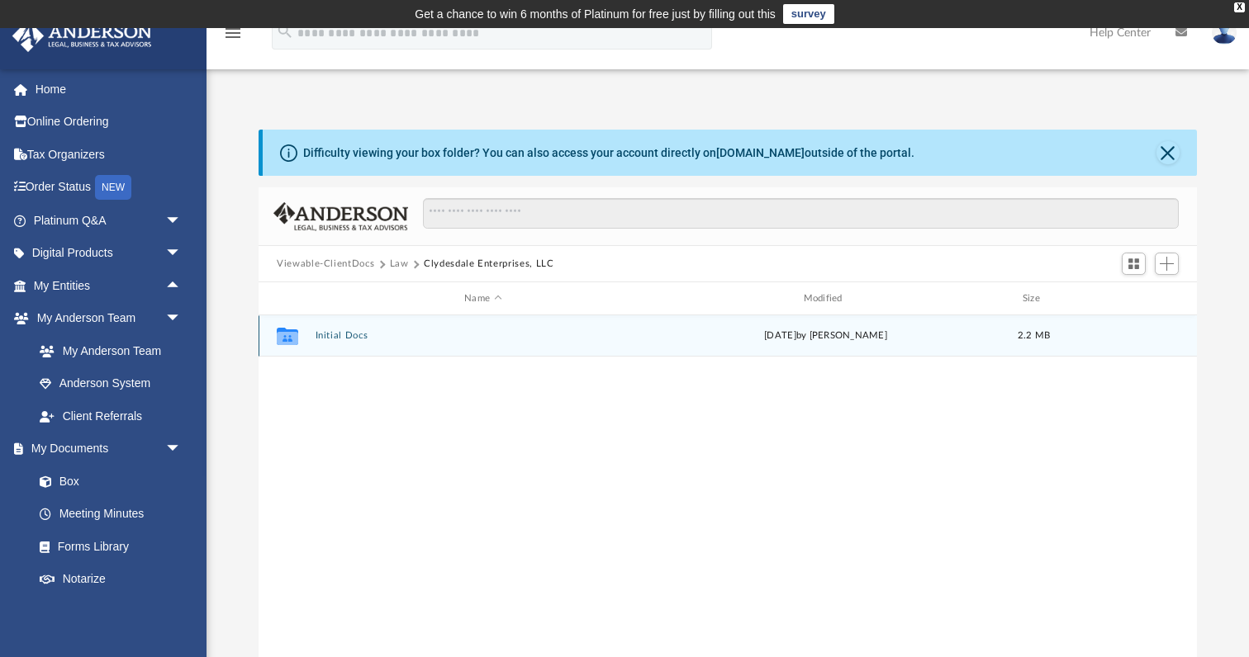
click at [342, 339] on button "Initial Docs" at bounding box center [482, 335] width 335 height 11
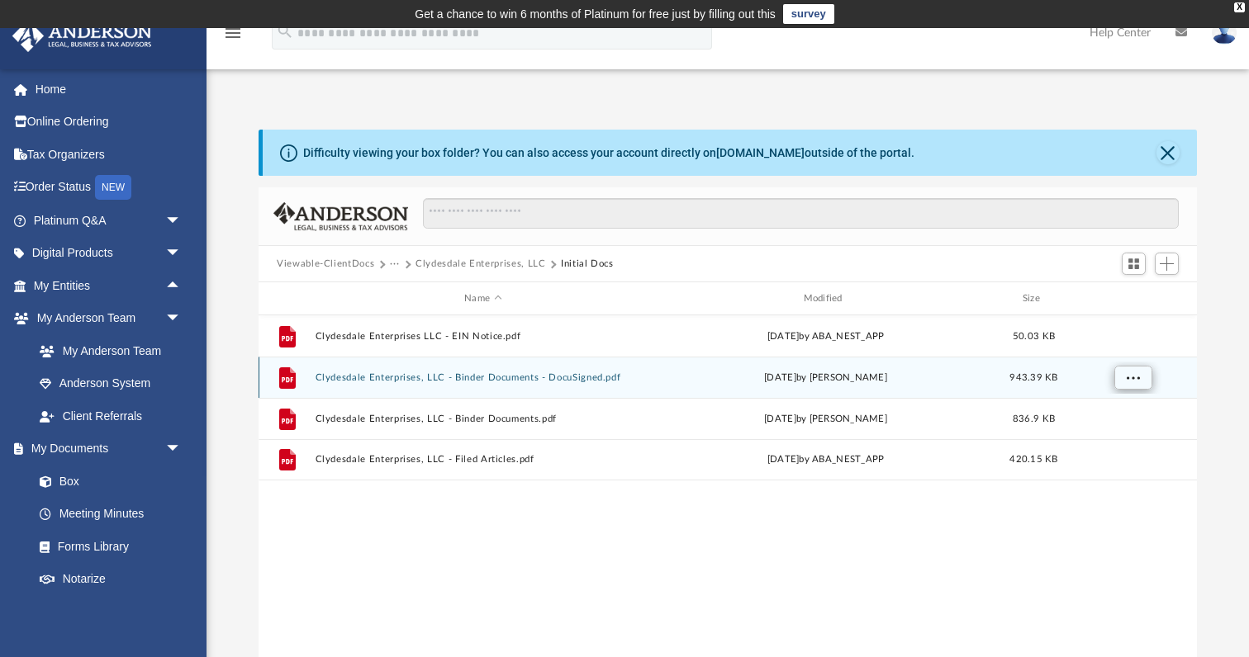
click at [1140, 376] on button "More options" at bounding box center [1133, 378] width 38 height 25
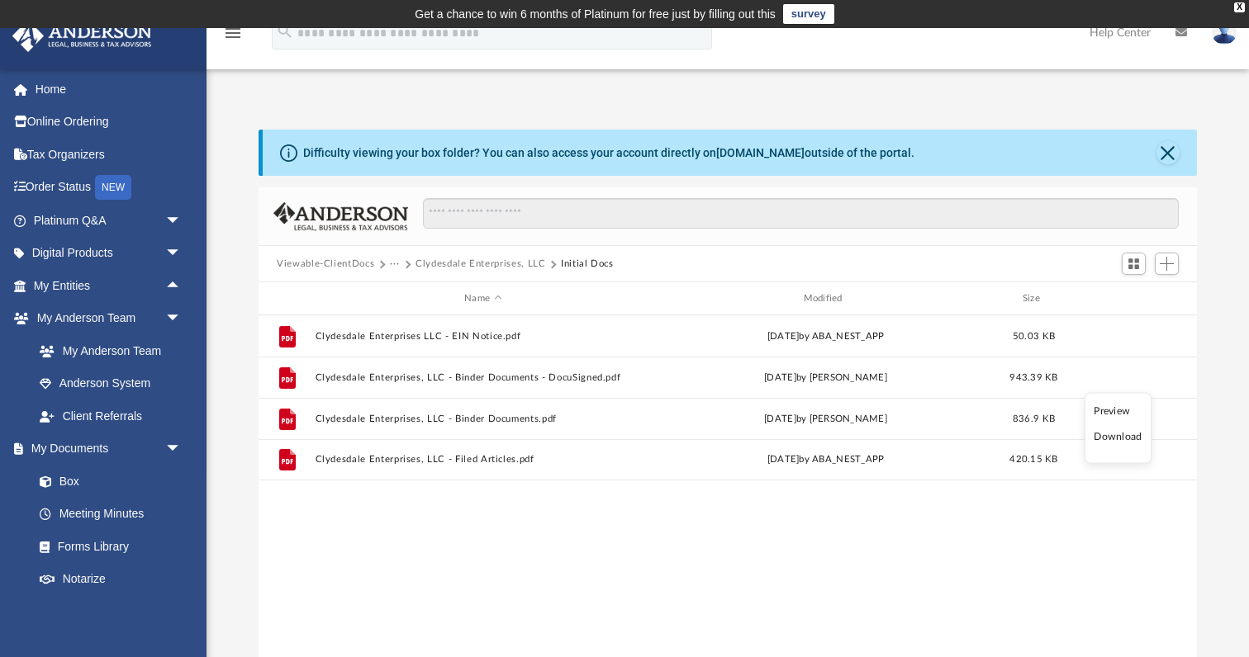
click at [1121, 439] on li "Download" at bounding box center [1117, 437] width 48 height 17
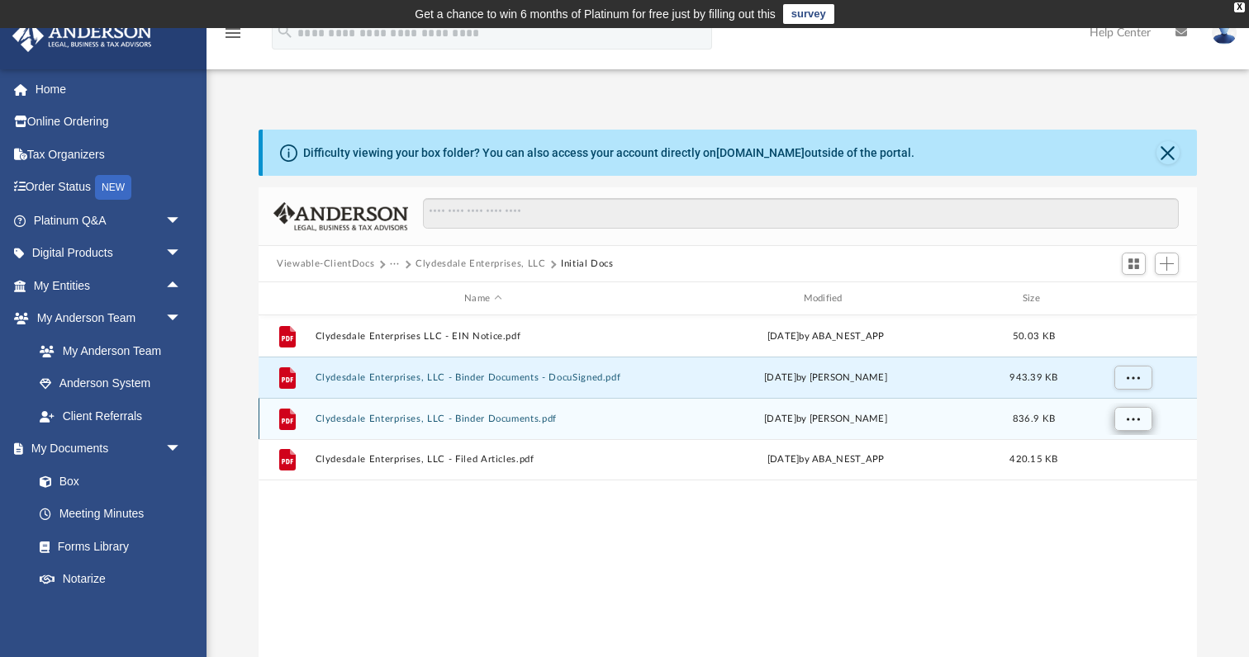
click at [1127, 414] on span "More options" at bounding box center [1133, 418] width 13 height 9
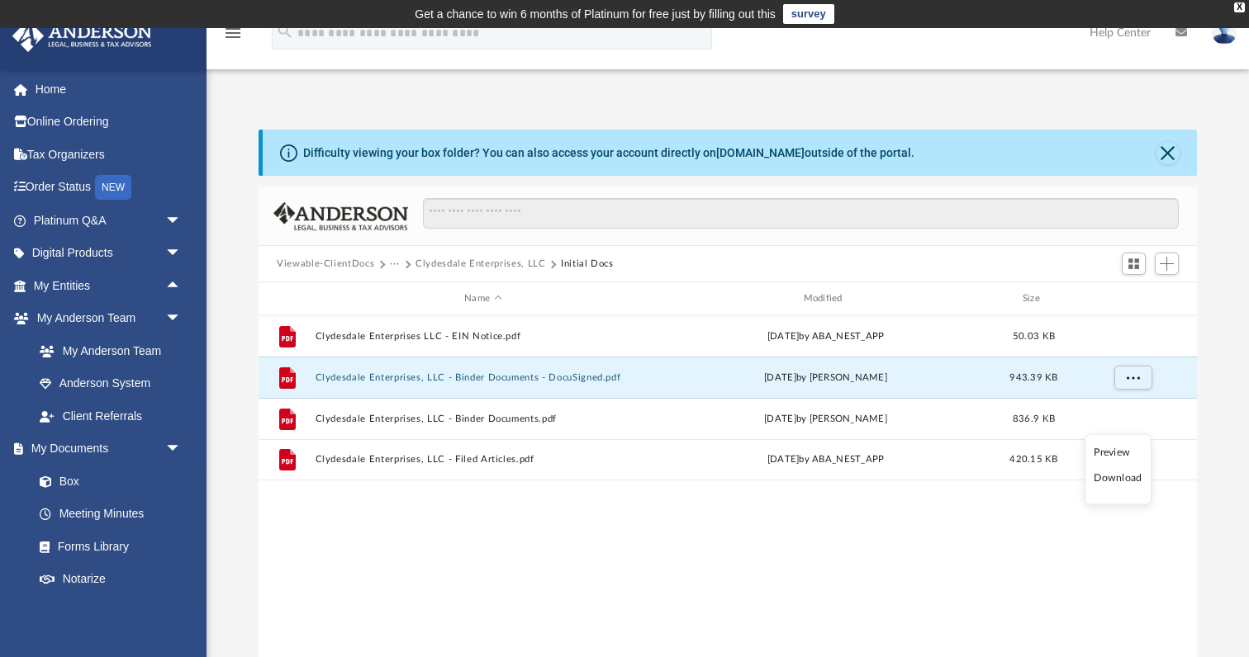
click at [1126, 479] on li "Download" at bounding box center [1117, 478] width 48 height 17
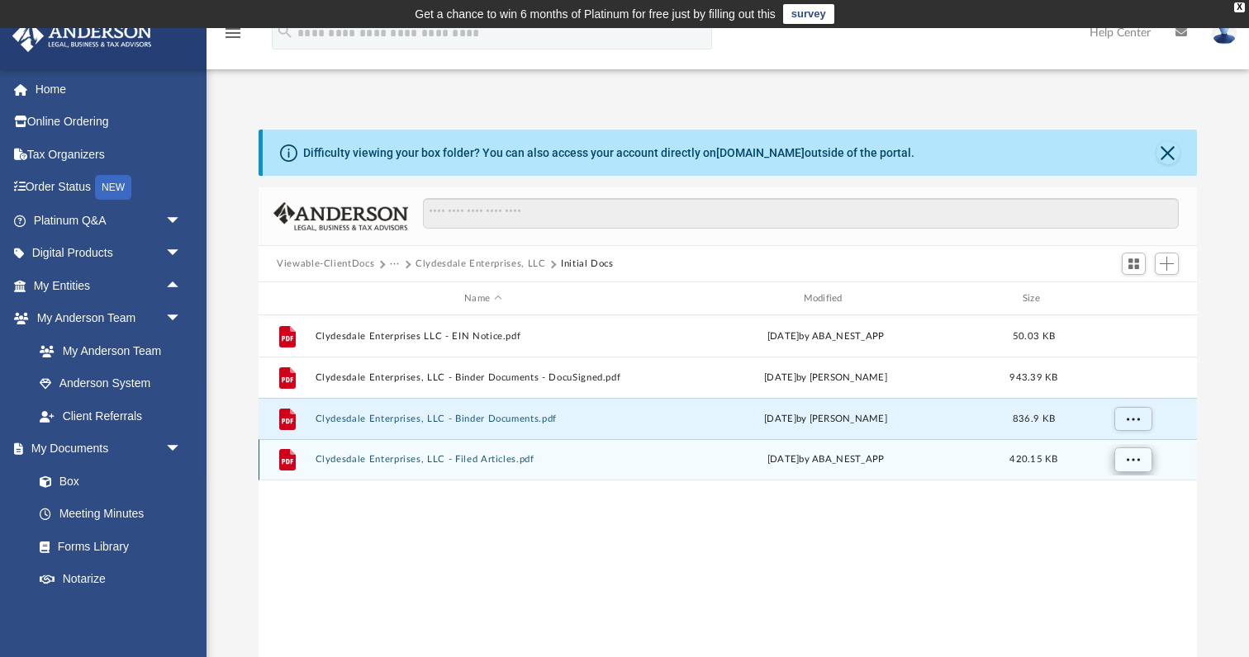
click at [1136, 456] on span "More options" at bounding box center [1133, 459] width 13 height 9
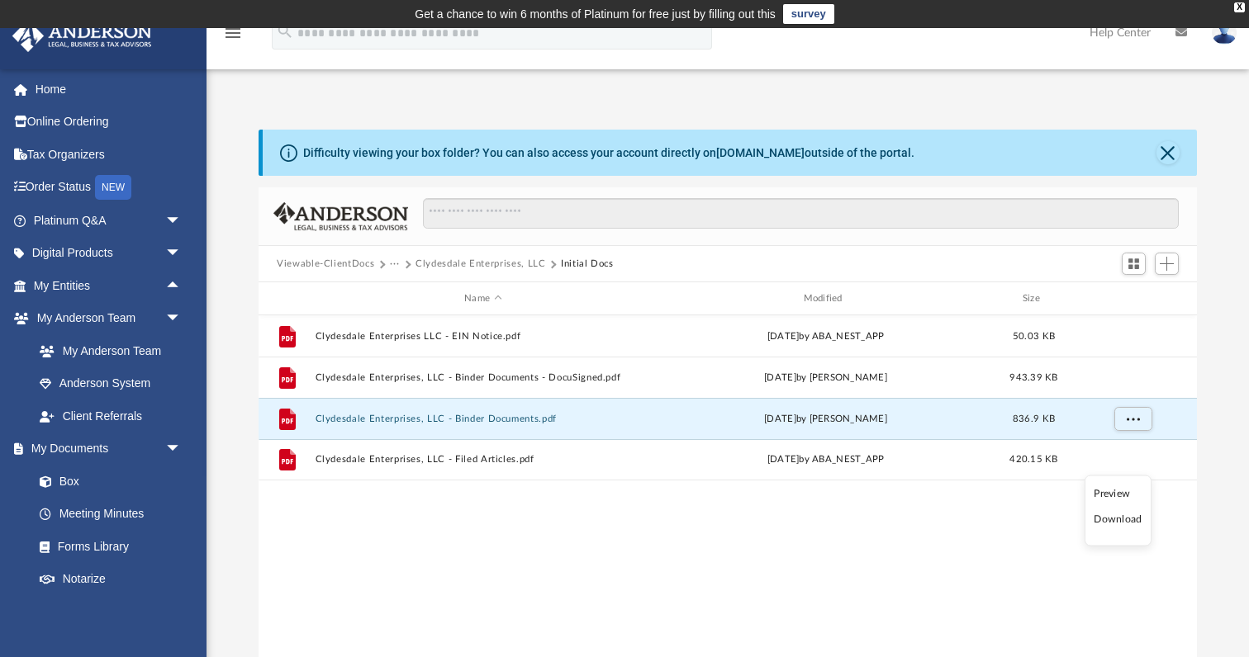
click at [1114, 520] on li "Download" at bounding box center [1117, 519] width 48 height 17
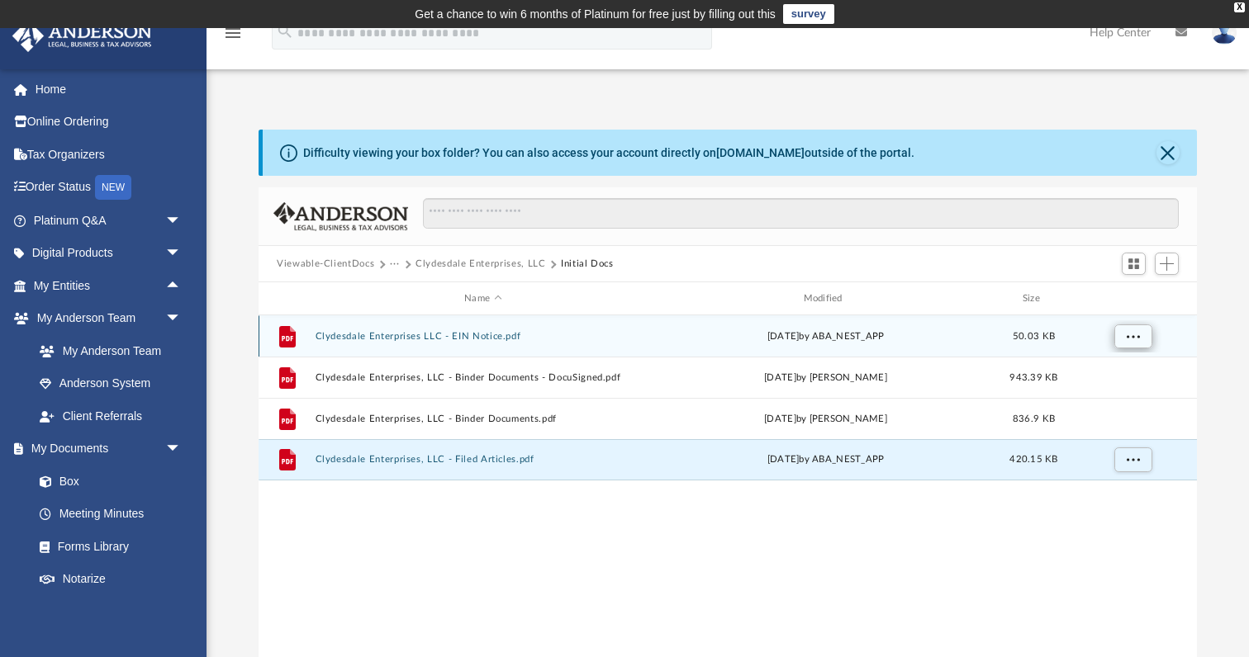
click at [1129, 331] on span "More options" at bounding box center [1133, 335] width 13 height 9
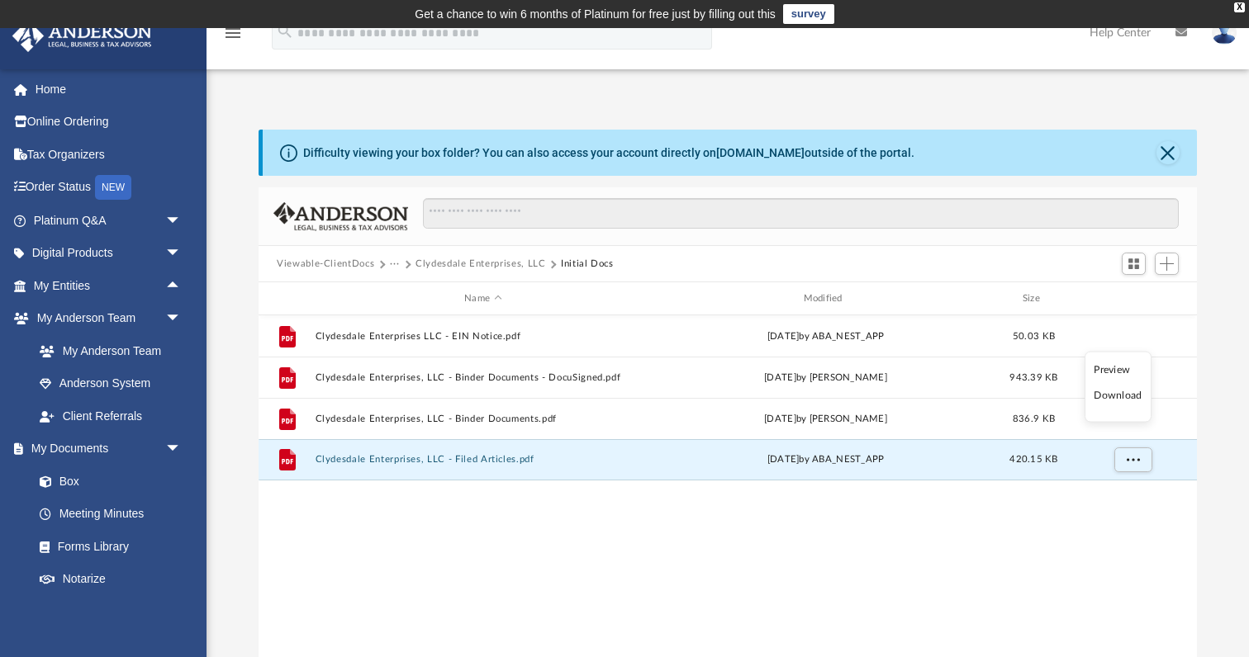
click at [1131, 393] on li "Download" at bounding box center [1117, 395] width 48 height 17
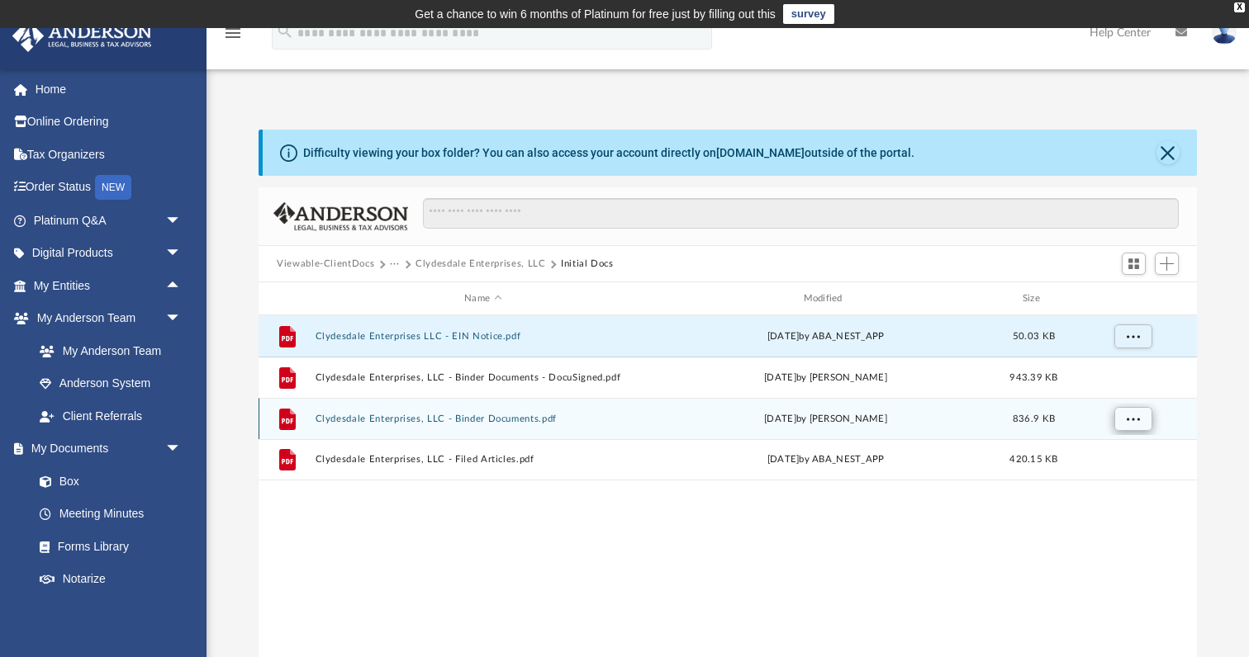
click at [1128, 419] on span "More options" at bounding box center [1133, 418] width 13 height 9
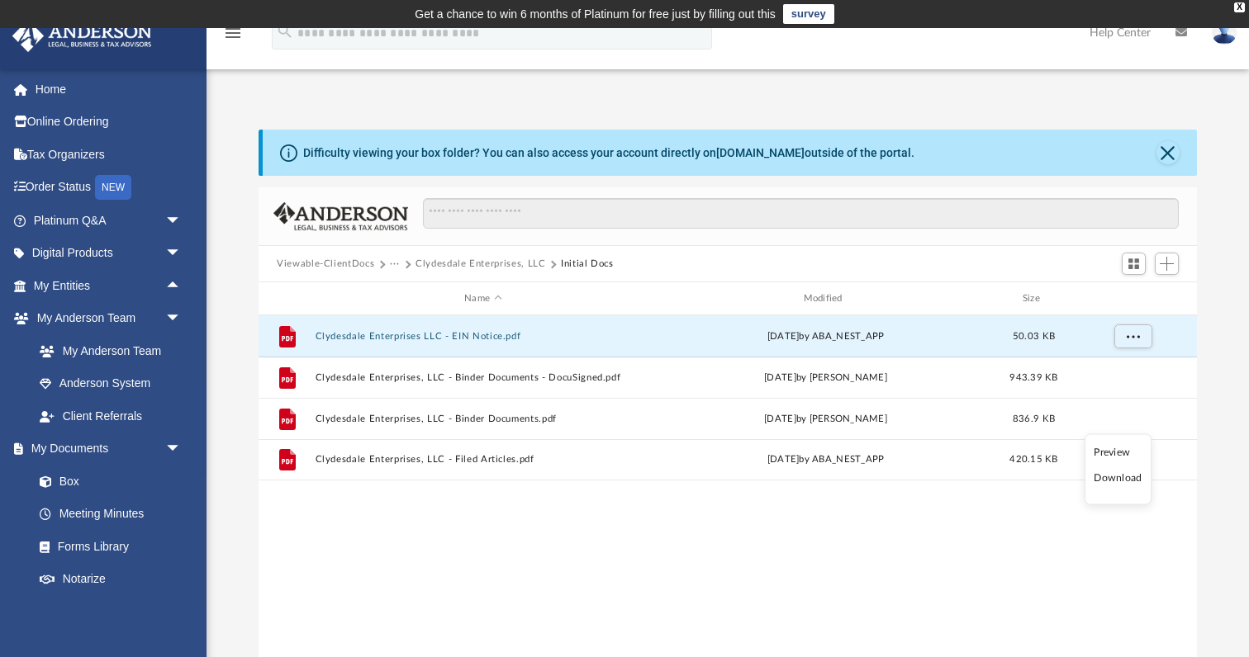
click at [1115, 477] on li "Download" at bounding box center [1117, 478] width 48 height 17
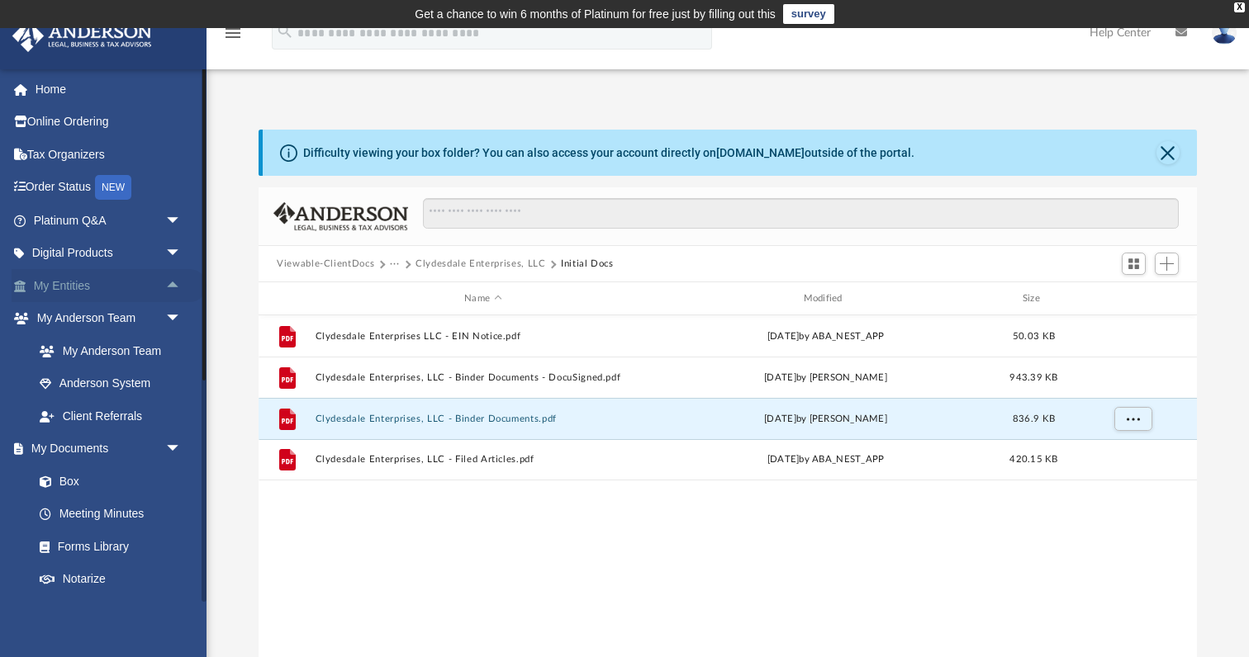
click at [90, 279] on link "My Entities arrow_drop_up" at bounding box center [109, 285] width 195 height 33
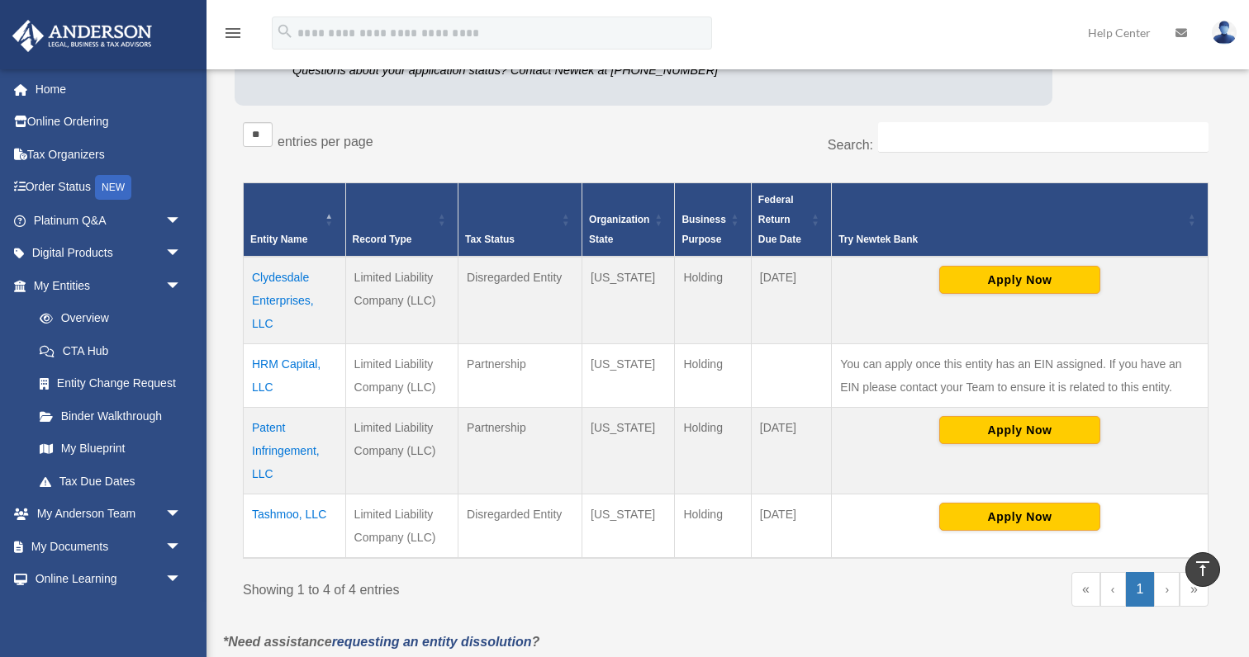
scroll to position [261, 0]
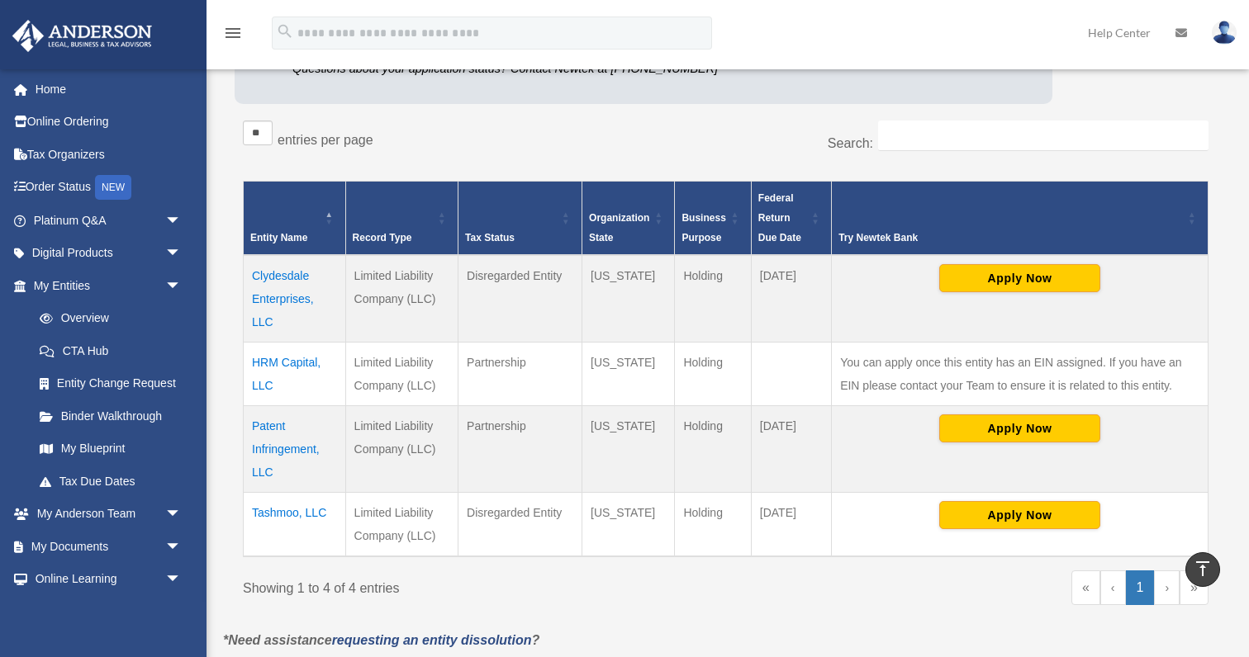
click at [296, 363] on td "HRM Capital, LLC" at bounding box center [295, 375] width 102 height 64
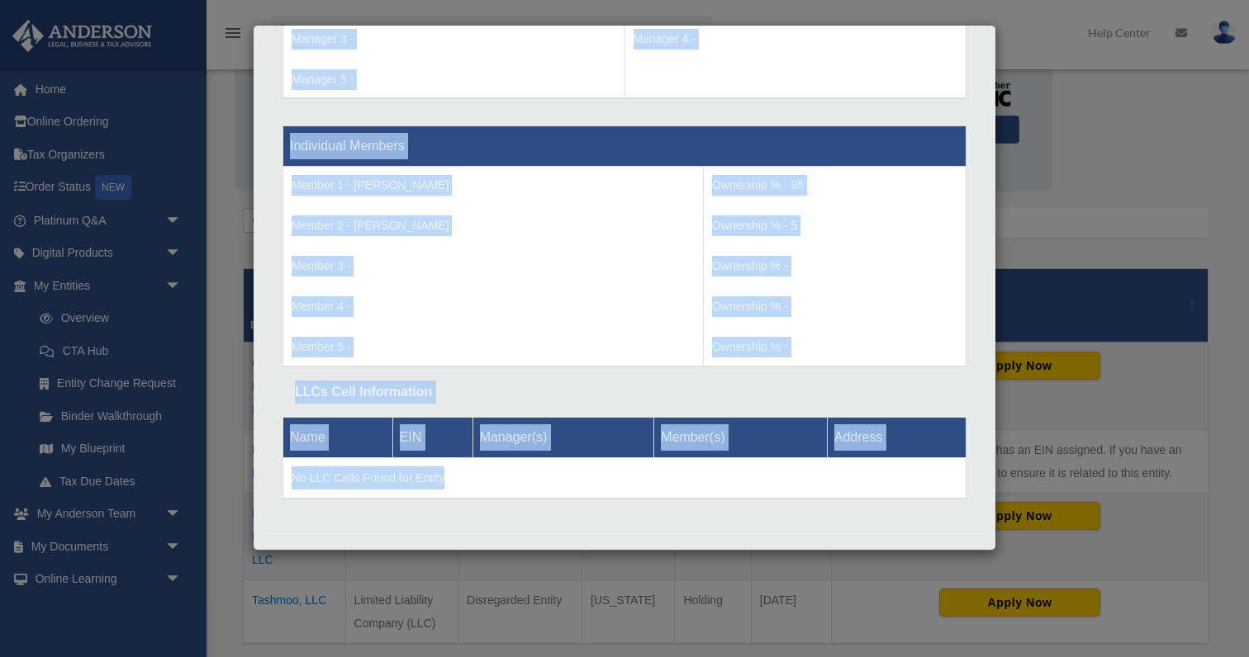
scroll to position [1648, 0]
drag, startPoint x: 279, startPoint y: 90, endPoint x: 896, endPoint y: 564, distance: 778.0
click at [913, 582] on div "Details × Articles Sent Organizational Date" at bounding box center [624, 328] width 1249 height 657
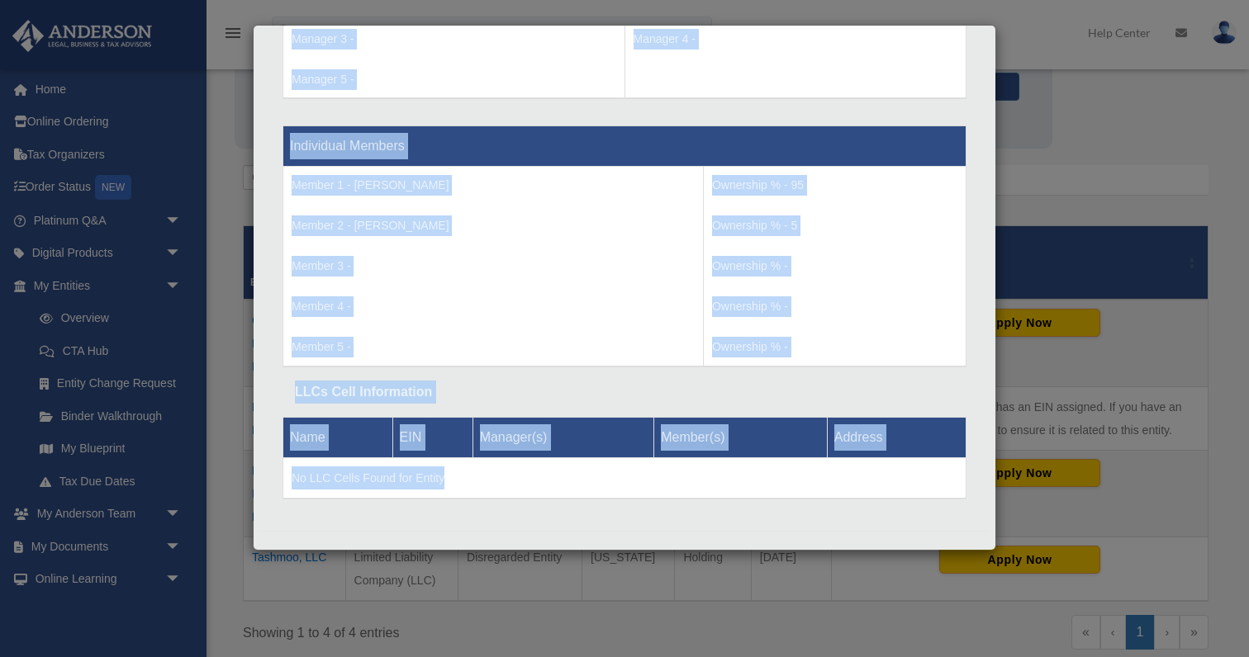
scroll to position [221, 0]
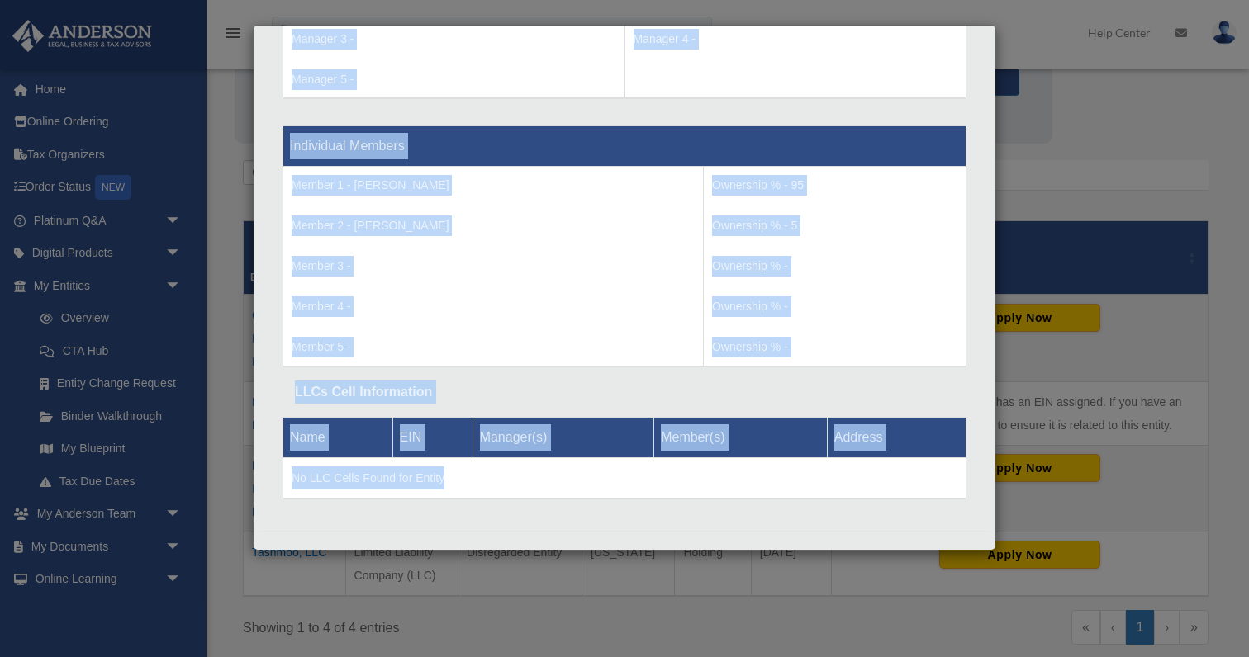
copy div "Articles Sent Organizational Date EIN Recieved Documents Complete Shipped Artic…"
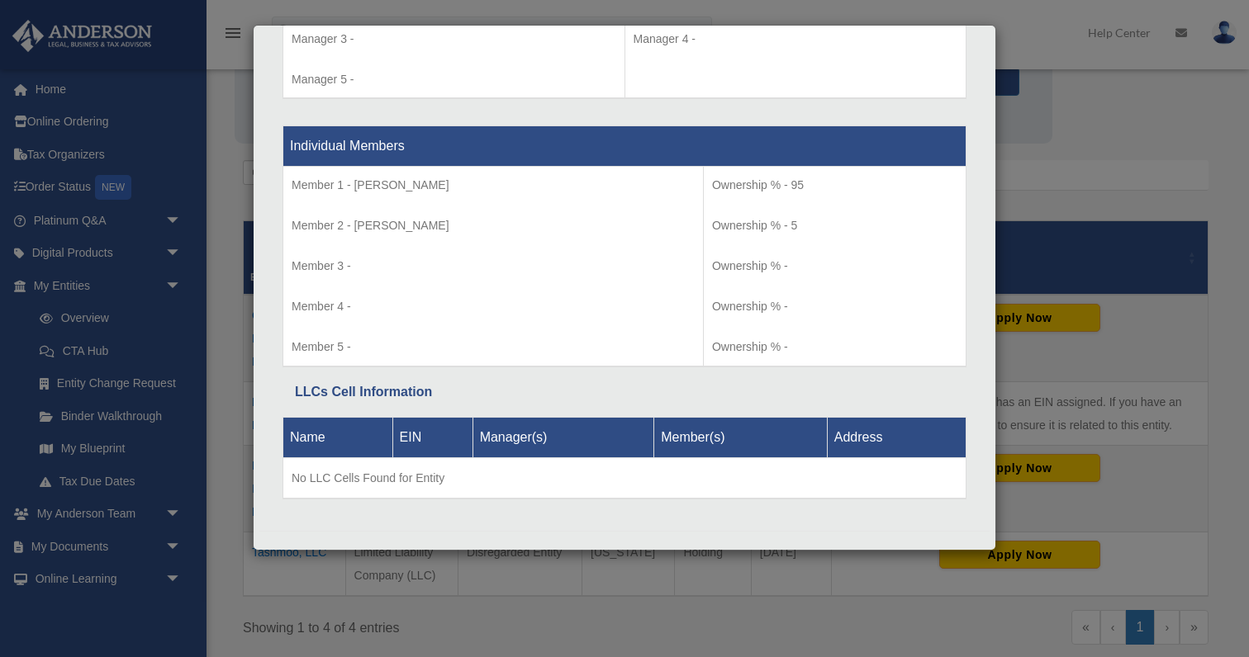
click at [1155, 377] on div "Details × Articles Sent Organizational Date" at bounding box center [624, 328] width 1249 height 657
click at [1136, 368] on div "Details × Articles Sent Organizational Date" at bounding box center [624, 328] width 1249 height 657
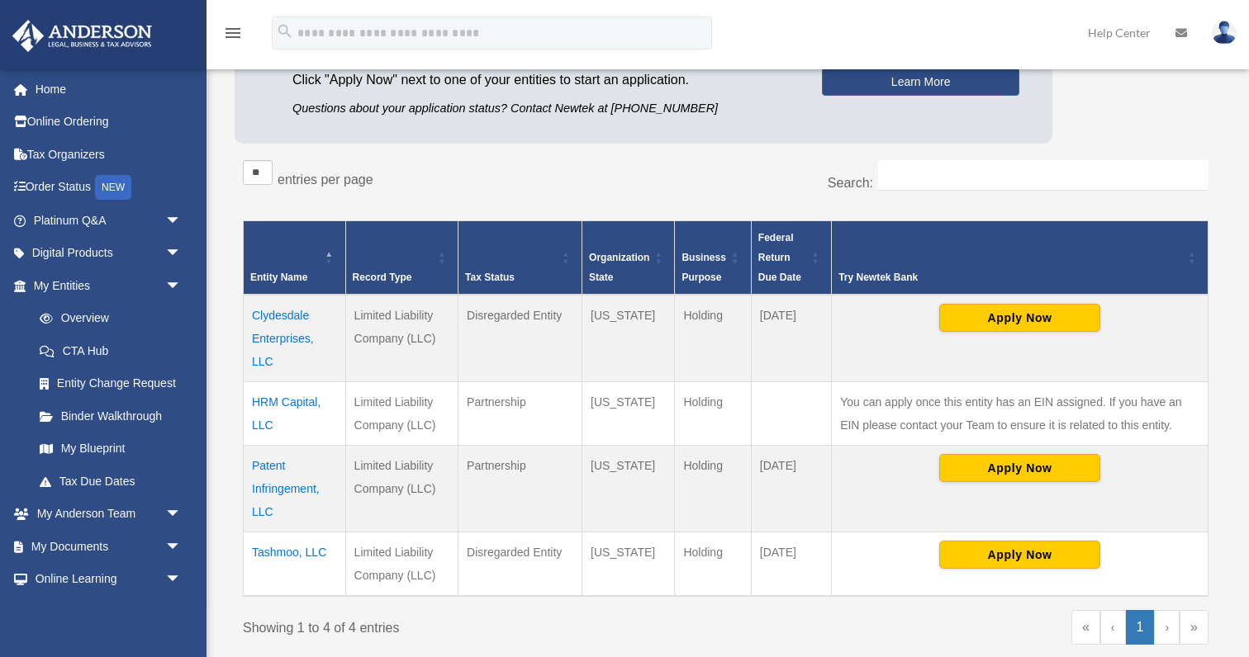
drag, startPoint x: 245, startPoint y: 306, endPoint x: 853, endPoint y: 572, distance: 663.1
click at [853, 572] on tbody "Clydesdale Enterprises, LLC Limited Liability Company (LLC) Disregarded Entity …" at bounding box center [726, 445] width 965 height 301
copy table "Entity Name Record Type Tax Status Organization State Business Purpose Federal …"
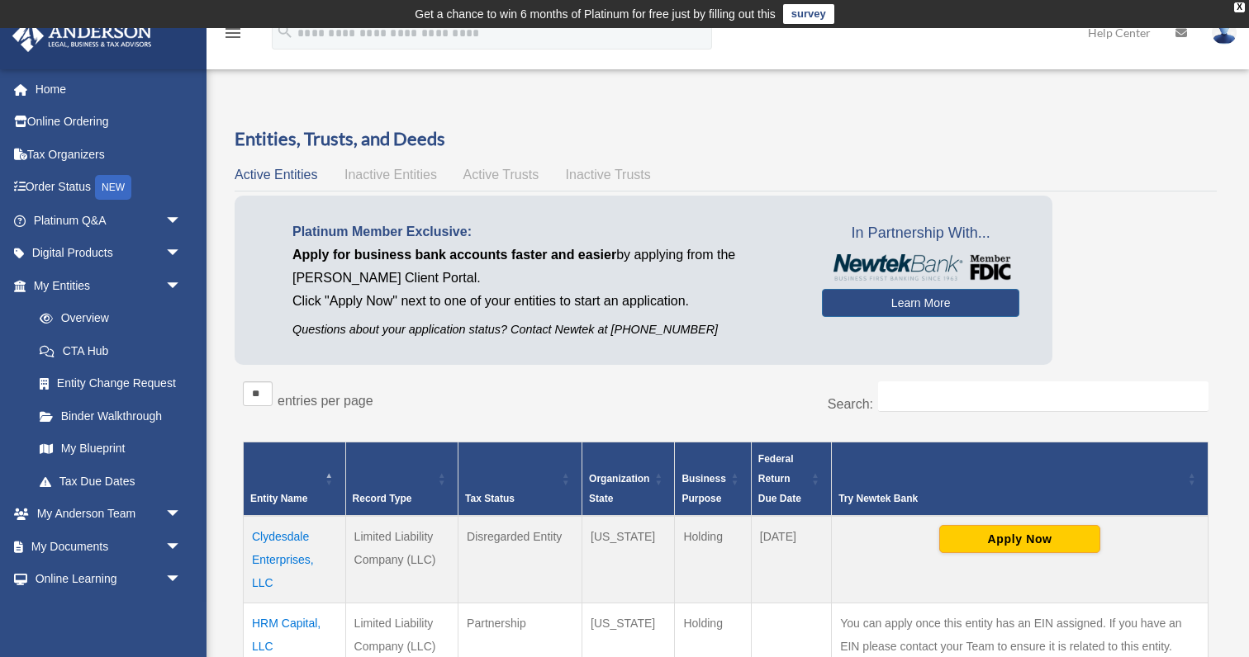
scroll to position [0, 0]
